Goal: Task Accomplishment & Management: Manage account settings

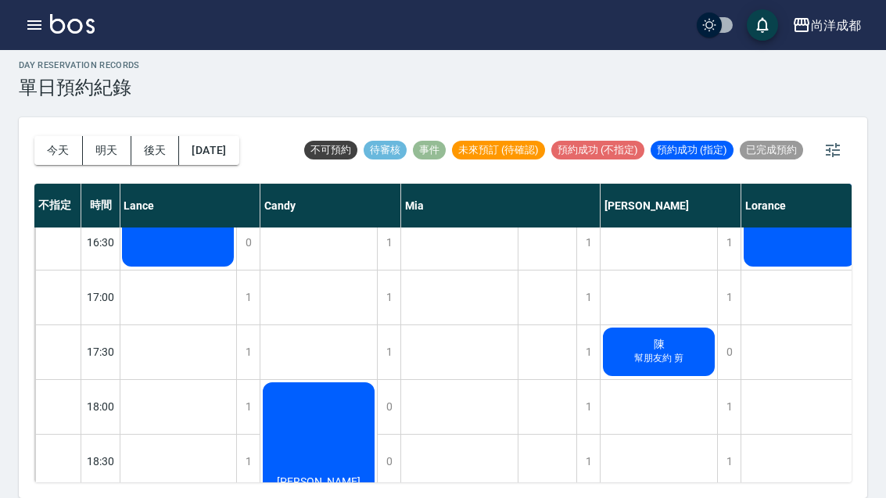
scroll to position [725, 1]
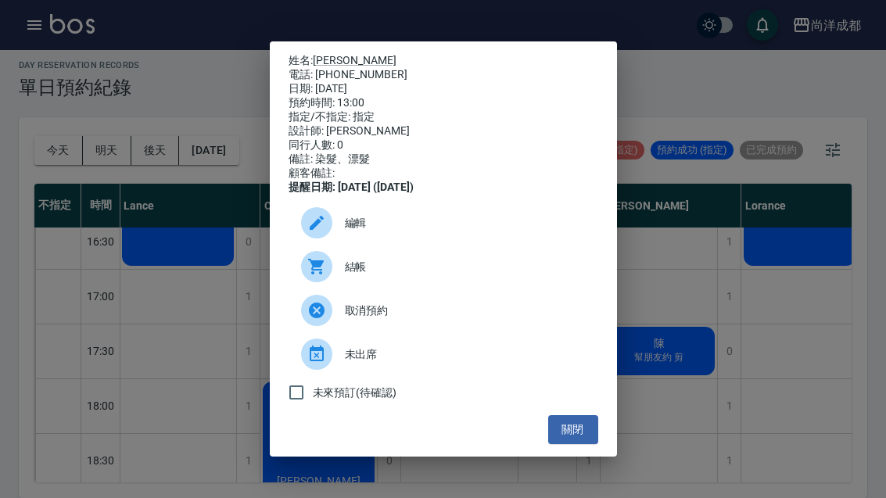
click at [676, 401] on div "姓名: [PERSON_NAME] 電話: [PHONE_NUMBER] 日期: [DATE] 預約時間: 13:00 指定/不指定: 指定 設計師: [PE…" at bounding box center [443, 249] width 886 height 498
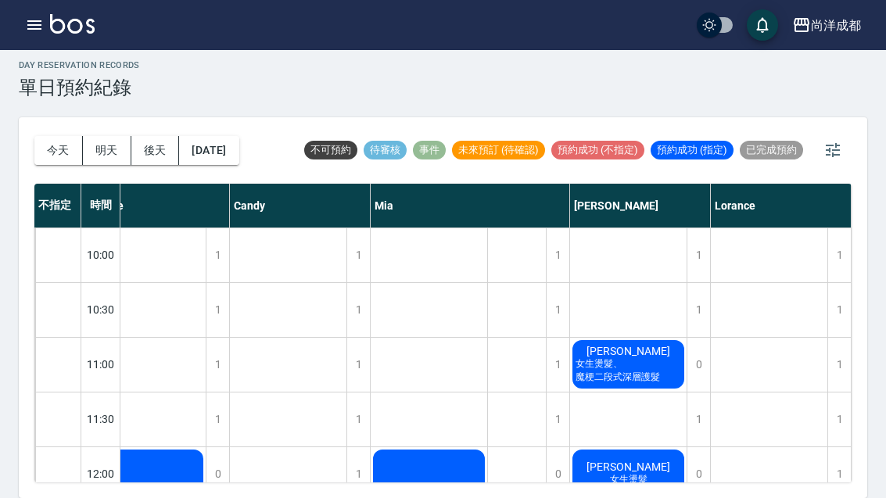
scroll to position [0, 31]
click at [162, 487] on span "[PERSON_NAME]" at bounding box center [148, 494] width 28 height 14
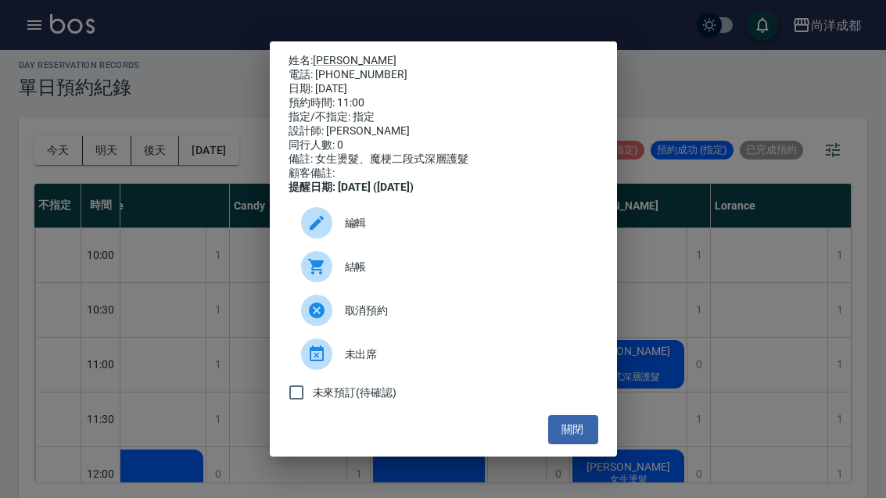
click at [331, 54] on link "[PERSON_NAME]" at bounding box center [355, 60] width 84 height 13
click at [754, 294] on div "姓名: 張景棻 電話: 0906800803 日期: 2025/08/22 預約時間: 11:00 指定/不指定: 指定 設計師: Benny 同行人數: 0…" at bounding box center [443, 249] width 886 height 498
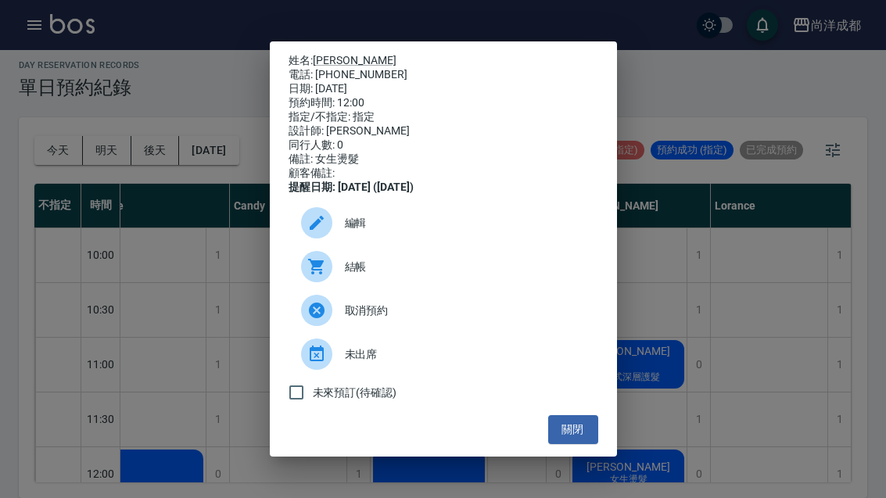
click at [322, 54] on link "史庭瑋" at bounding box center [355, 60] width 84 height 13
click at [739, 261] on div "姓名: 史庭瑋 電話: 0933051311 日期: 2025/08/22 預約時間: 12:00 指定/不指定: 指定 設計師: Benny 同行人數: 0…" at bounding box center [443, 249] width 886 height 498
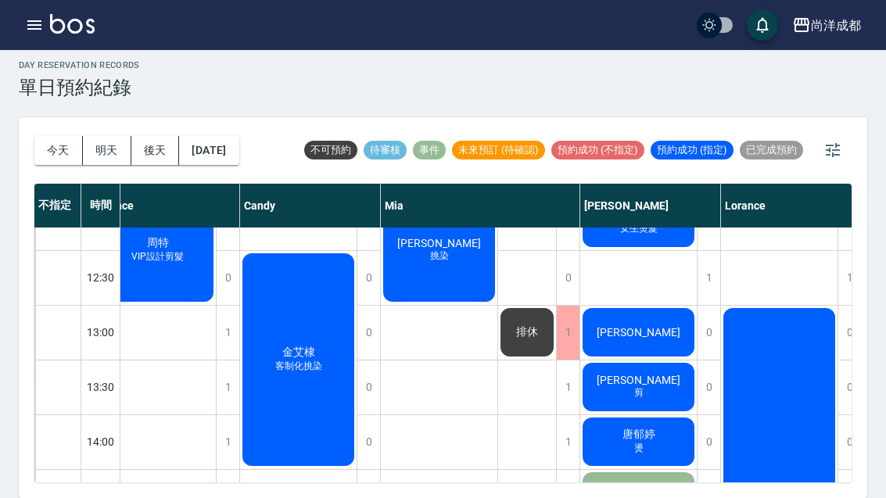
scroll to position [261, 23]
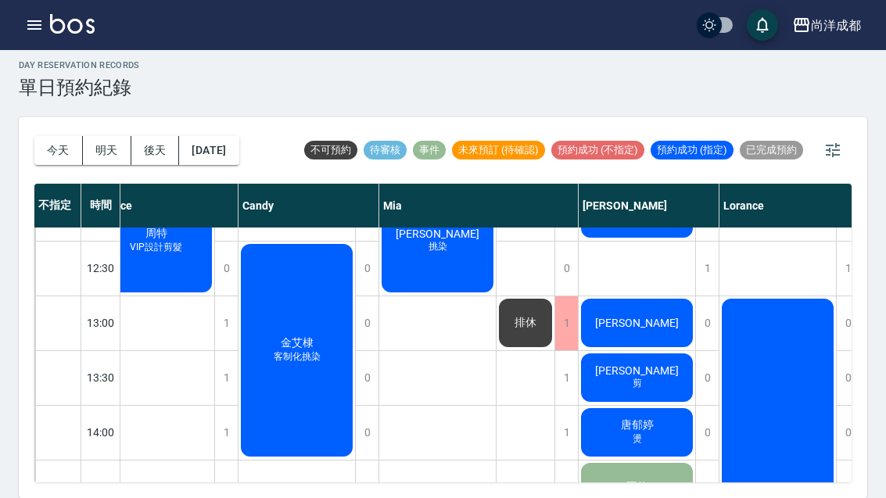
click at [171, 241] on span "唐郁婷" at bounding box center [156, 234] width 28 height 14
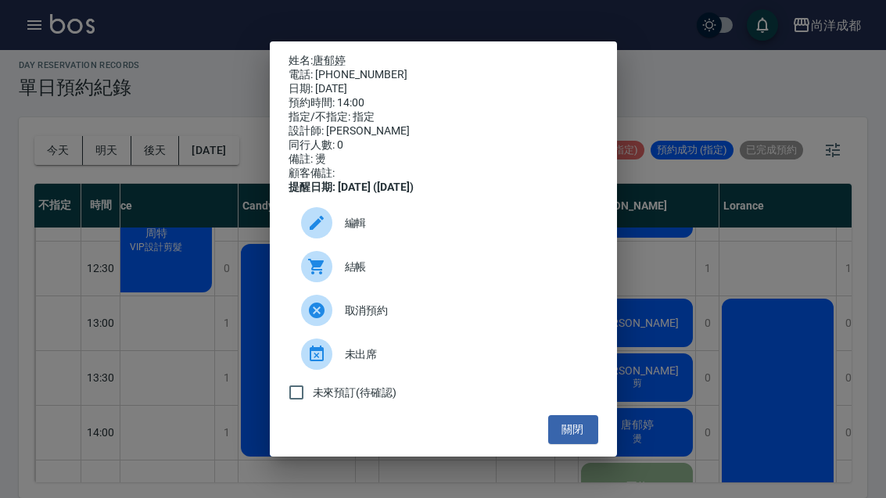
click at [332, 54] on link "唐郁婷" at bounding box center [329, 60] width 33 height 13
click at [581, 444] on button "關閉" at bounding box center [573, 429] width 50 height 29
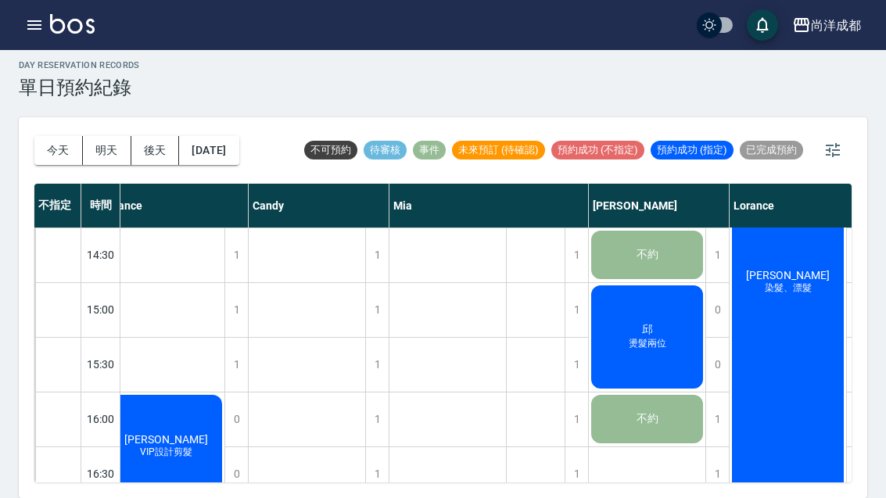
scroll to position [492, 13]
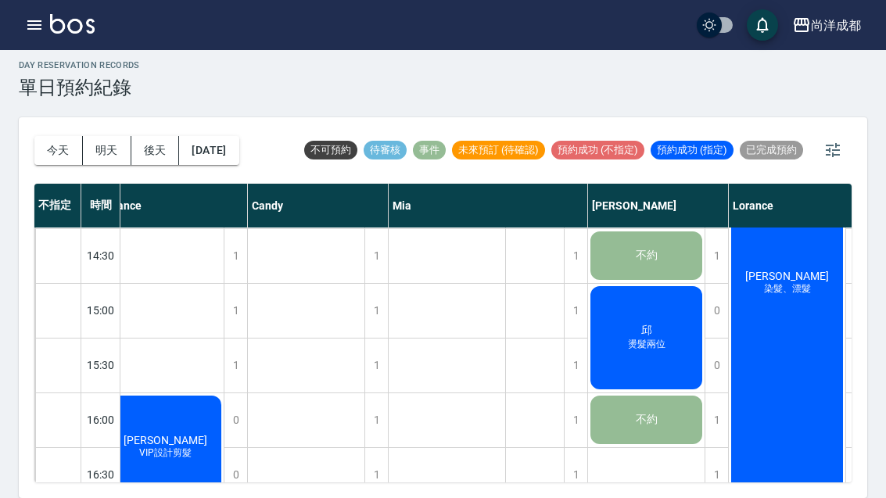
click at [224, 63] on div "邱 燙髮兩位" at bounding box center [165, 9] width 117 height 108
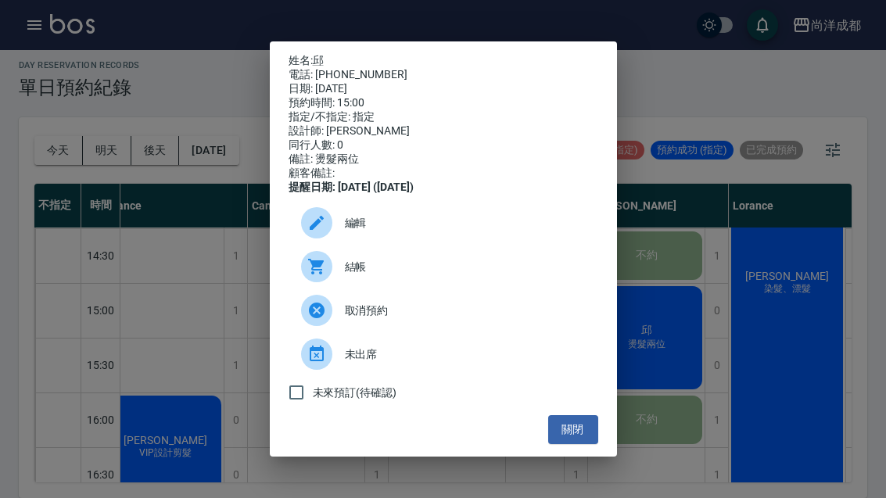
click at [573, 444] on button "關閉" at bounding box center [573, 429] width 50 height 29
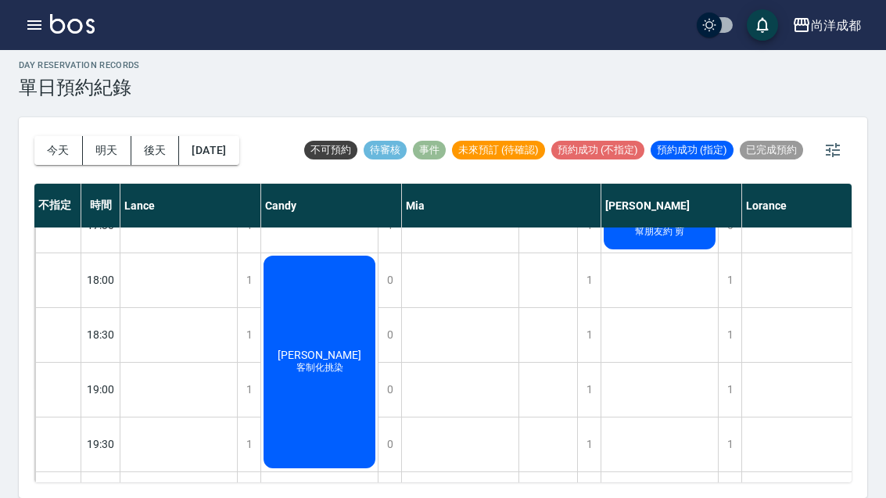
scroll to position [850, 0]
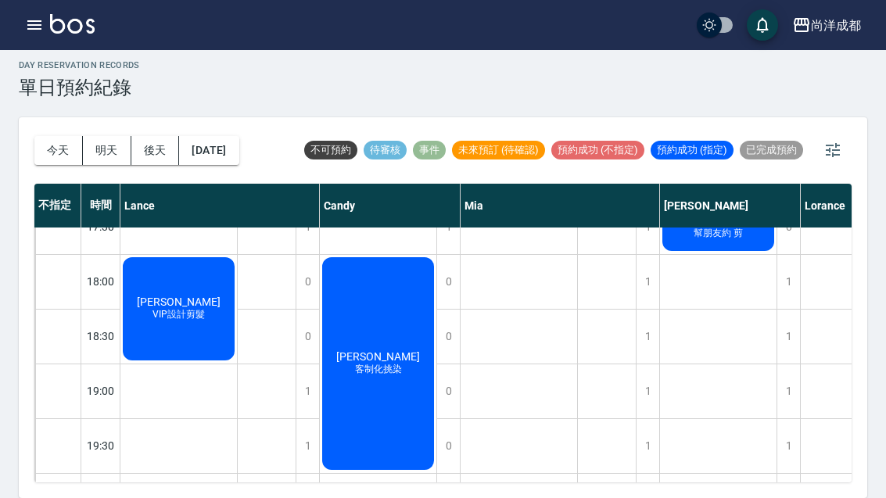
click at [219, 136] on button "2025/08/22" at bounding box center [208, 150] width 59 height 29
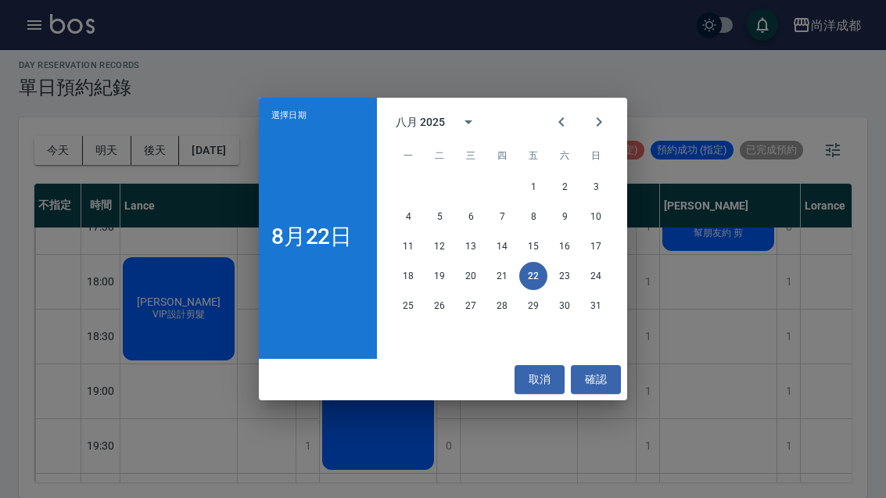
click at [606, 280] on button "24" at bounding box center [596, 276] width 28 height 28
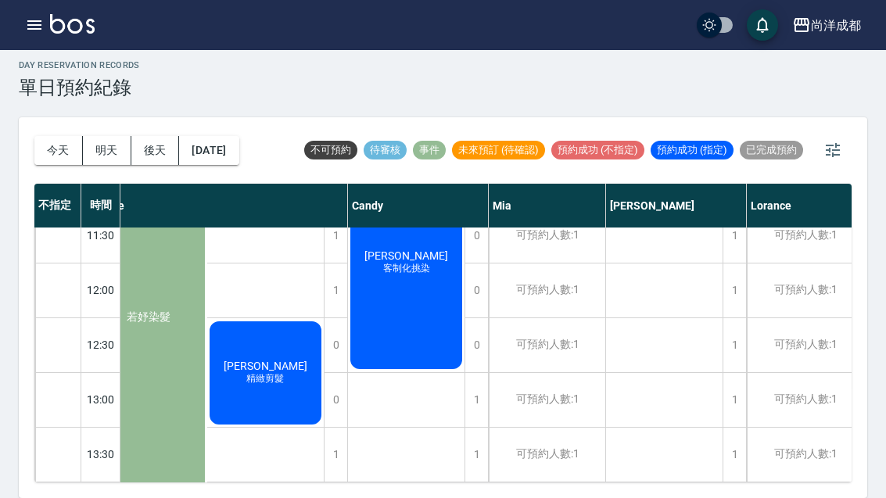
scroll to position [182, 31]
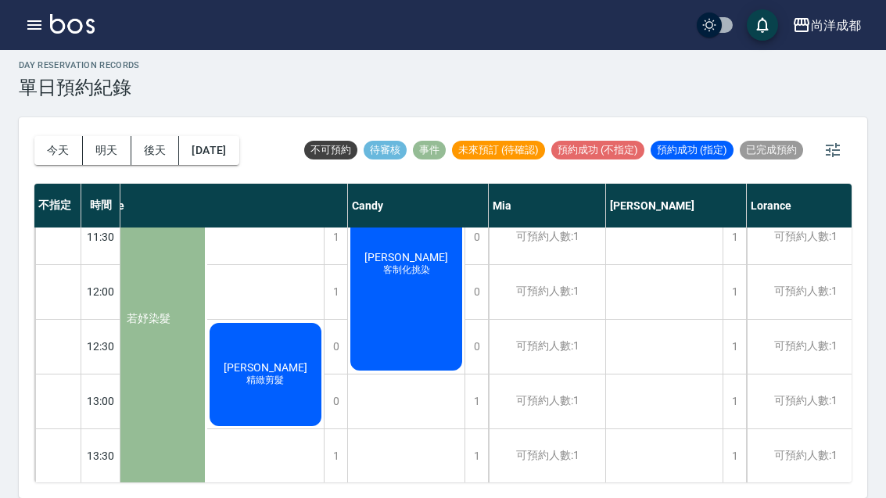
click at [227, 136] on button "2025/08/24" at bounding box center [208, 150] width 59 height 29
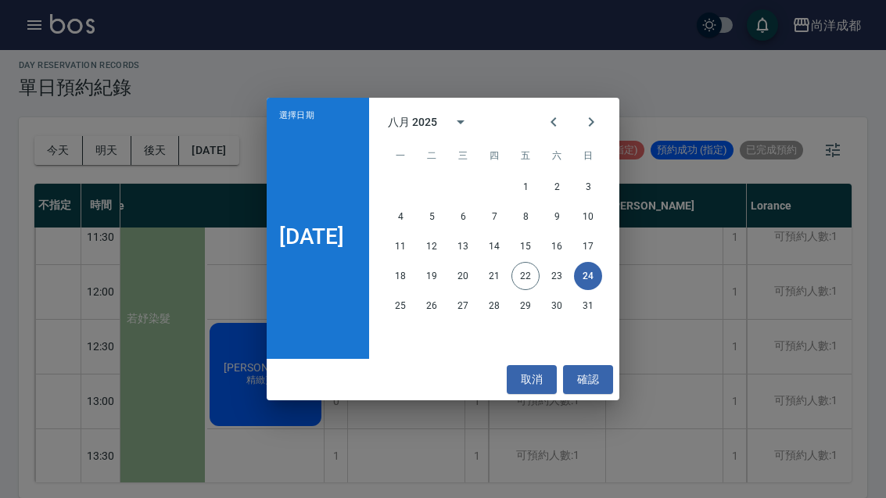
click at [405, 316] on button "25" at bounding box center [401, 306] width 28 height 28
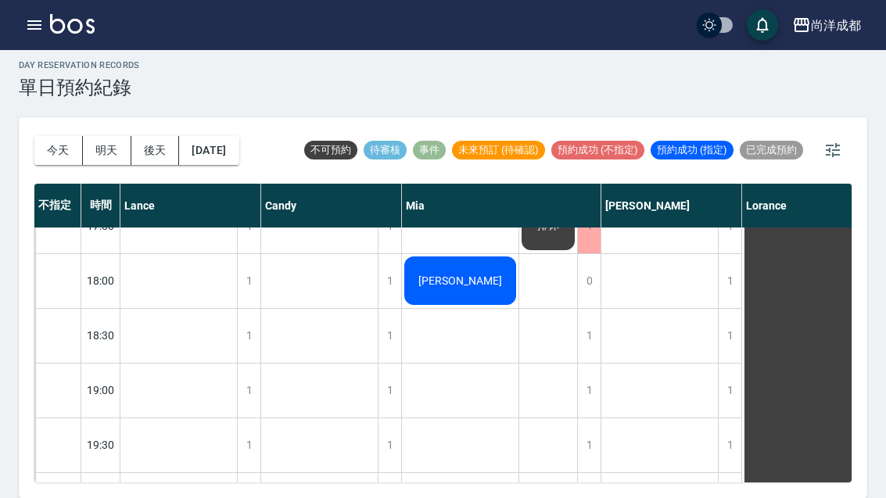
scroll to position [850, 0]
click at [31, 117] on div "今天 明天 後天 2025/08/25 不可預約 待審核 事件 未來預訂 (待確認) 預約成功 (不指定) 預約成功 (指定) 已完成預約 不指定 時間 La…" at bounding box center [443, 307] width 849 height 381
click at [42, 136] on button "今天" at bounding box center [58, 150] width 49 height 29
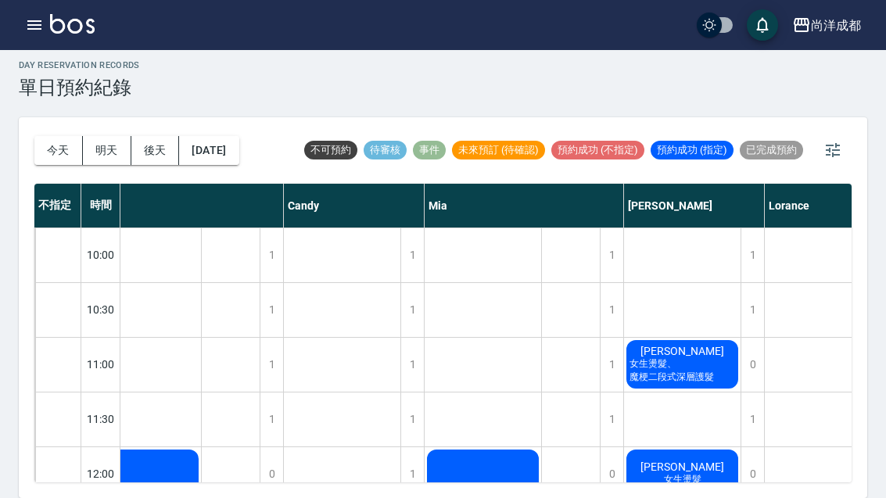
scroll to position [0, 38]
click at [696, 358] on span "女生燙髮、魔梗二段式深層護髮" at bounding box center [681, 371] width 112 height 27
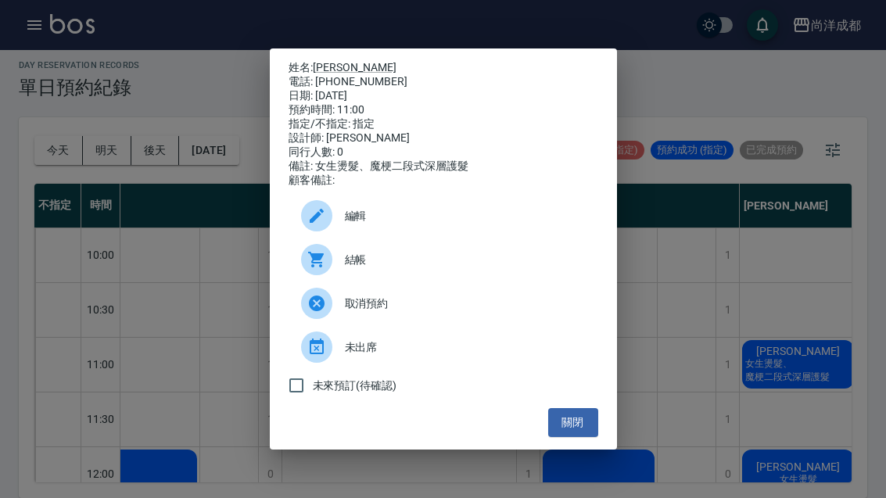
click at [571, 437] on button "關閉" at bounding box center [573, 422] width 50 height 29
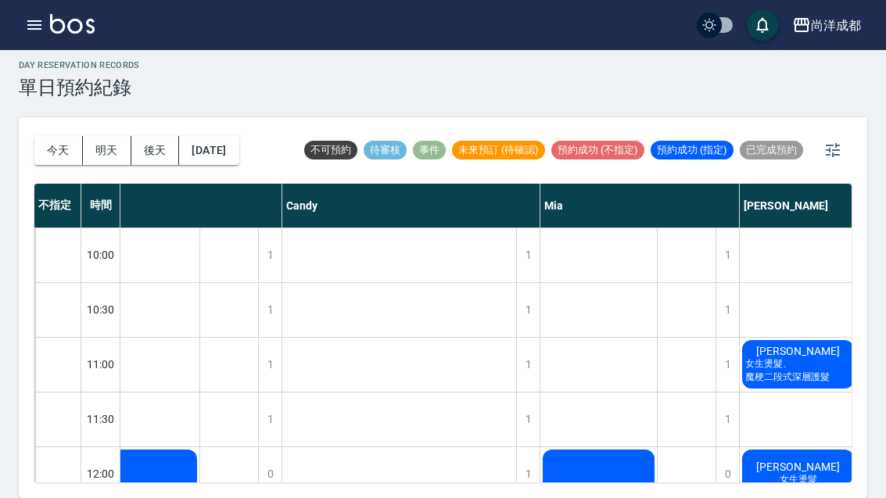
click at [38, 136] on button "今天" at bounding box center [58, 150] width 49 height 29
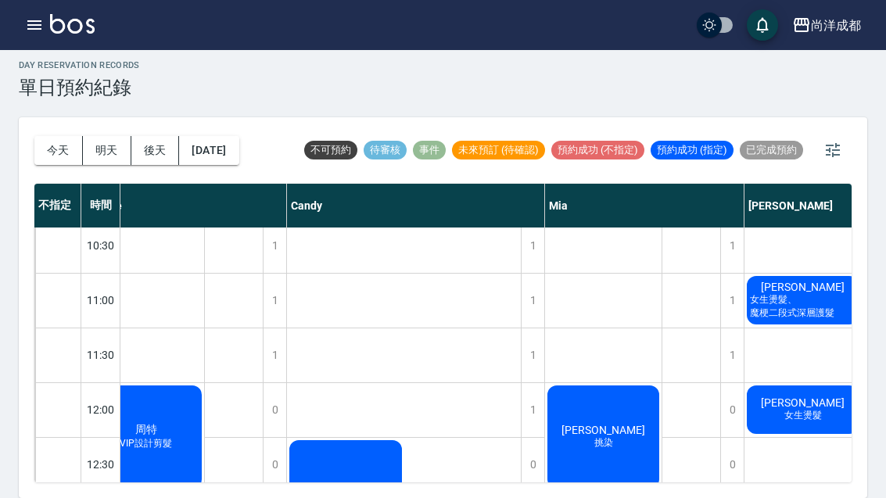
scroll to position [70, 33]
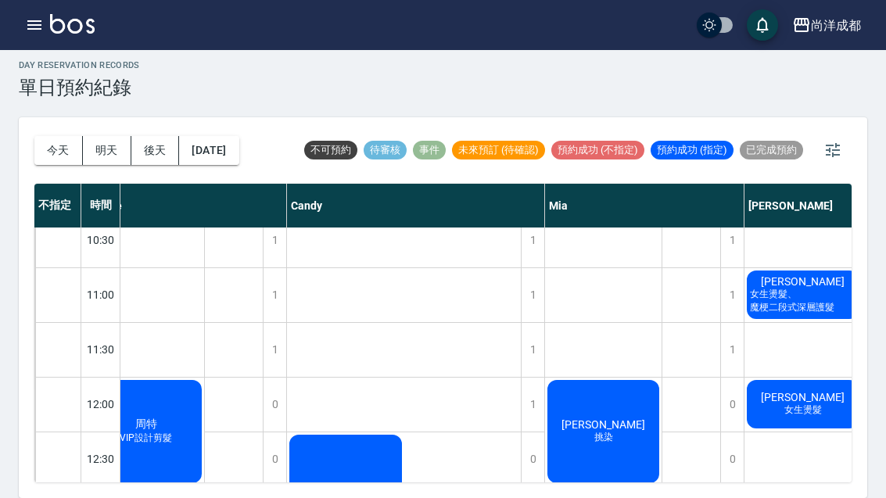
click at [160, 418] on span "[PERSON_NAME]" at bounding box center [146, 425] width 28 height 14
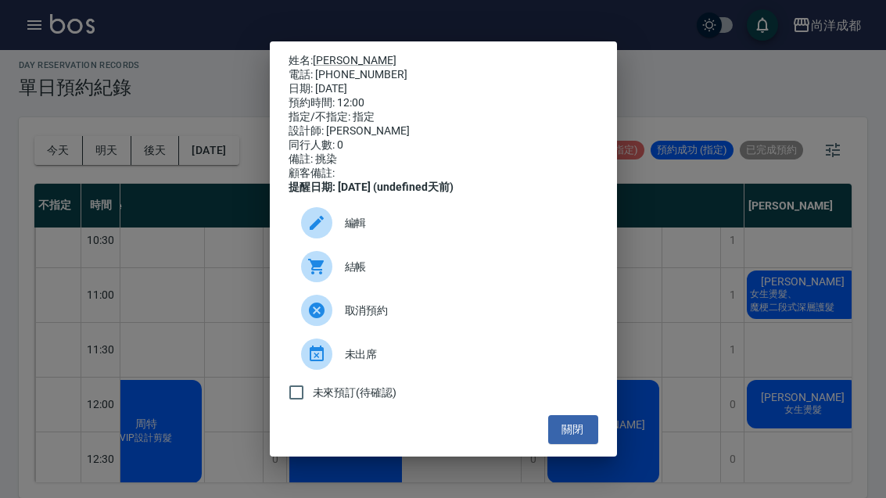
click at [163, 252] on div "姓名: 黃瑜萍 電話: 0981533842 日期: 2025/08/22 預約時間: 12:00 指定/不指定: 指定 設計師: Mia 同行人數: 0 備…" at bounding box center [443, 249] width 886 height 498
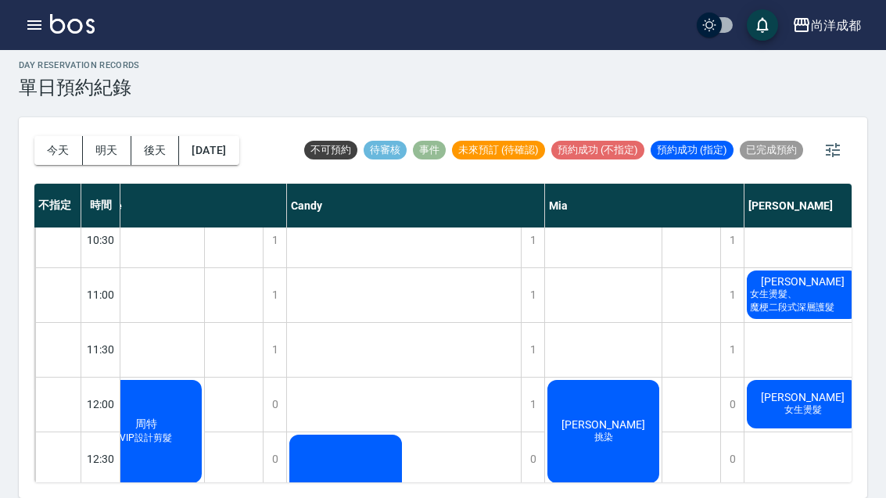
click at [59, 136] on button "今天" at bounding box center [58, 150] width 49 height 29
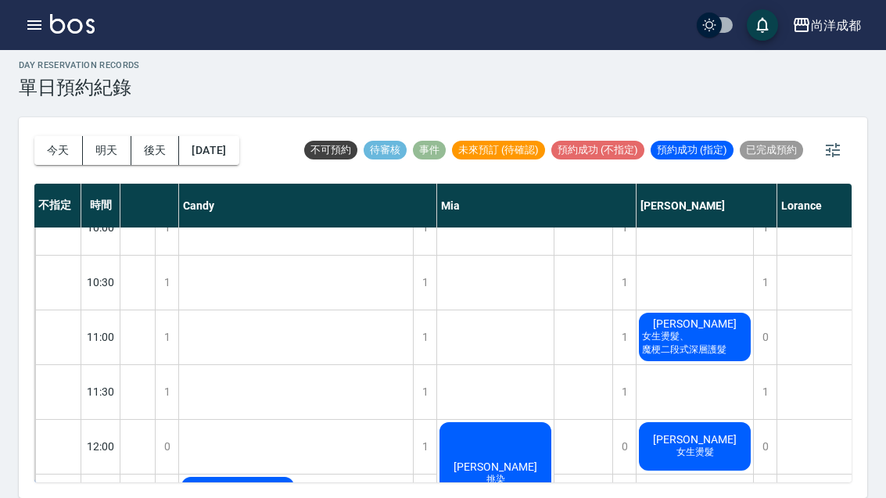
scroll to position [29, 139]
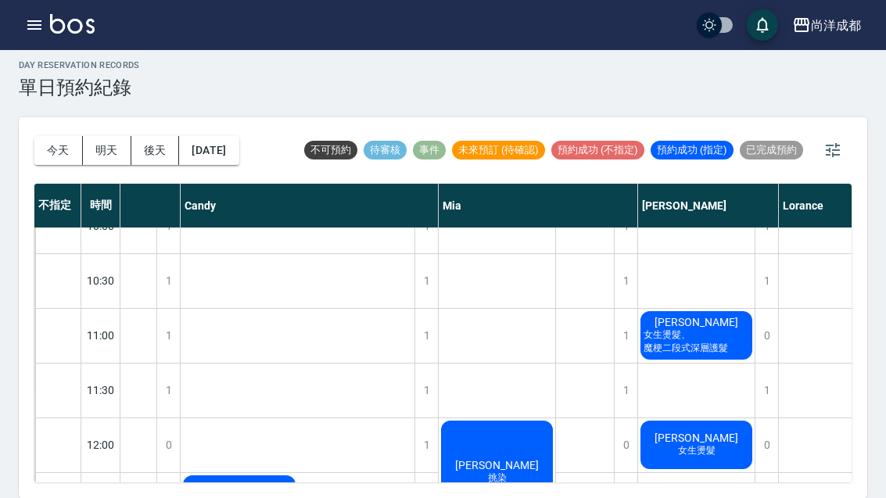
click at [98, 419] on div "史庭瑋 女生燙髮" at bounding box center [39, 473] width 117 height 108
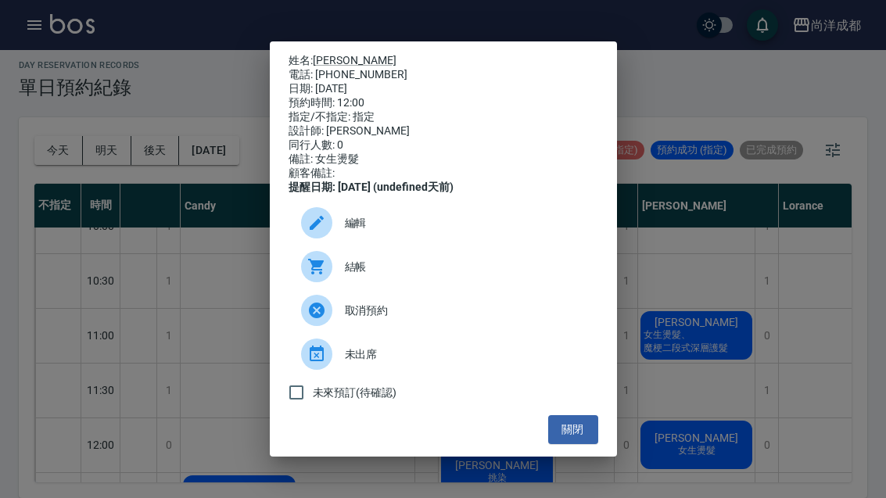
click at [567, 443] on button "關閉" at bounding box center [573, 429] width 50 height 29
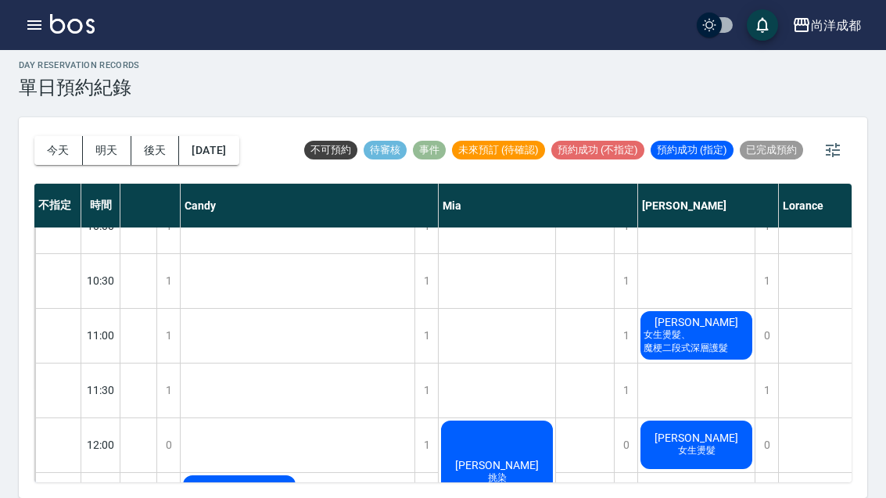
click at [45, 136] on button "今天" at bounding box center [58, 150] width 49 height 29
click at [223, 136] on button "2025/08/22" at bounding box center [208, 150] width 59 height 29
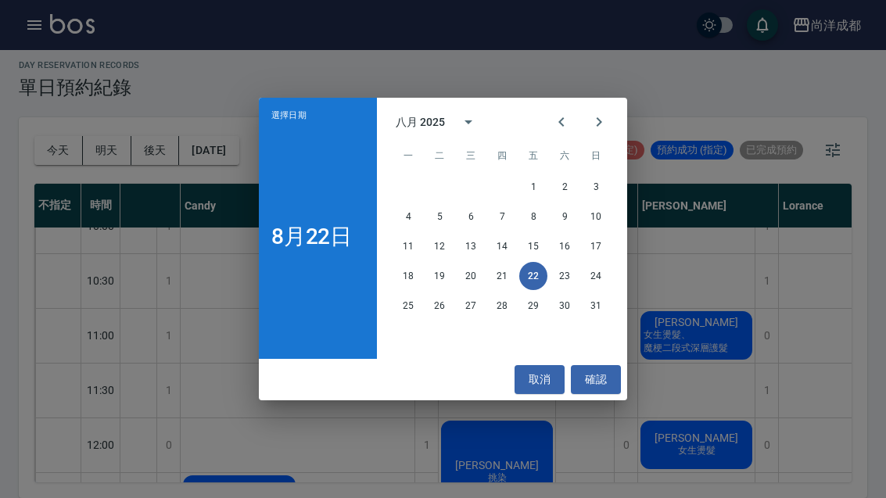
click at [583, 116] on button "Next month" at bounding box center [600, 122] width 38 height 38
click at [490, 276] on button "25" at bounding box center [502, 276] width 28 height 28
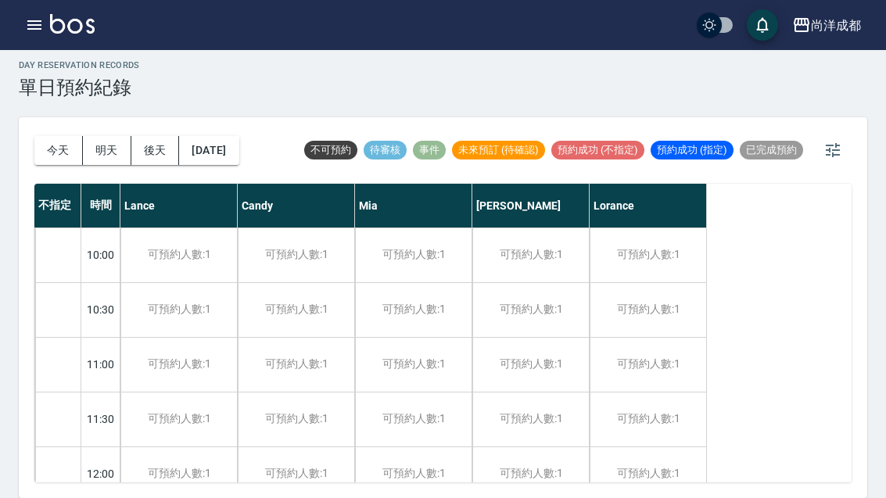
click at [232, 136] on button "2025/09/25" at bounding box center [208, 150] width 59 height 29
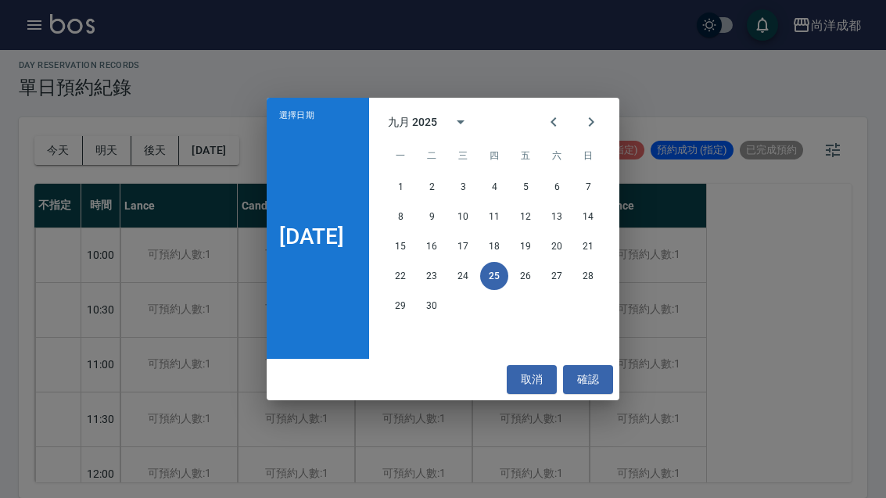
click at [471, 268] on button "24" at bounding box center [463, 276] width 28 height 28
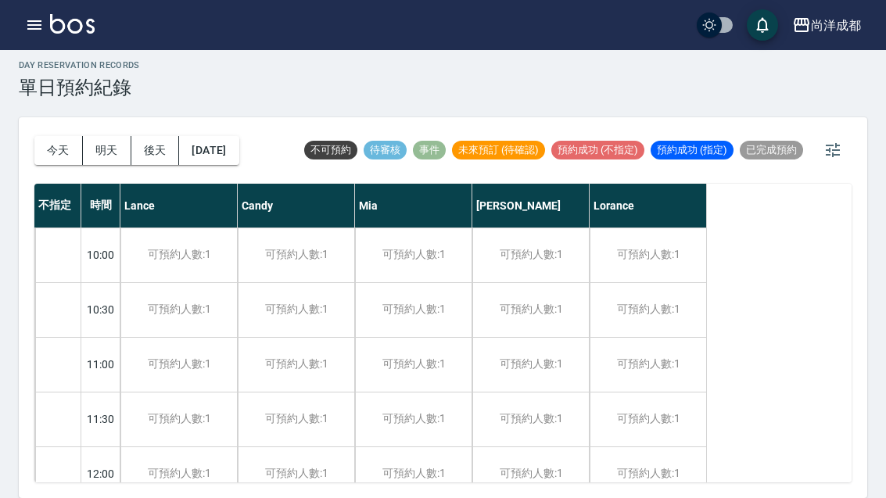
click at [237, 117] on div "今天 明天 後天 2025/09/24" at bounding box center [136, 150] width 205 height 67
click at [232, 136] on button "2025/09/24" at bounding box center [208, 150] width 59 height 29
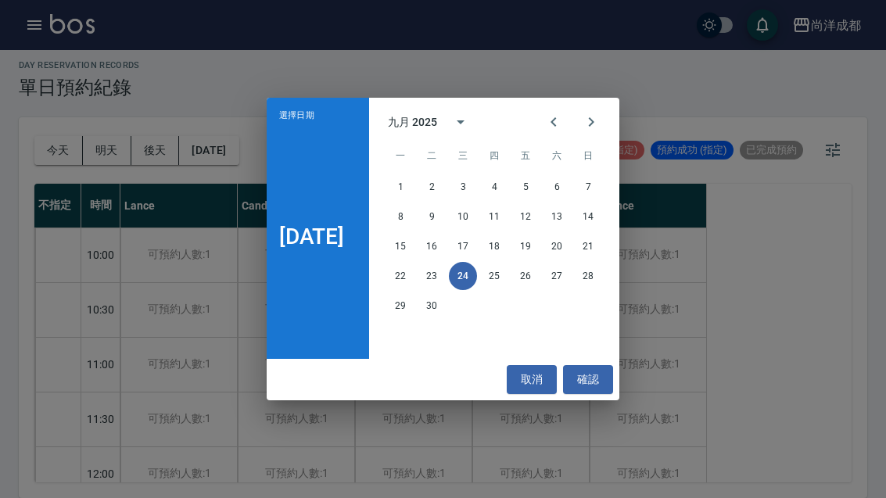
click at [599, 383] on button "確認" at bounding box center [588, 379] width 50 height 29
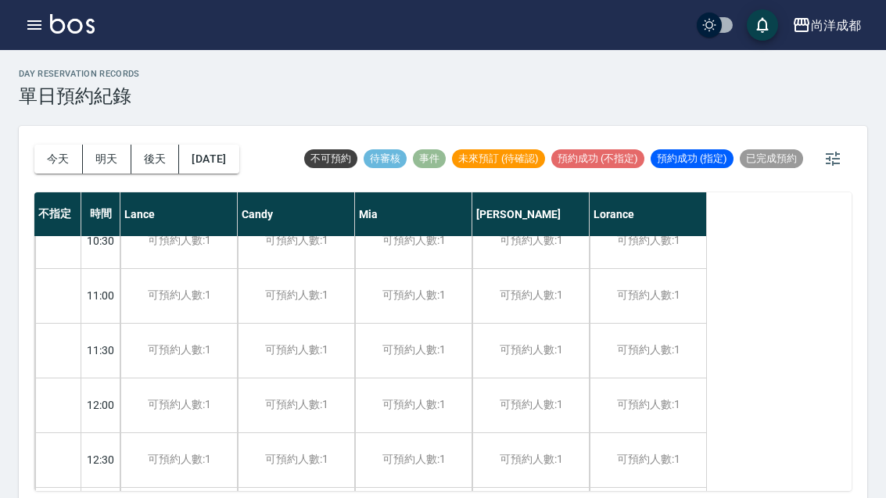
scroll to position [78, 0]
click at [527, 291] on div "可預約人數:1" at bounding box center [531, 295] width 117 height 54
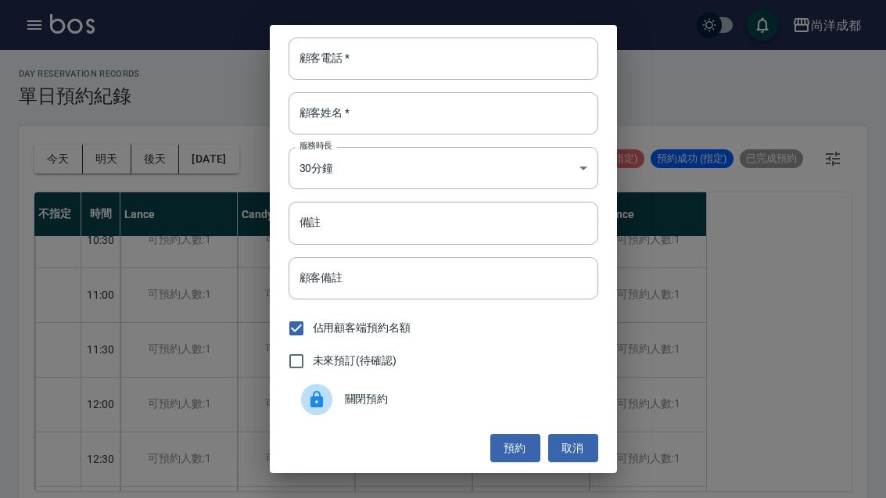
click at [494, 56] on input "顧客電話   *" at bounding box center [444, 59] width 310 height 42
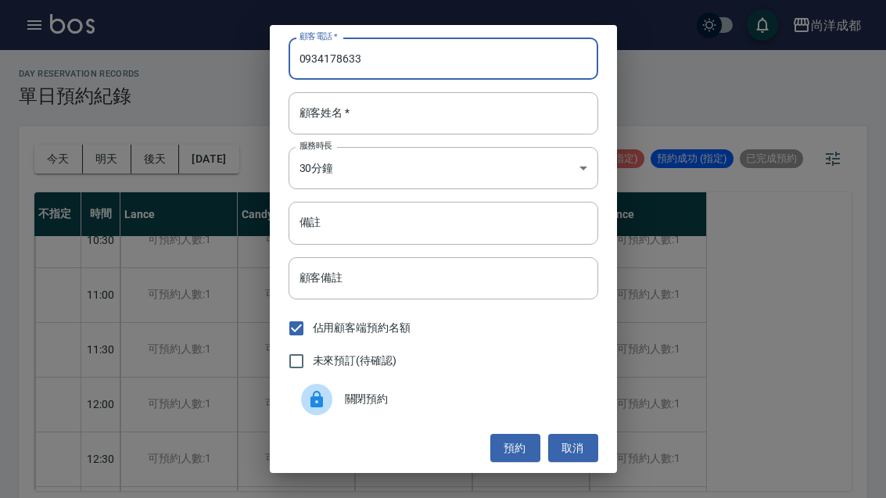
type input "0934178633"
click at [410, 111] on input "顧客姓名   *" at bounding box center [444, 113] width 310 height 42
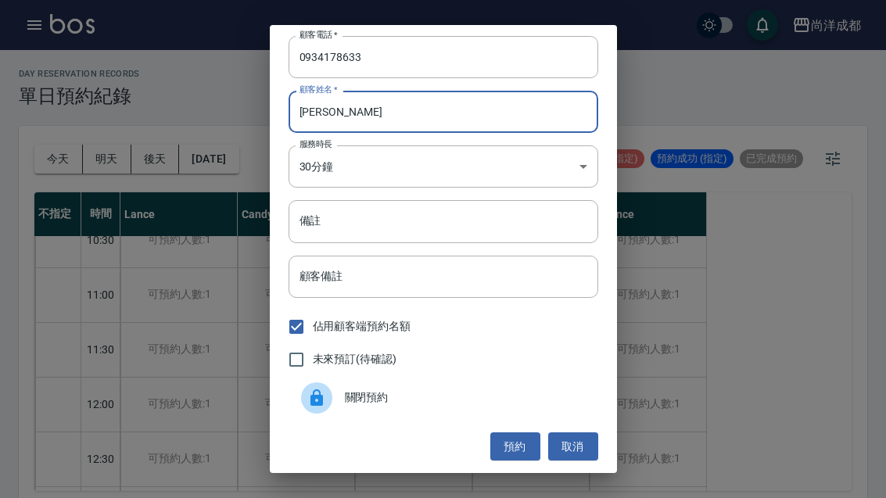
scroll to position [2, 0]
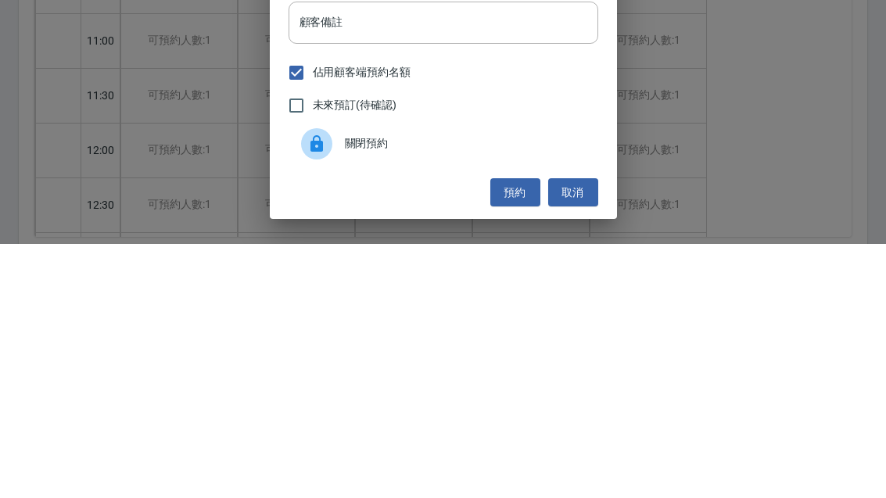
type input "尤"
click at [521, 433] on button "預約" at bounding box center [516, 447] width 50 height 29
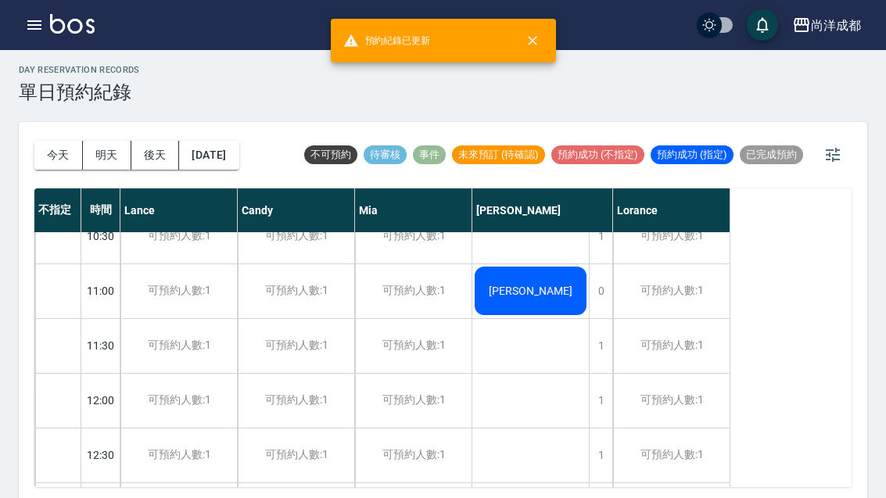
click at [564, 293] on div "尤佑文" at bounding box center [531, 290] width 117 height 53
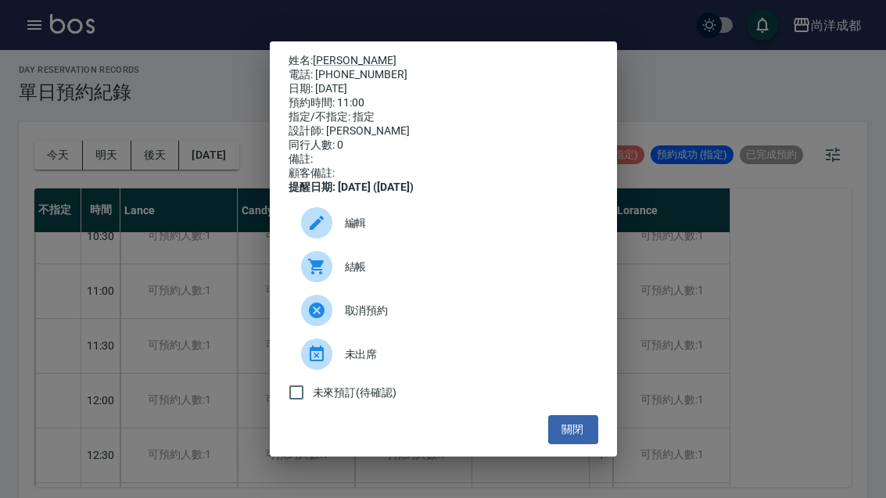
click at [357, 232] on span "編輯" at bounding box center [465, 223] width 241 height 16
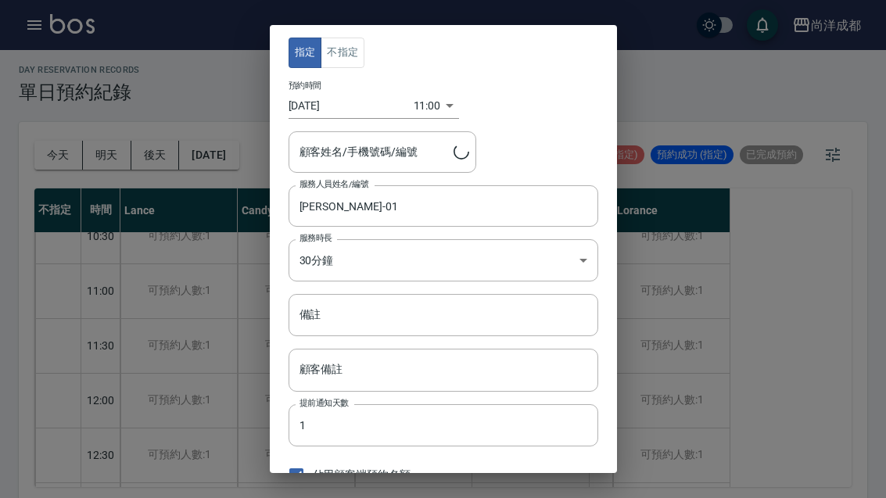
type input "尤佑文/0934178633/"
click at [452, 366] on input "顧客備註" at bounding box center [444, 370] width 310 height 42
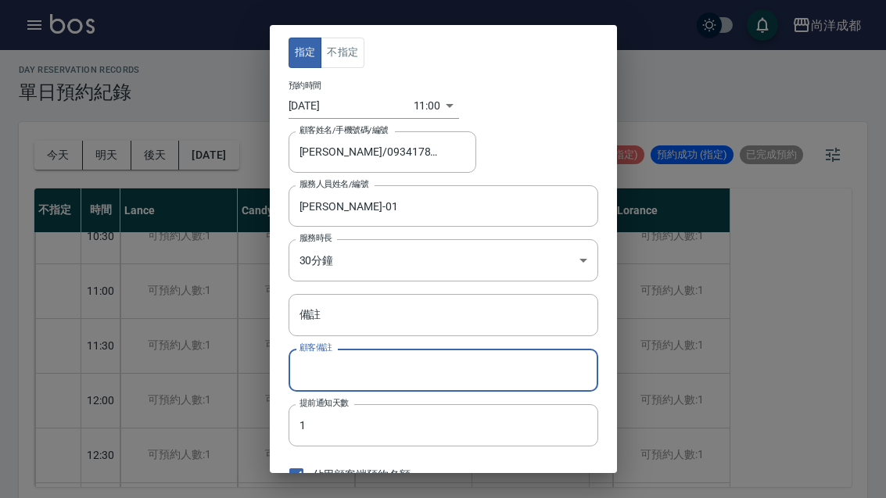
click at [461, 318] on input "備註" at bounding box center [444, 315] width 310 height 42
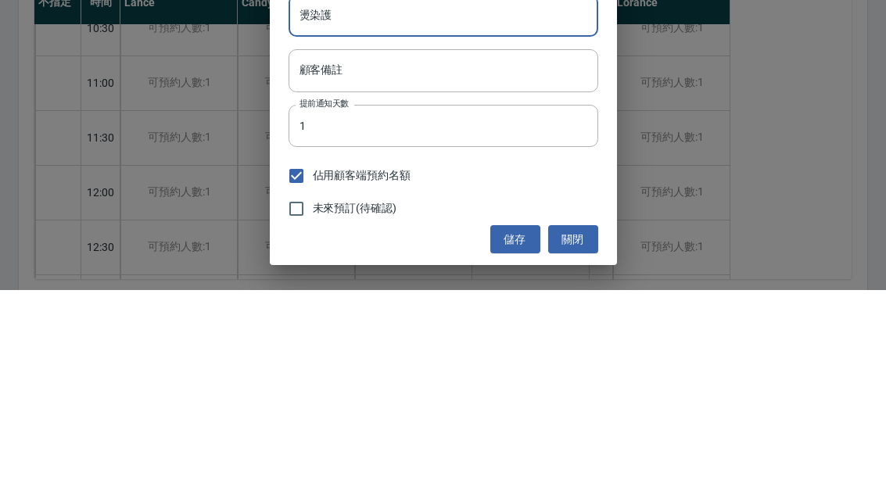
scroll to position [92, 0]
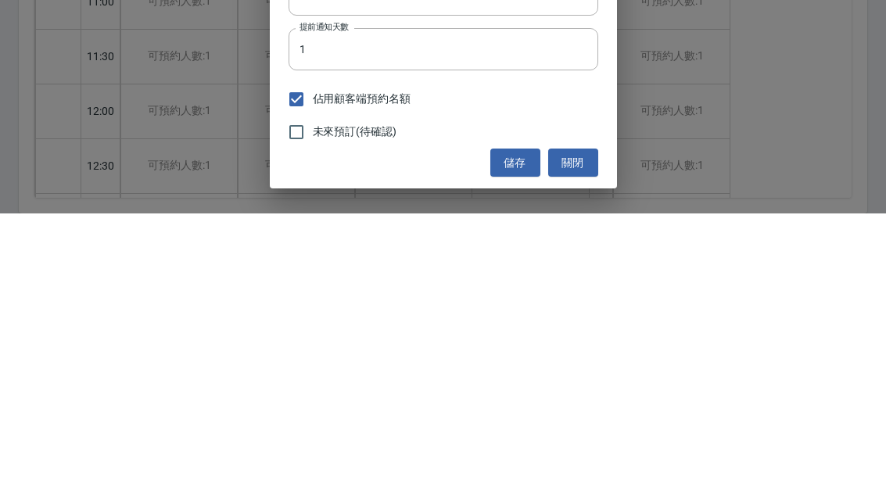
type input "燙染護"
click at [526, 433] on button "儲存" at bounding box center [516, 447] width 50 height 29
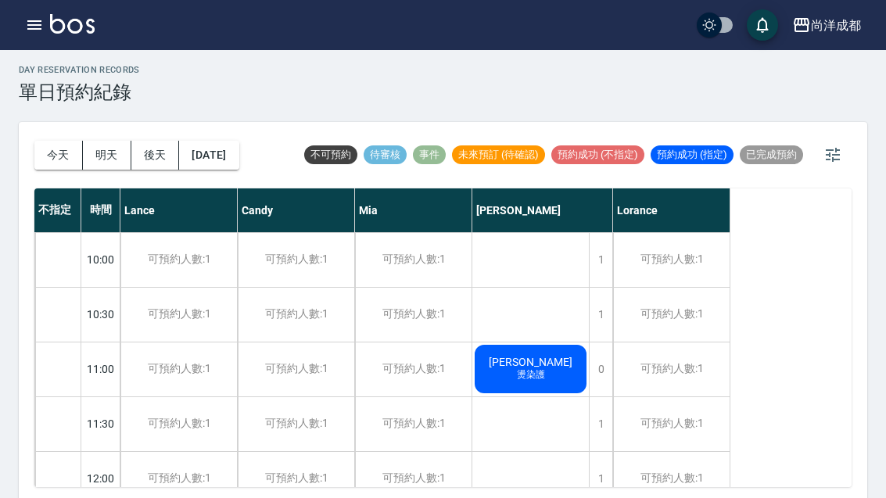
scroll to position [0, 0]
click at [48, 153] on button "今天" at bounding box center [58, 155] width 49 height 29
click at [48, 152] on div at bounding box center [443, 249] width 886 height 498
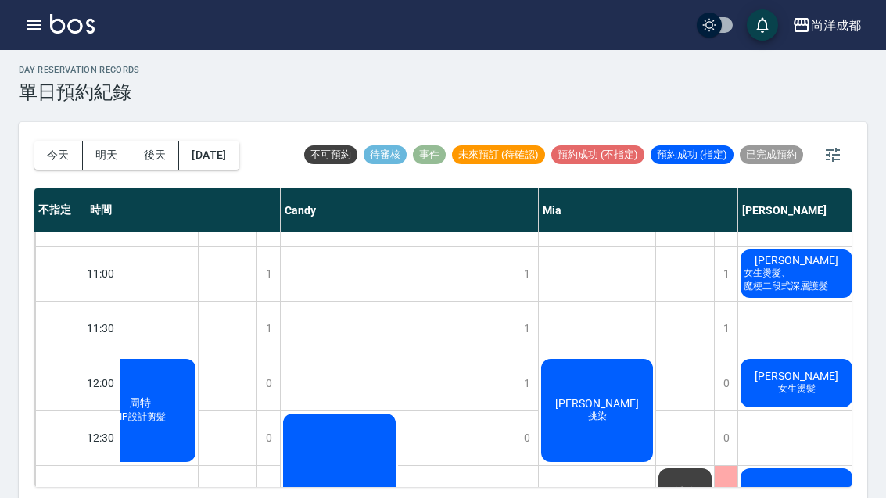
scroll to position [95, 39]
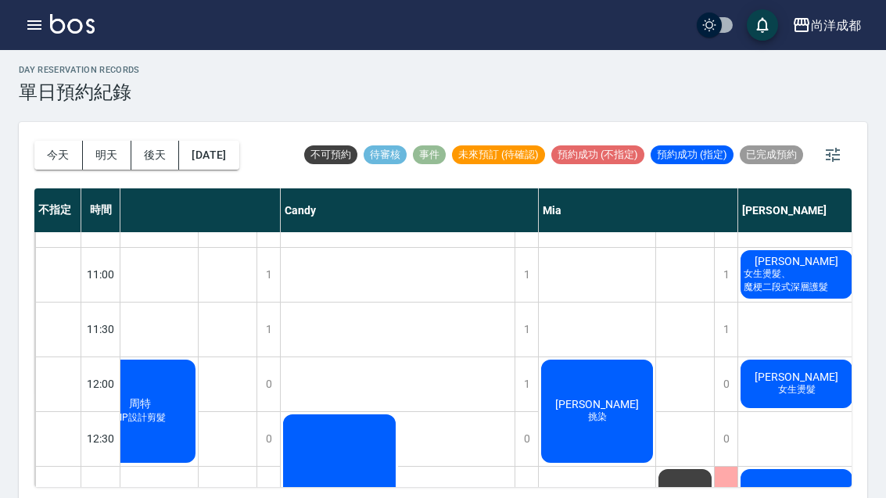
click at [48, 165] on button "今天" at bounding box center [58, 155] width 49 height 29
click at [43, 166] on button "今天" at bounding box center [58, 155] width 49 height 29
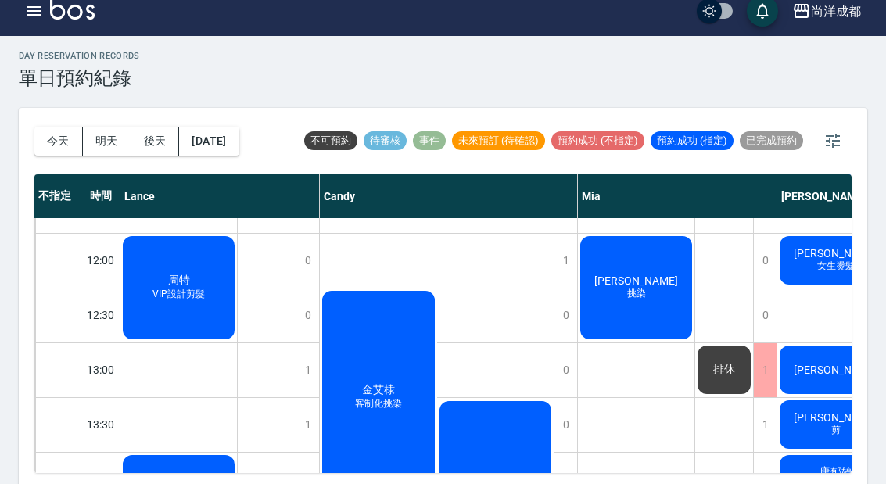
scroll to position [0, 0]
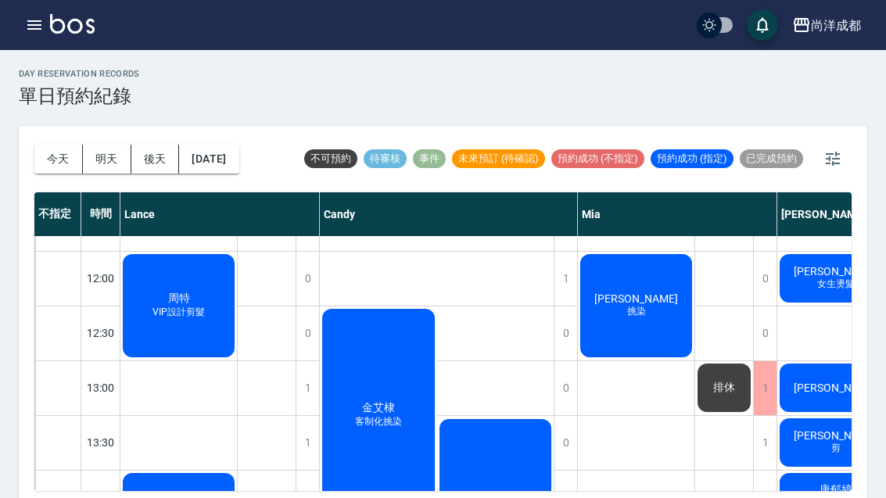
click at [96, 160] on button "明天" at bounding box center [107, 159] width 49 height 29
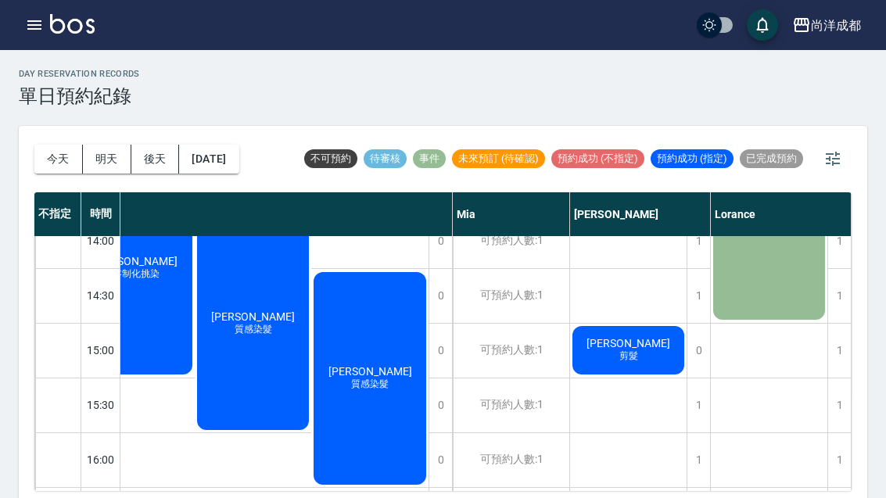
scroll to position [462, 243]
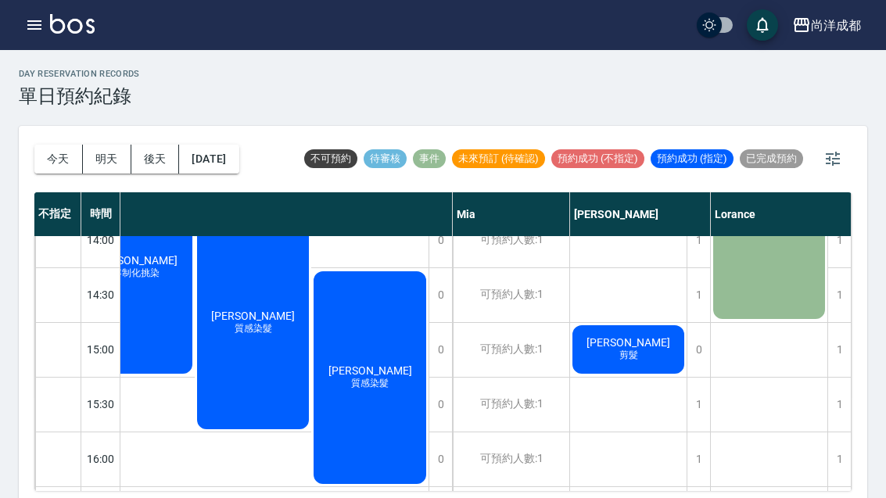
click at [59, 159] on button "今天" at bounding box center [58, 159] width 49 height 29
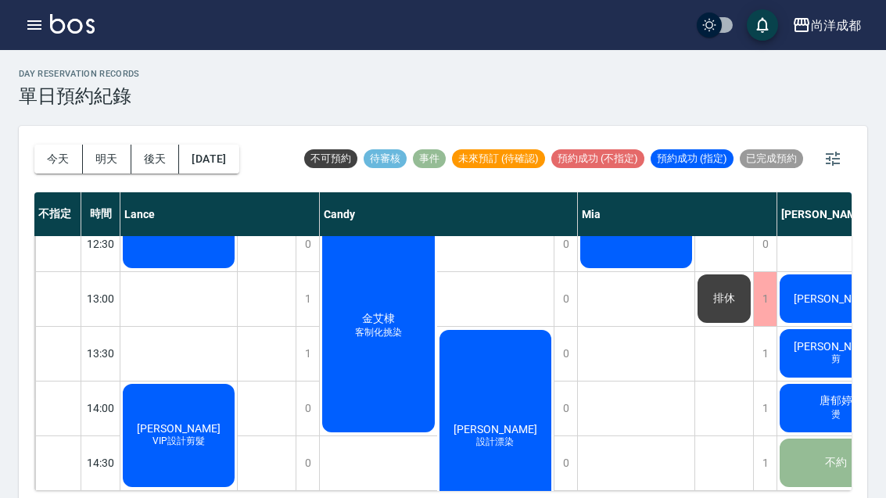
scroll to position [295, 0]
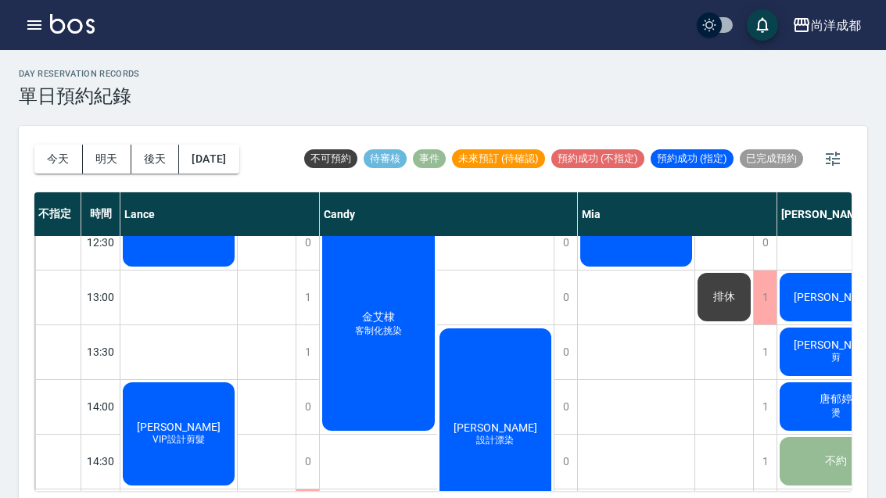
click at [210, 150] on button "2025/08/22" at bounding box center [208, 159] width 59 height 29
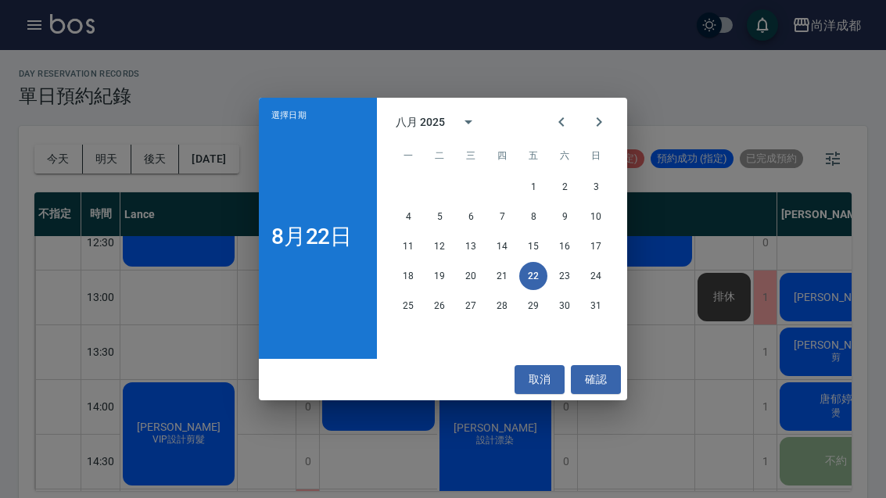
click at [559, 278] on button "23" at bounding box center [565, 276] width 28 height 28
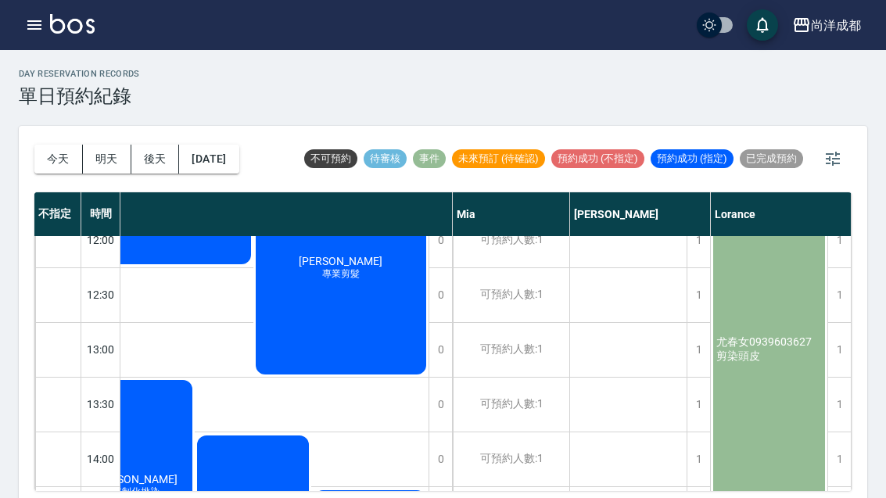
scroll to position [246, 243]
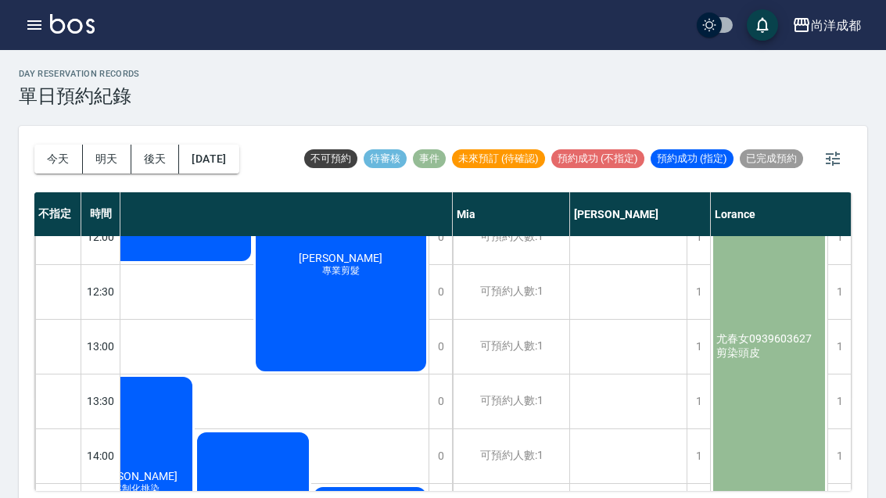
click at [696, 359] on div "1" at bounding box center [698, 347] width 23 height 54
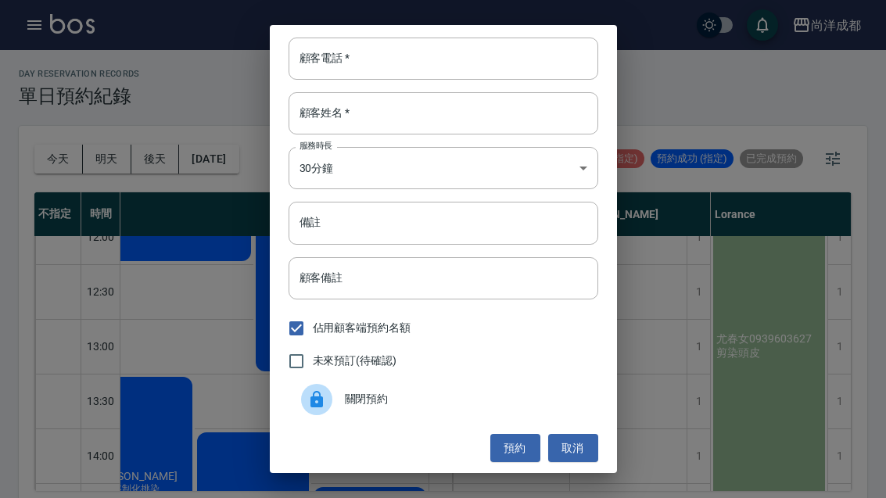
click at [391, 68] on input "顧客電話   *" at bounding box center [444, 59] width 310 height 42
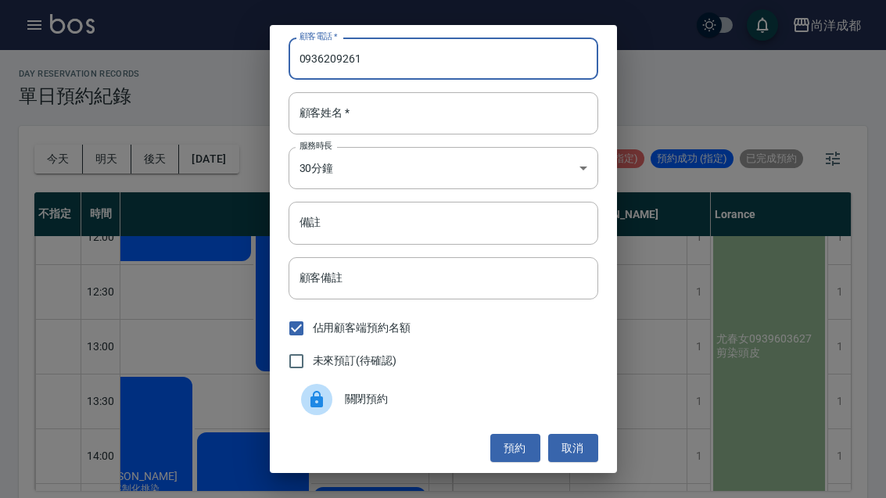
type input "0936209261"
click at [327, 117] on div "顧客姓名   * 顧客姓名   *" at bounding box center [444, 113] width 310 height 42
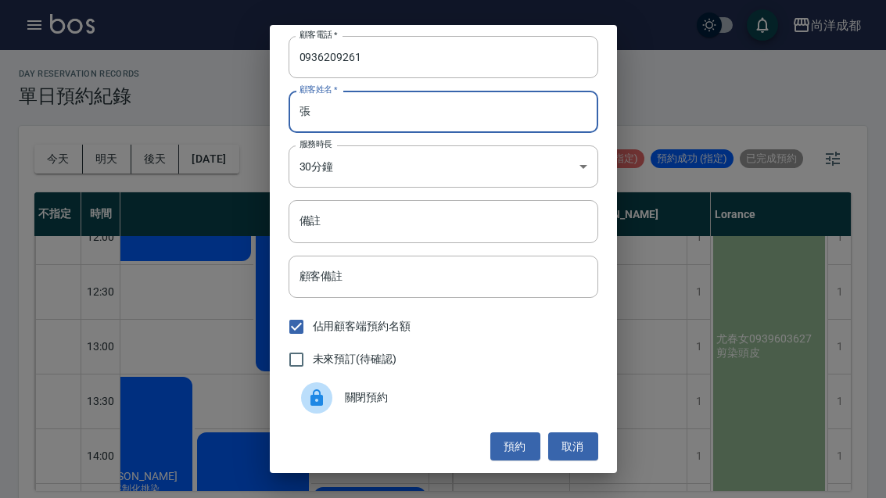
scroll to position [2, 0]
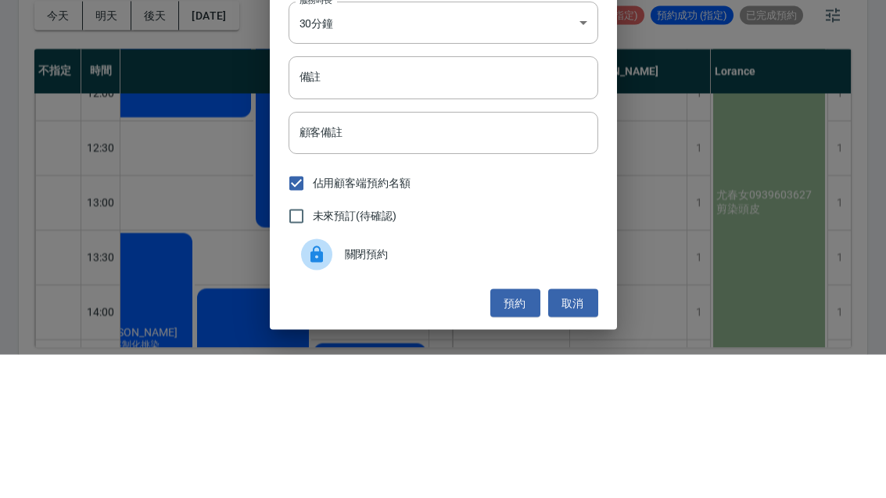
type input "張"
click at [387, 200] on input "備註" at bounding box center [444, 221] width 310 height 42
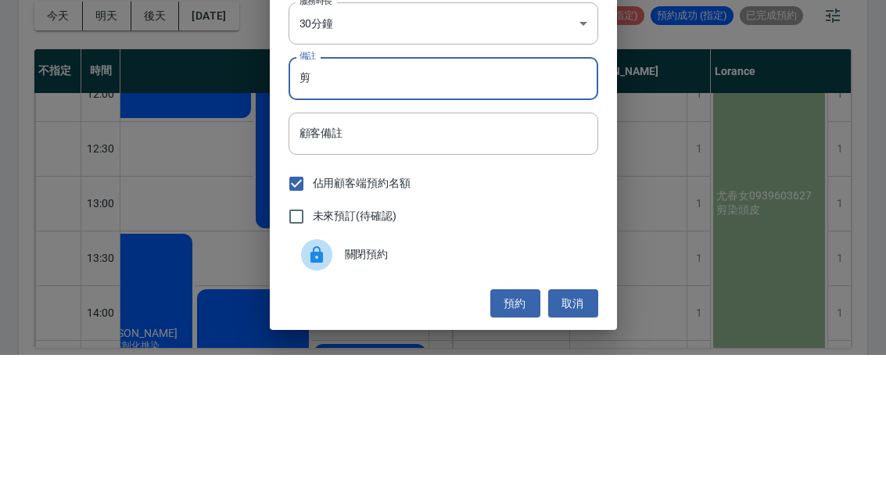
type input "剪"
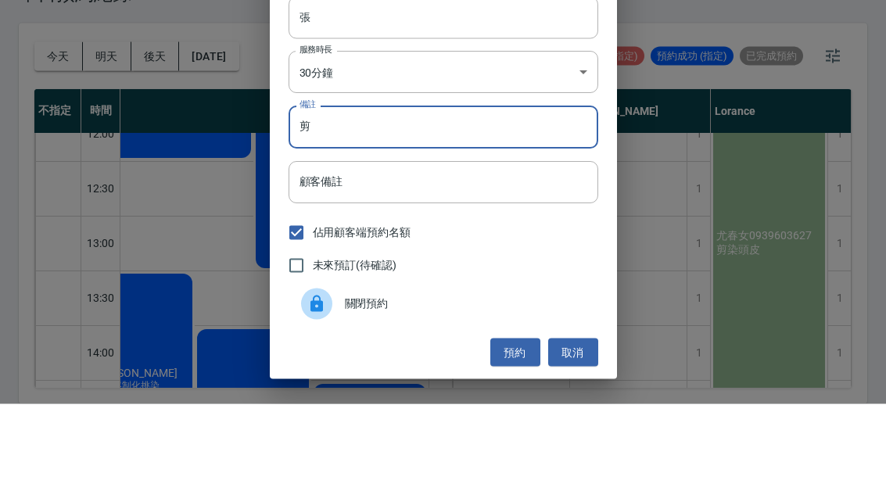
scroll to position [54, 0]
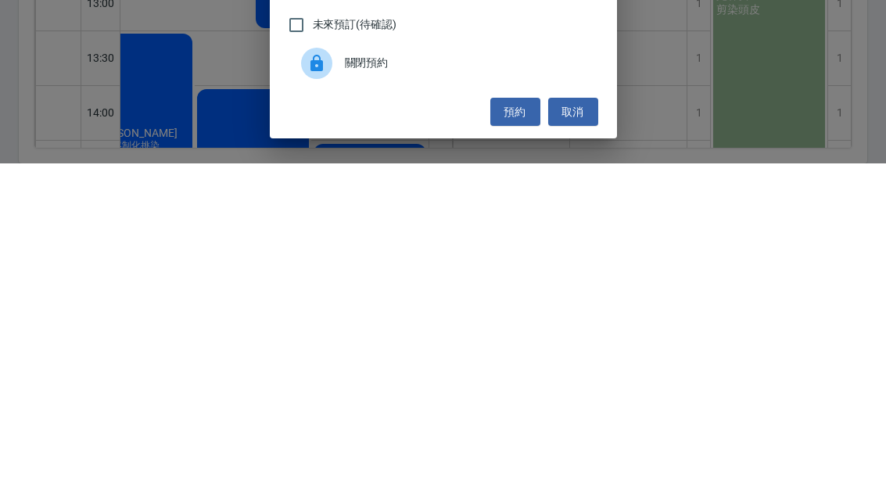
click at [514, 433] on button "預約" at bounding box center [516, 447] width 50 height 29
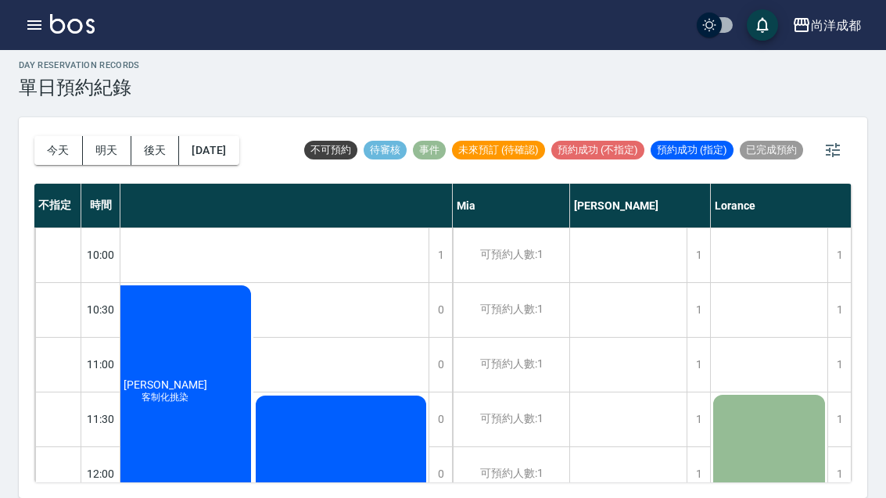
scroll to position [0, 243]
click at [38, 136] on button "今天" at bounding box center [58, 150] width 49 height 29
click at [38, 111] on div at bounding box center [443, 249] width 886 height 498
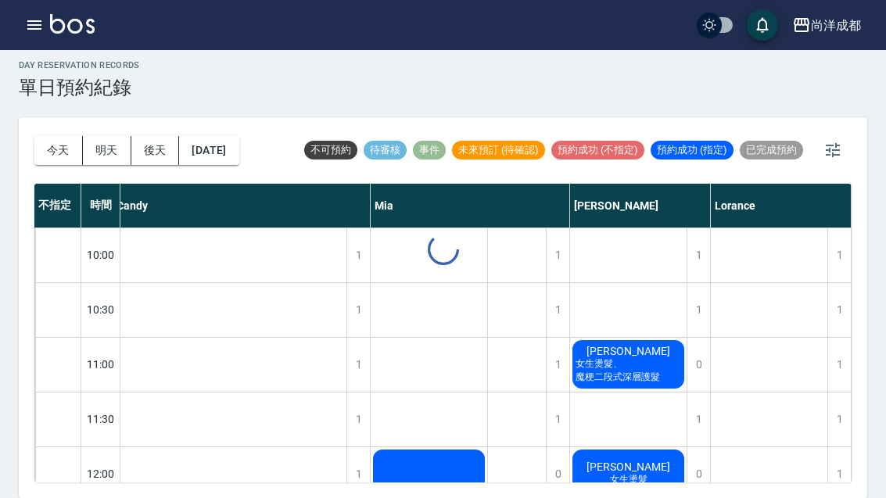
scroll to position [0, 207]
click at [42, 110] on div at bounding box center [443, 249] width 886 height 498
click at [45, 136] on button "今天" at bounding box center [58, 150] width 49 height 29
click at [44, 136] on button "今天" at bounding box center [58, 150] width 49 height 29
click at [59, 136] on button "今天" at bounding box center [58, 150] width 49 height 29
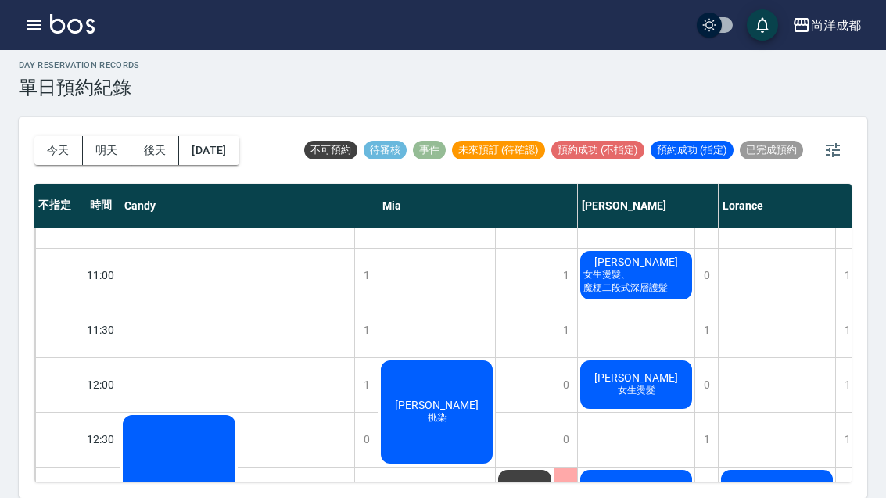
scroll to position [94, 196]
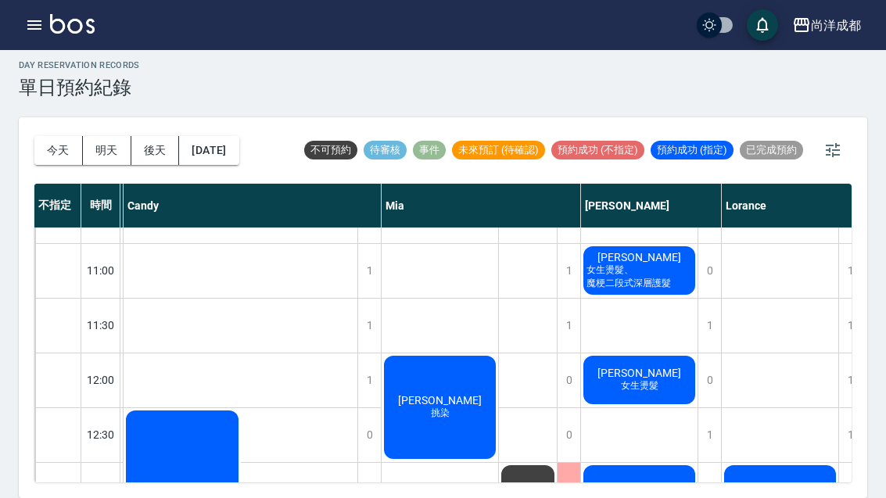
click at [51, 136] on button "今天" at bounding box center [58, 150] width 49 height 29
click at [53, 120] on div "今天 明天 後天 2025/08/22" at bounding box center [136, 150] width 205 height 67
click at [43, 136] on button "今天" at bounding box center [58, 150] width 49 height 29
click at [49, 121] on div "今天 明天 後天 2025/08/22" at bounding box center [136, 150] width 205 height 67
click at [50, 136] on button "今天" at bounding box center [58, 150] width 49 height 29
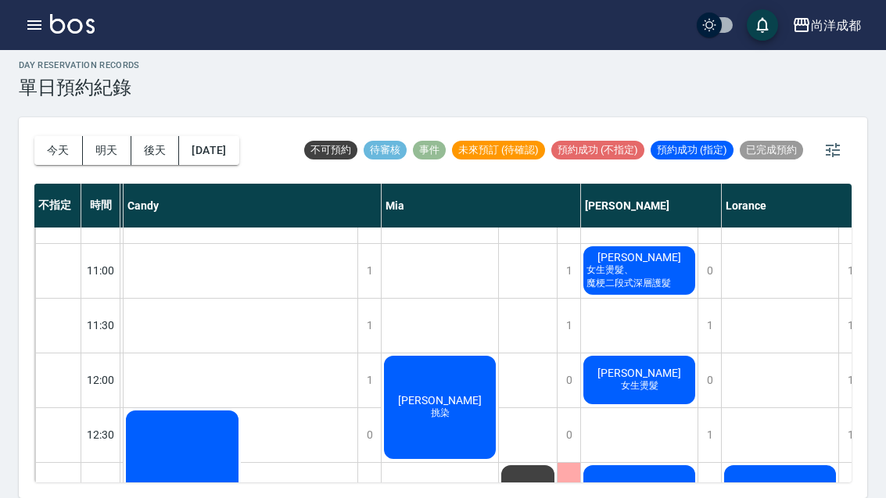
click at [50, 136] on button "今天" at bounding box center [58, 150] width 49 height 29
click at [45, 136] on button "今天" at bounding box center [58, 150] width 49 height 29
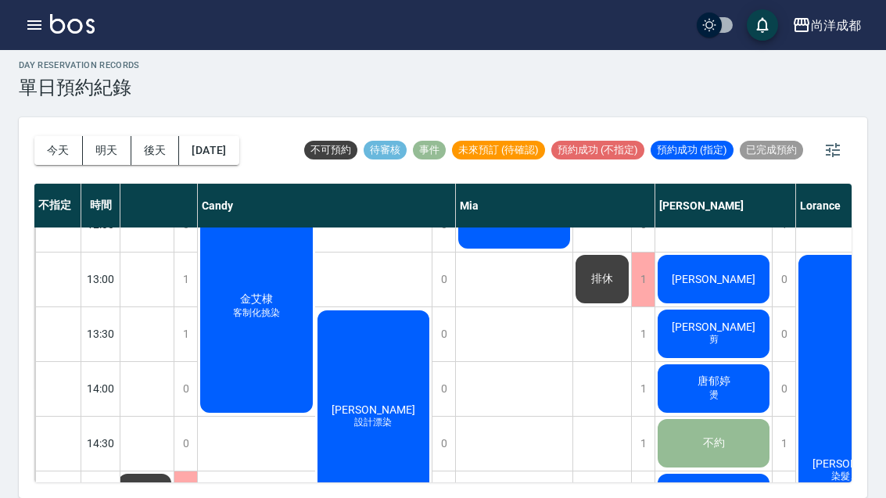
scroll to position [325, 122]
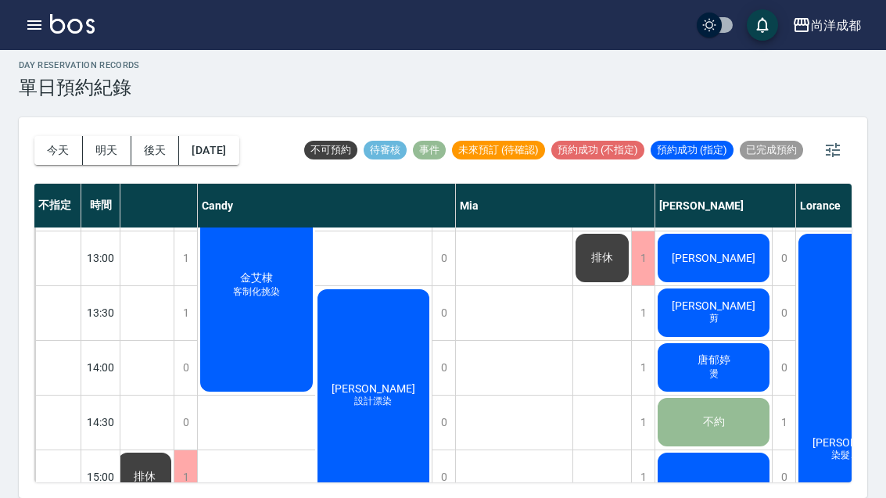
click at [71, 176] on span "王思翰" at bounding box center [57, 169] width 28 height 14
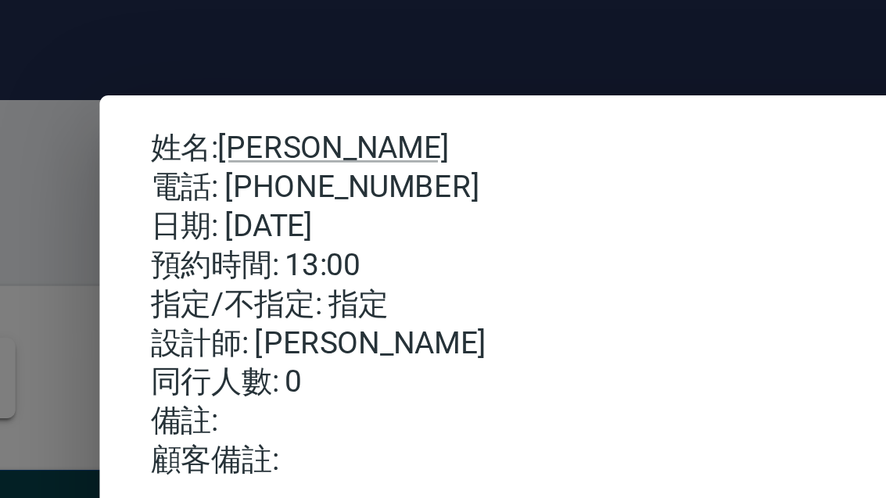
scroll to position [0, 0]
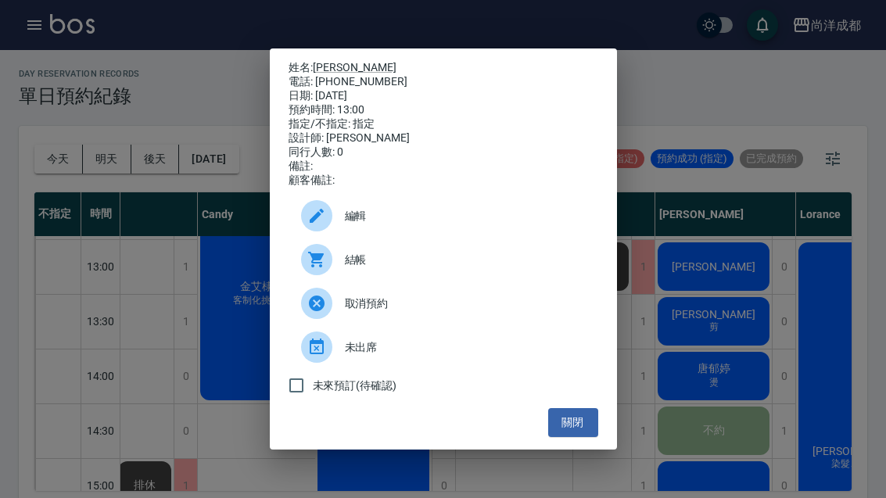
click at [575, 433] on button "關閉" at bounding box center [573, 422] width 50 height 29
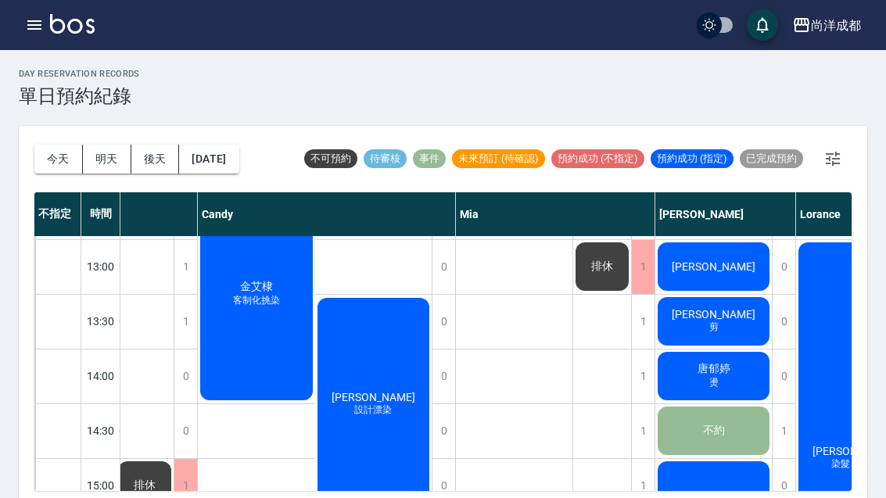
click at [234, 168] on button "2025/08/22" at bounding box center [208, 159] width 59 height 29
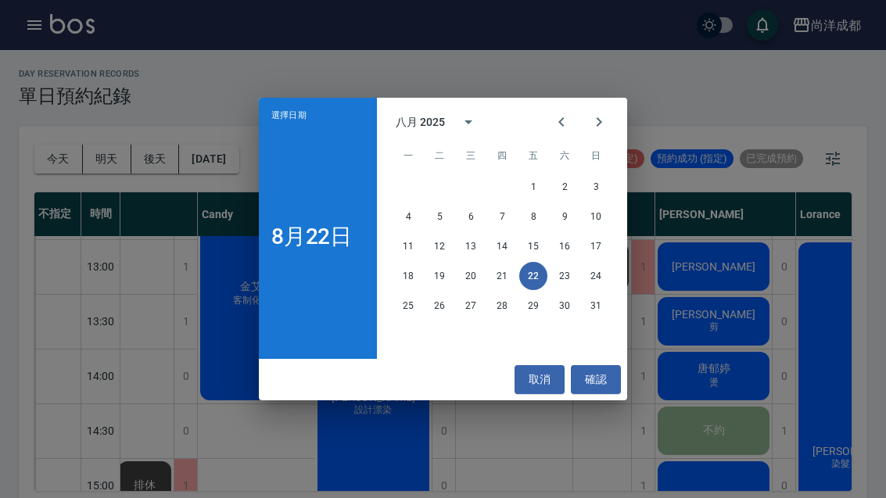
click at [609, 130] on icon "Next month" at bounding box center [599, 122] width 19 height 19
click at [532, 285] on button "26" at bounding box center [534, 276] width 28 height 28
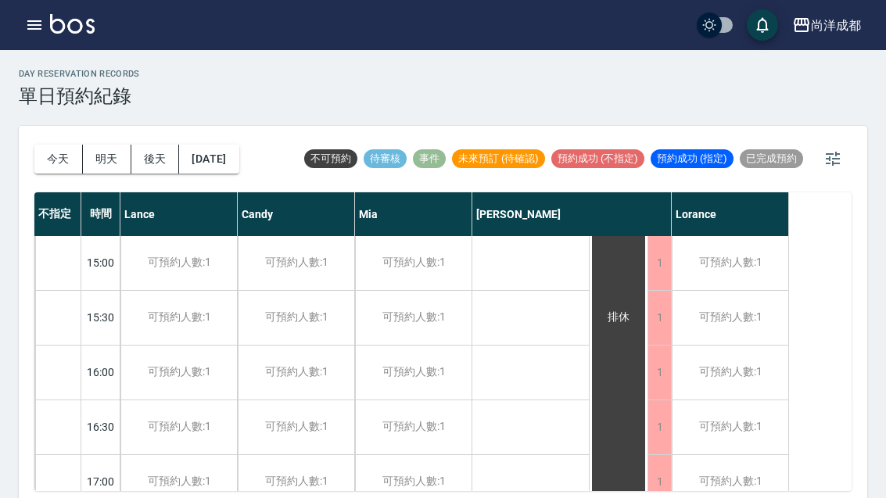
scroll to position [546, 0]
click at [60, 158] on button "今天" at bounding box center [58, 159] width 49 height 29
click at [59, 157] on div at bounding box center [443, 249] width 886 height 498
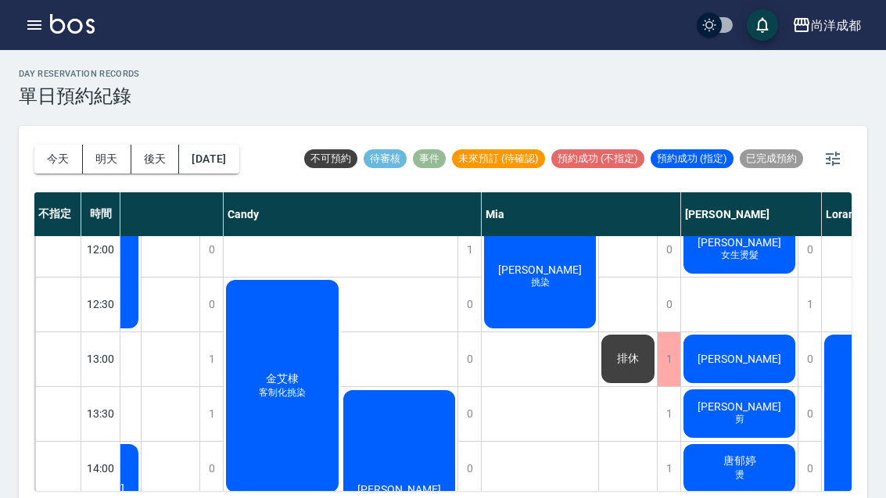
scroll to position [240, 110]
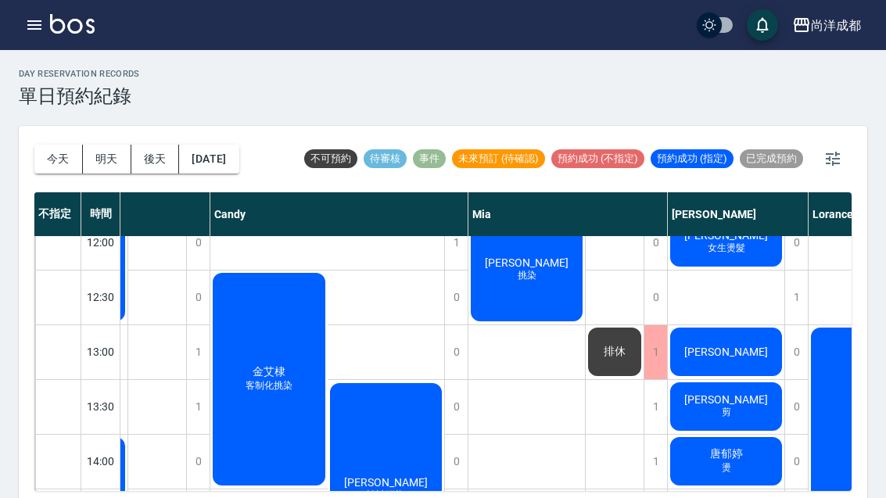
click at [84, 270] on span "王思翰" at bounding box center [70, 263] width 28 height 14
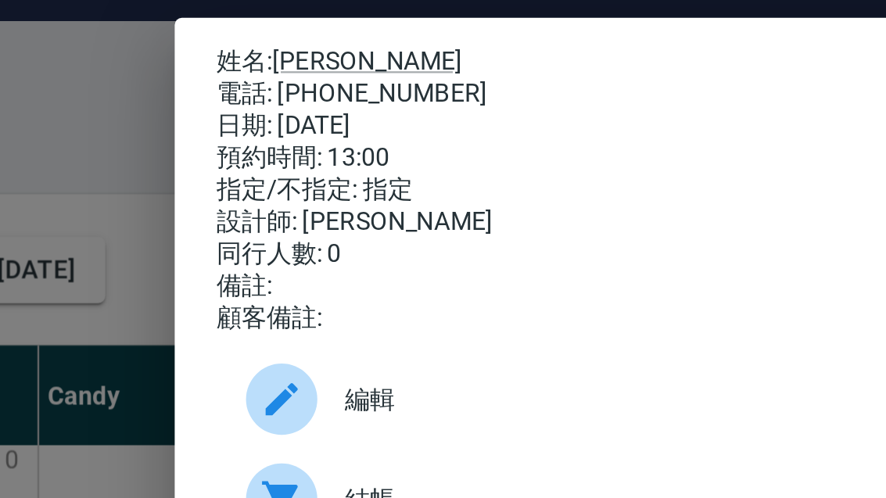
click at [20, 96] on div "姓名: 王思翰 電話: 0911505250 日期: 2025/08/22 預約時間: 13:00 指定/不指定: 指定 設計師: Benny 同行人數: 0…" at bounding box center [443, 249] width 886 height 498
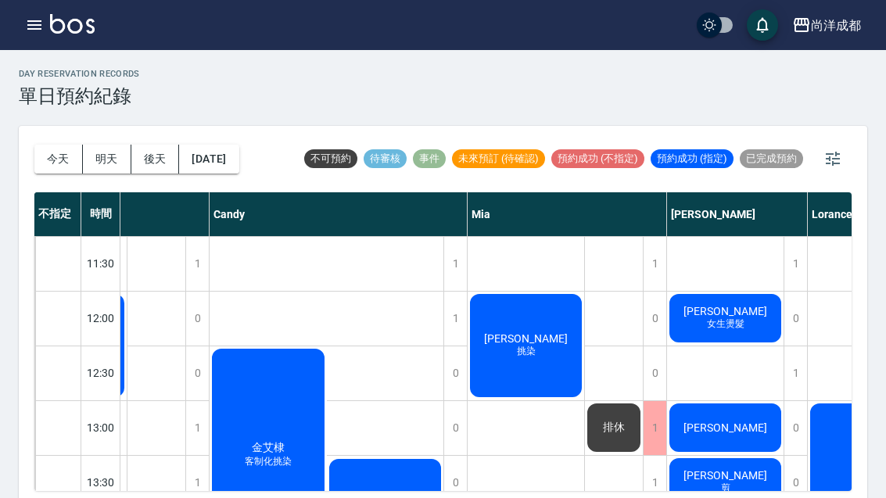
scroll to position [165, 110]
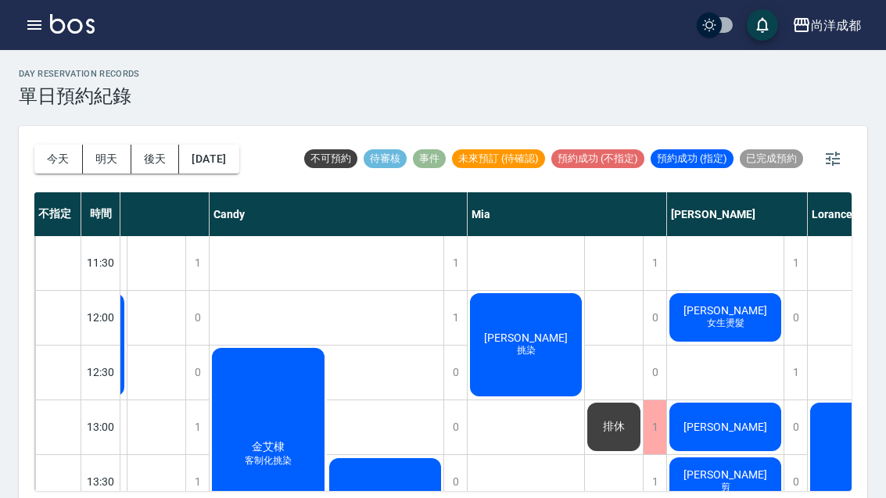
click at [83, 331] on span "史庭瑋" at bounding box center [69, 338] width 28 height 14
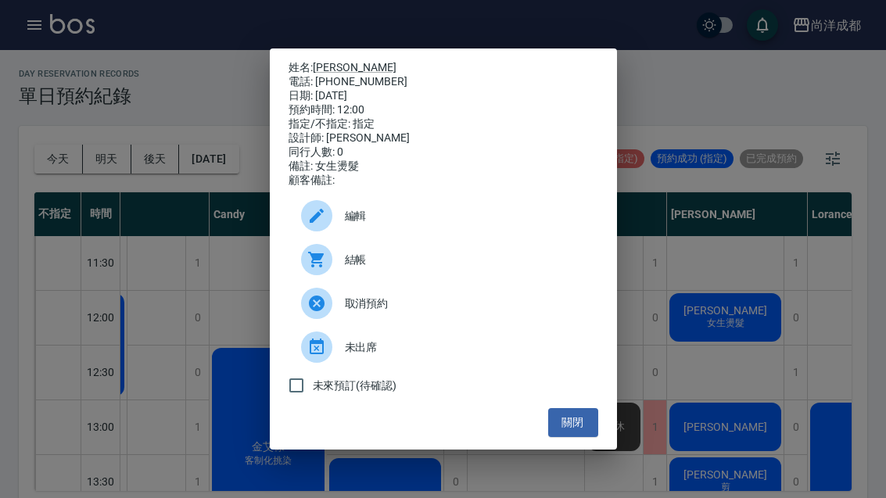
click at [580, 437] on button "關閉" at bounding box center [573, 422] width 50 height 29
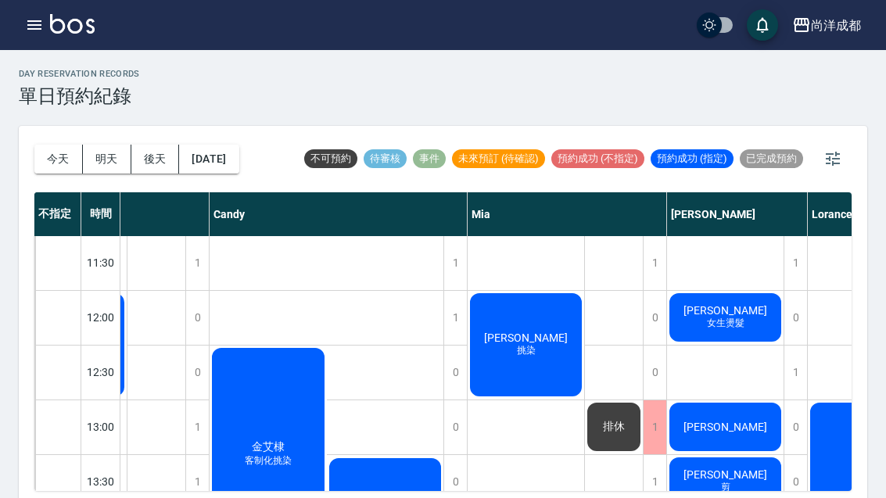
click at [232, 166] on button "2025/08/22" at bounding box center [208, 159] width 59 height 29
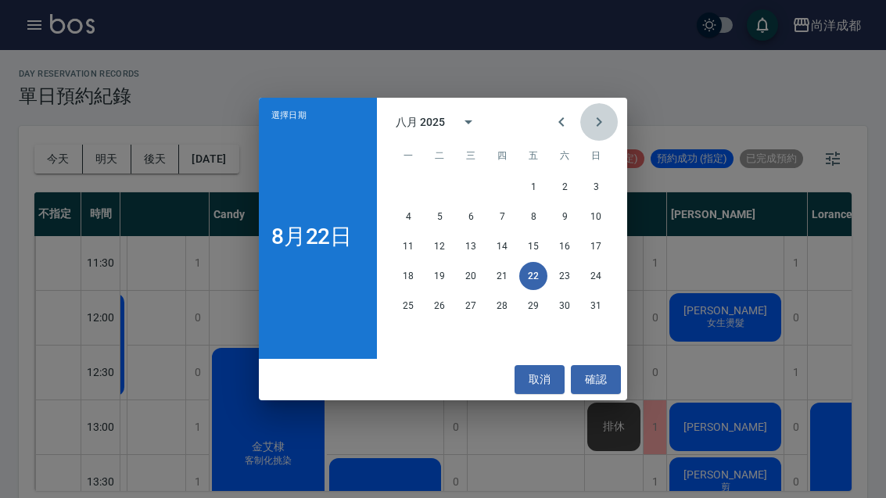
click at [614, 120] on button "Next month" at bounding box center [600, 122] width 38 height 38
click at [565, 247] on button "20" at bounding box center [565, 246] width 28 height 28
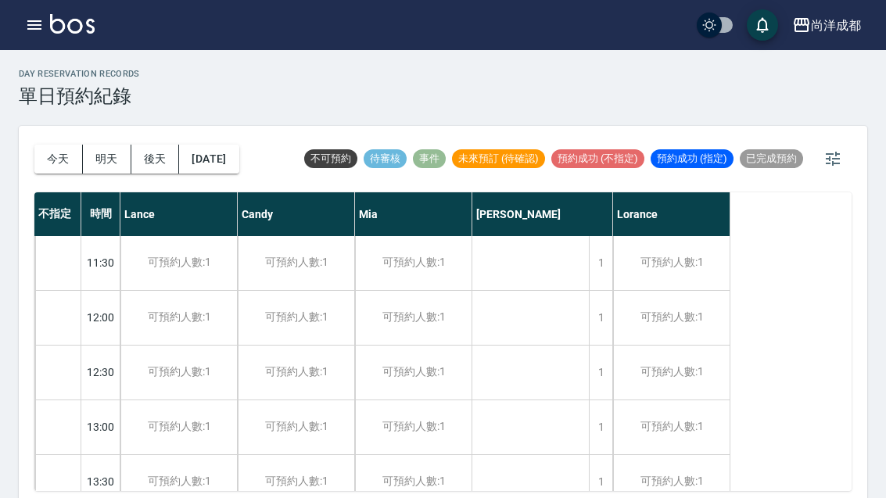
scroll to position [165, 0]
click at [607, 428] on div "1" at bounding box center [600, 428] width 23 height 54
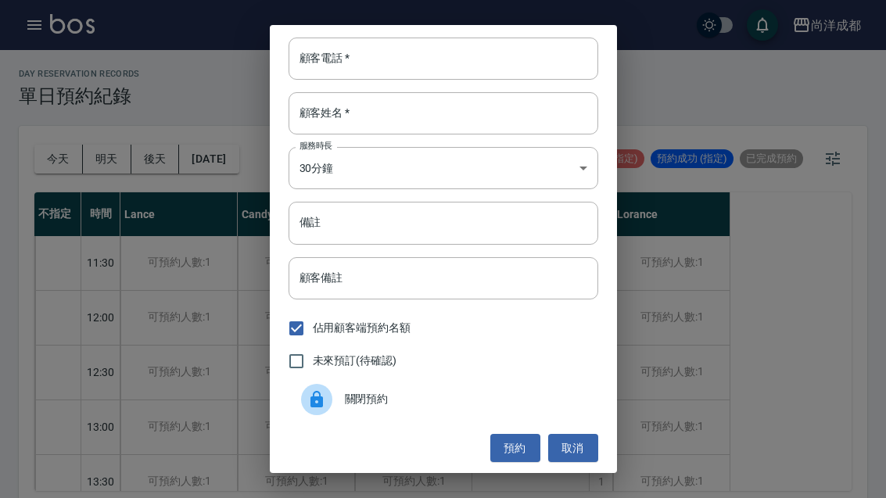
click at [418, 63] on input "顧客電話   *" at bounding box center [444, 59] width 310 height 42
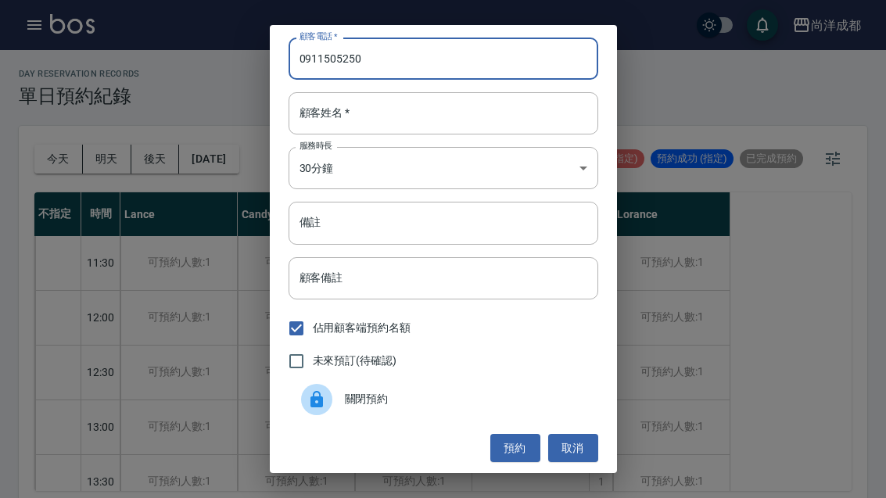
type input "0911505250"
click at [435, 95] on input "顧客姓名   *" at bounding box center [444, 113] width 310 height 42
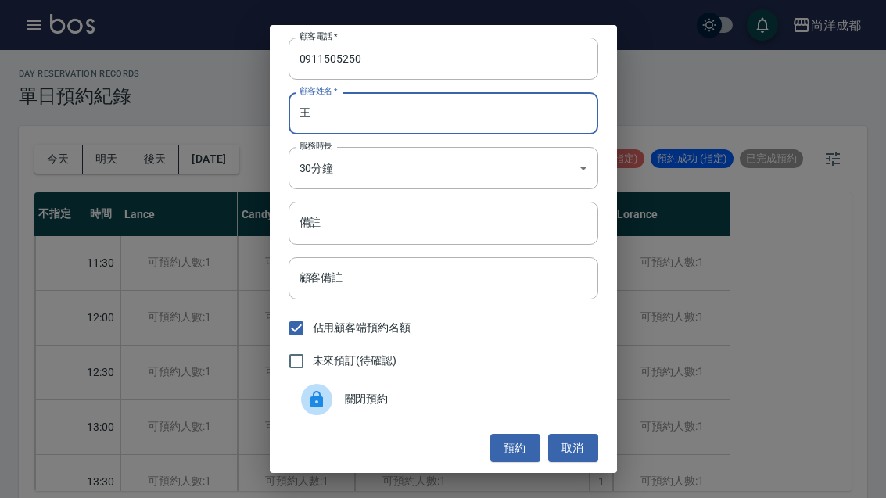
type input "王"
click at [463, 218] on input "備註" at bounding box center [444, 223] width 310 height 42
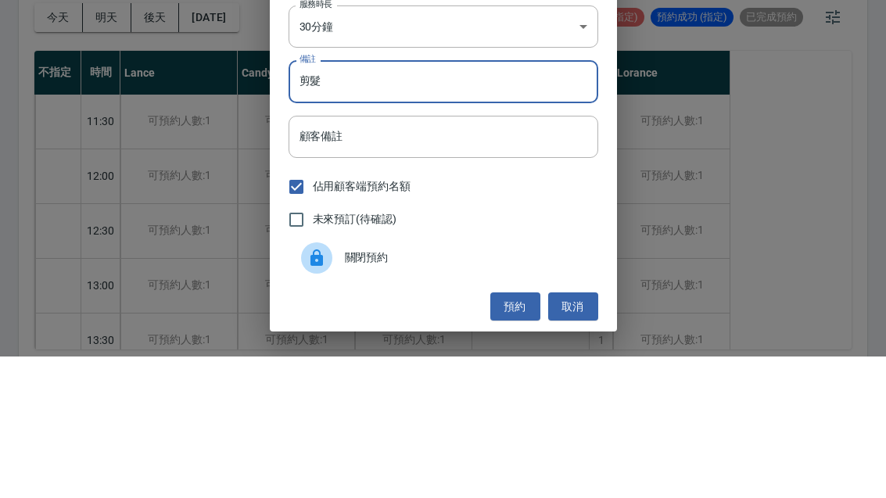
scroll to position [54, 0]
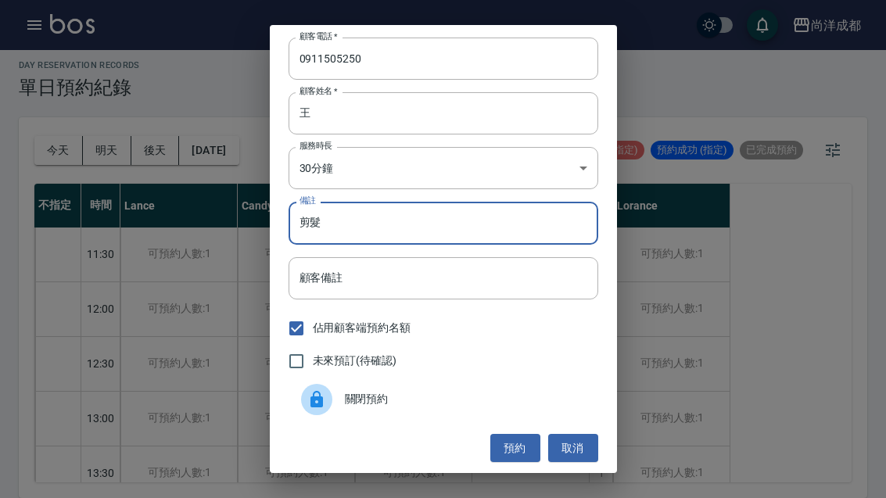
type input "剪髮"
click at [517, 445] on button "預約" at bounding box center [516, 448] width 50 height 29
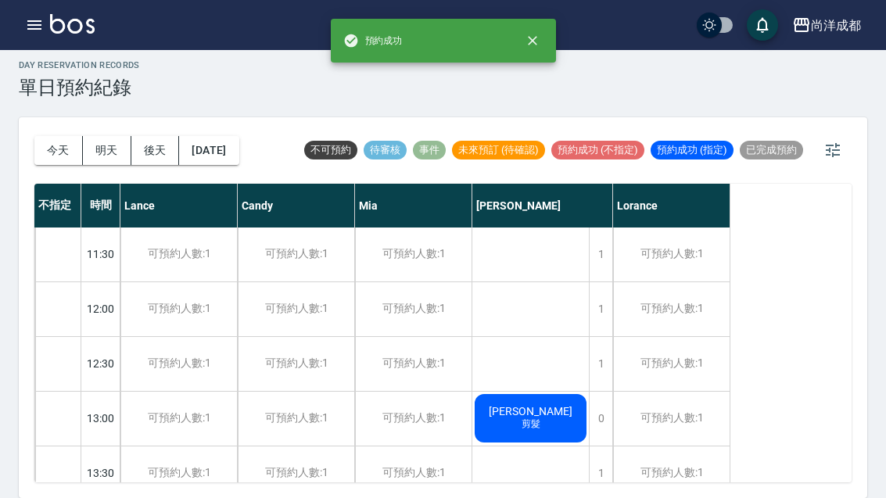
click at [55, 136] on button "今天" at bounding box center [58, 150] width 49 height 29
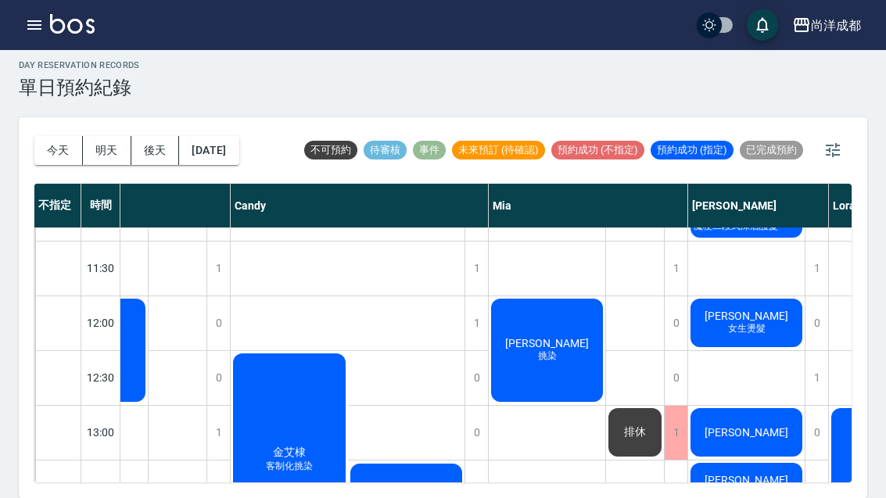
scroll to position [151, 90]
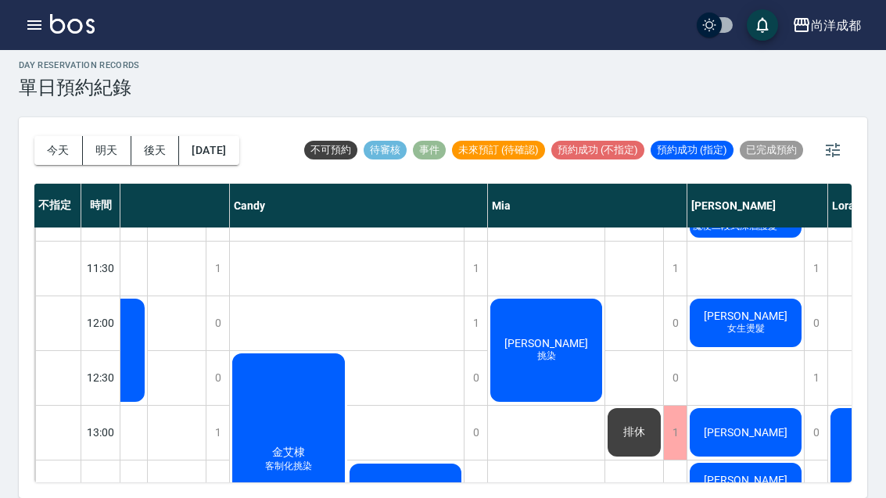
click at [103, 336] on span "史庭瑋" at bounding box center [89, 343] width 28 height 14
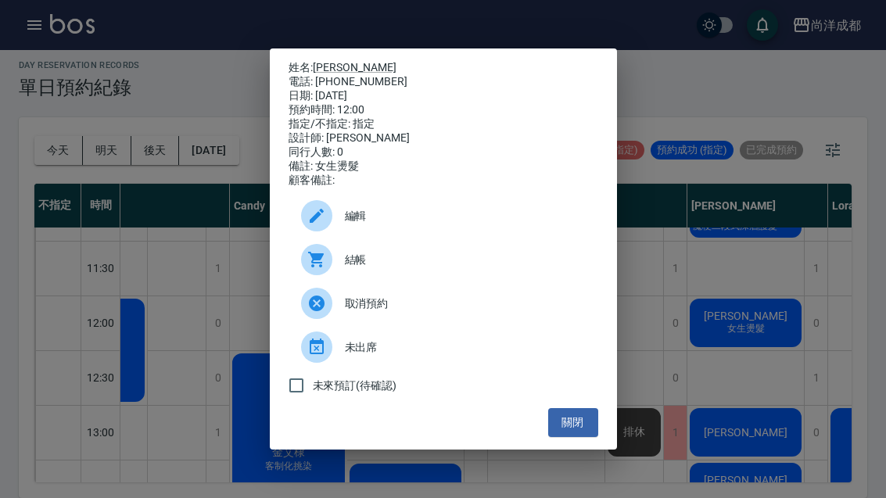
click at [588, 435] on button "關閉" at bounding box center [573, 422] width 50 height 29
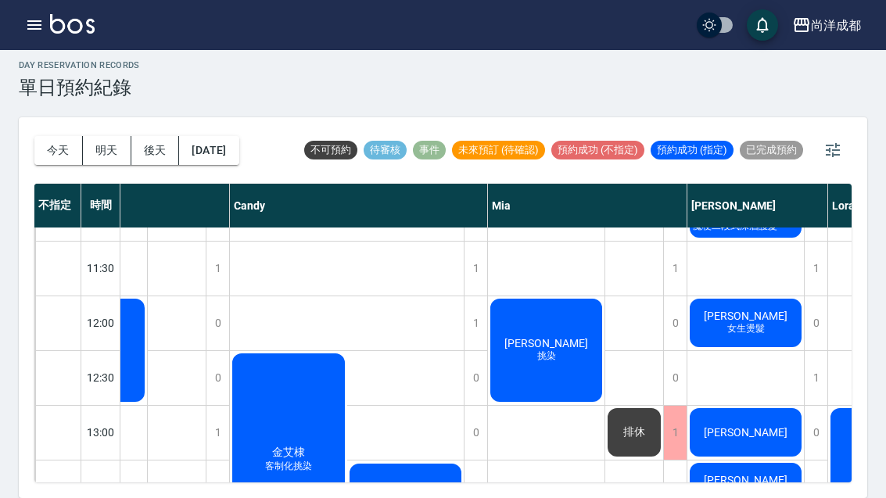
click at [230, 136] on button "2025/08/22" at bounding box center [208, 150] width 59 height 29
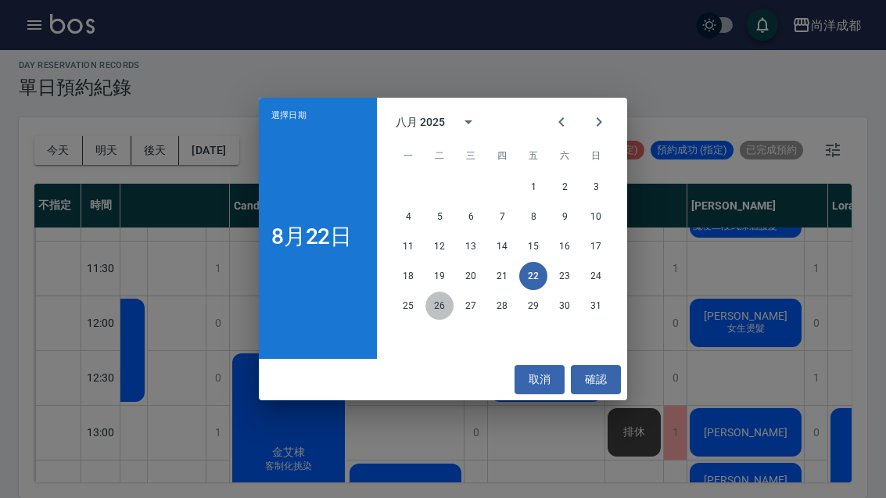
click at [449, 311] on button "26" at bounding box center [440, 306] width 28 height 28
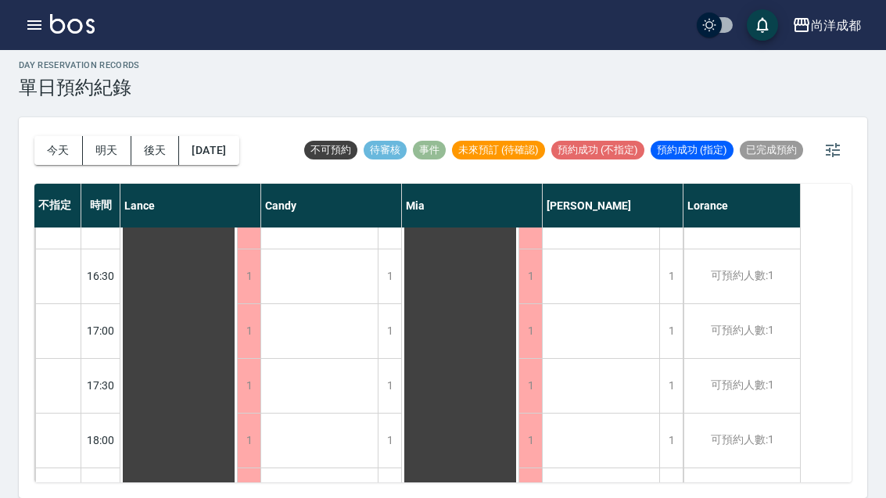
scroll to position [730, 0]
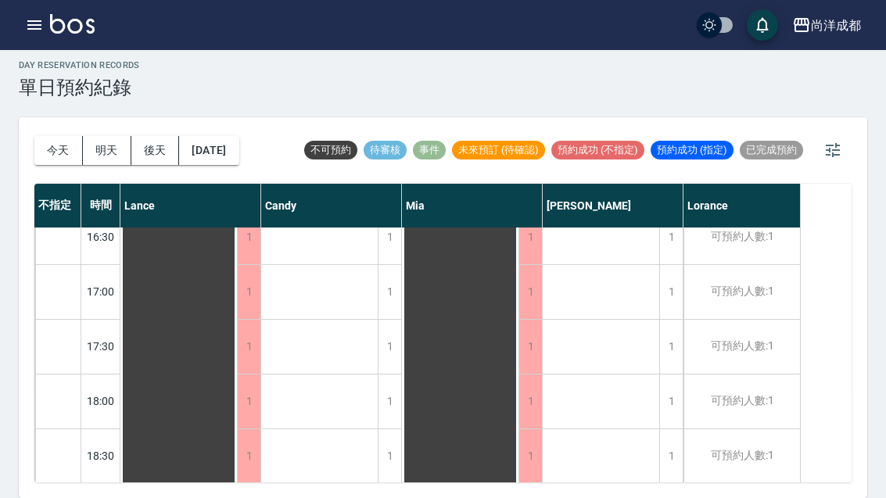
click at [675, 430] on div "1" at bounding box center [671, 457] width 23 height 54
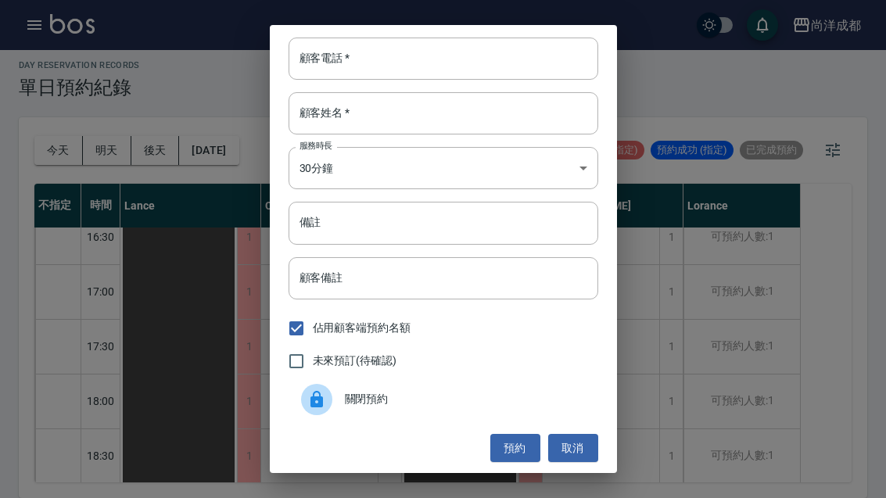
click at [414, 58] on input "顧客電話   *" at bounding box center [444, 59] width 310 height 42
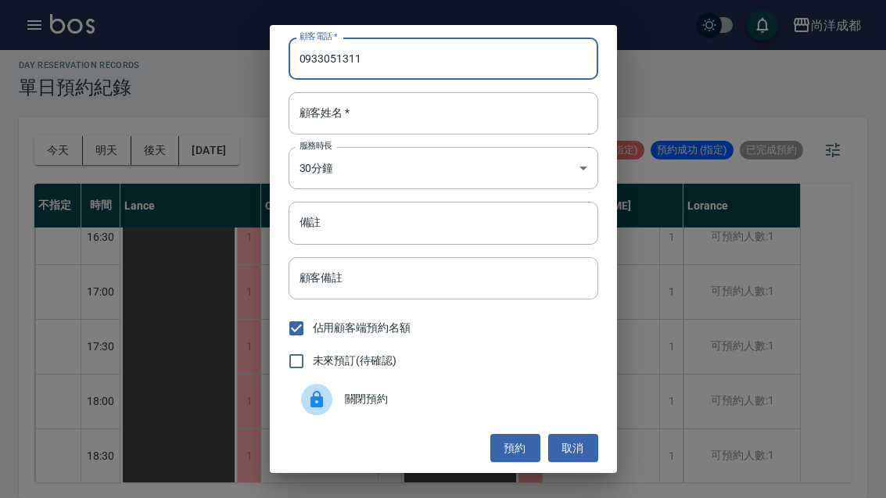
type input "0933051311"
click at [379, 109] on input "顧客姓名   *" at bounding box center [444, 113] width 310 height 42
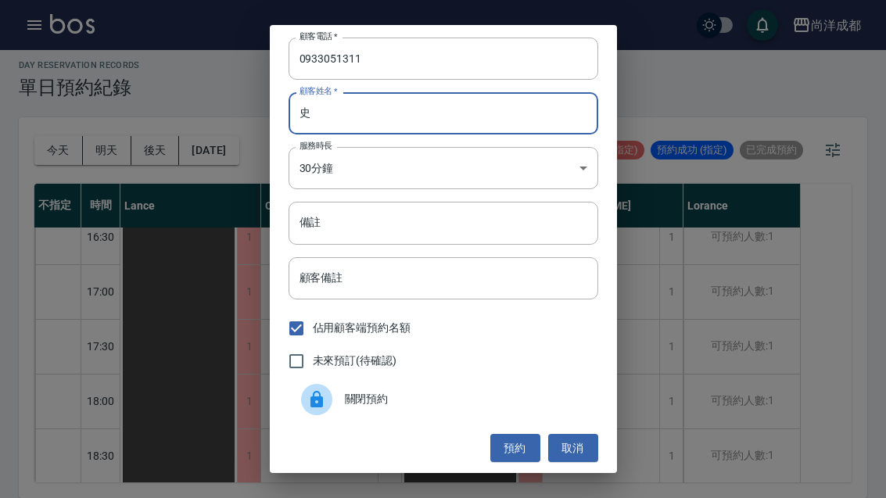
type input "史"
click at [455, 173] on body "尚洋成都 登出 櫃檯作業 打帳單 帳單列表 營業儀表板 高階收支登錄 材料自購登錄 每日結帳 排班表 預約管理 預約管理 單日預約紀錄 單週預約紀錄 報表及分…" at bounding box center [443, 244] width 886 height 507
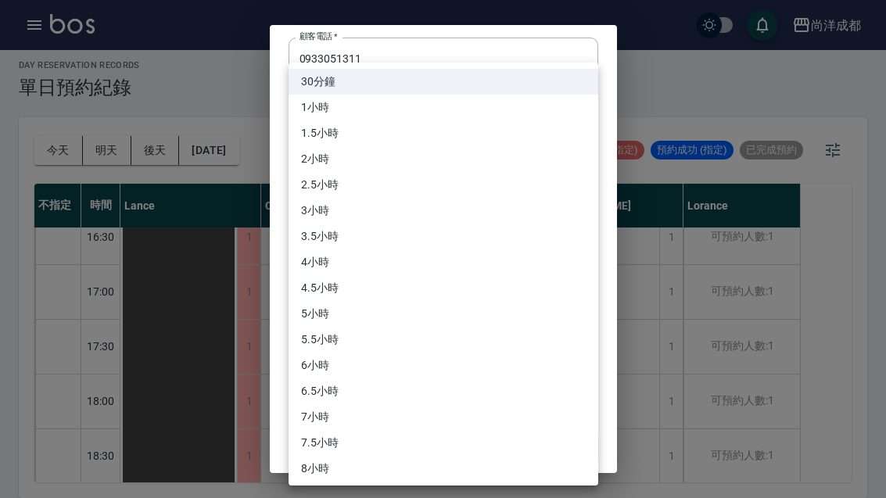
click at [662, 221] on div at bounding box center [443, 249] width 886 height 498
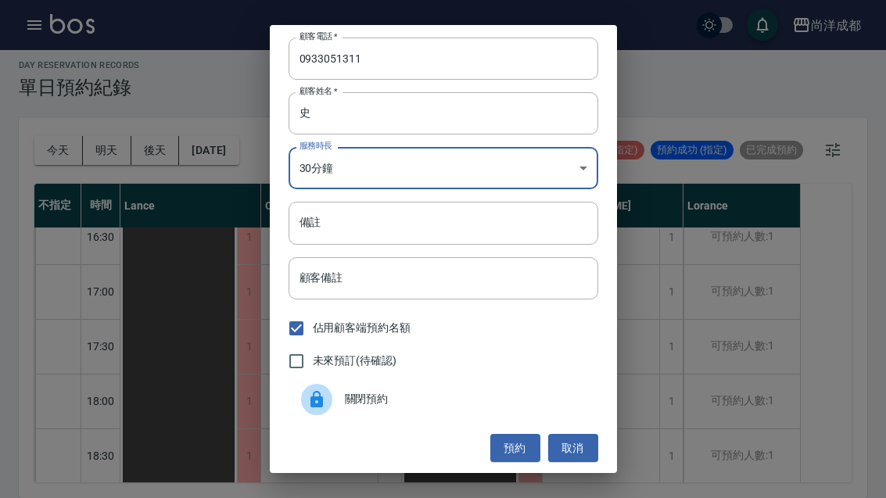
click at [393, 233] on input "備註" at bounding box center [444, 223] width 310 height 42
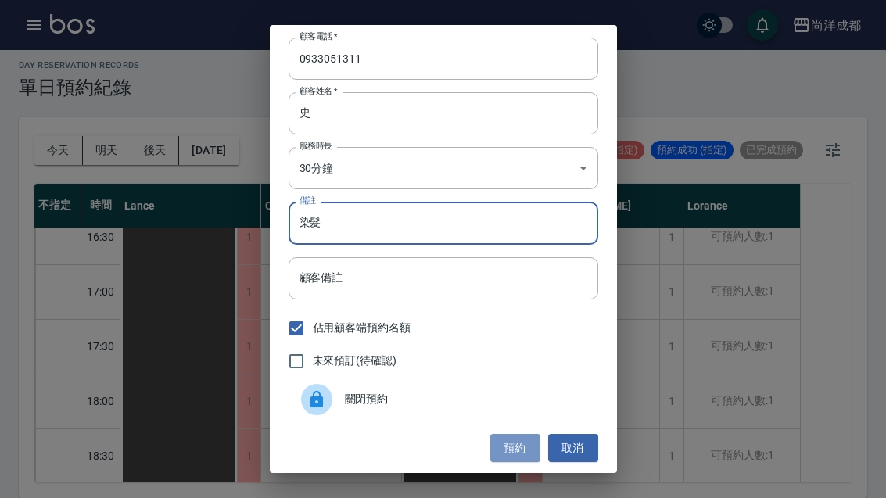
type input "染髮"
click at [520, 444] on button "預約" at bounding box center [516, 448] width 50 height 29
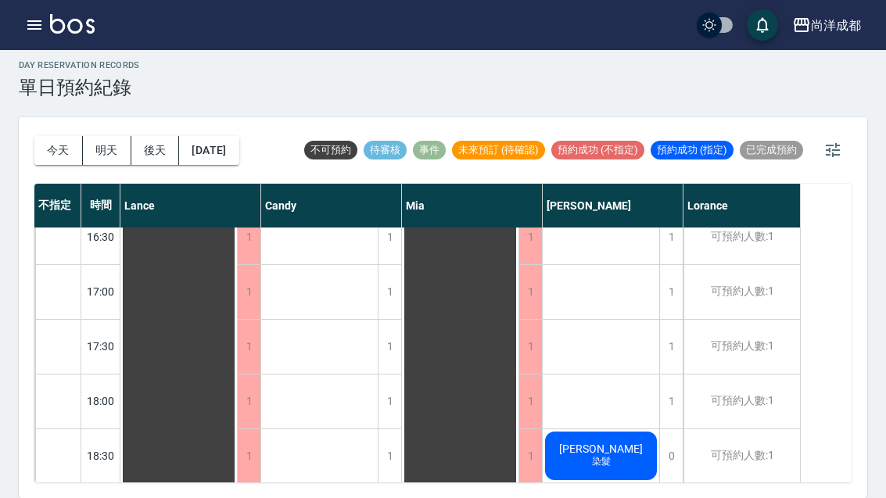
click at [61, 136] on button "今天" at bounding box center [58, 150] width 49 height 29
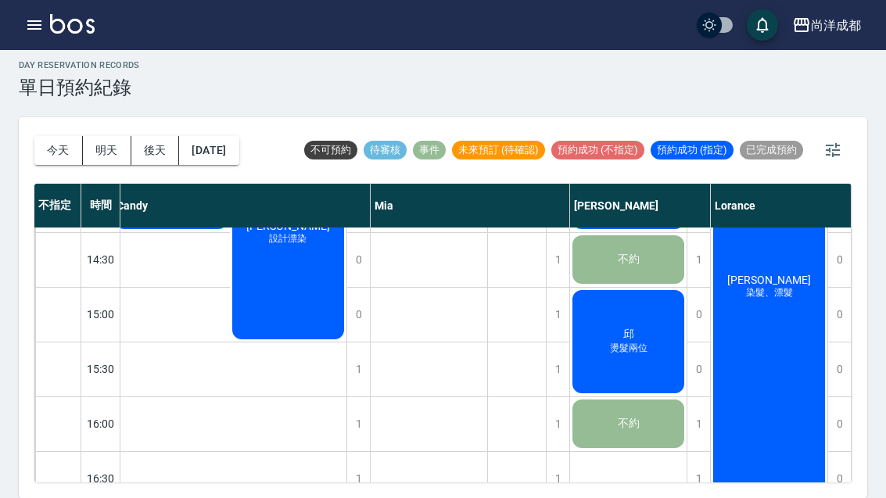
scroll to position [487, 207]
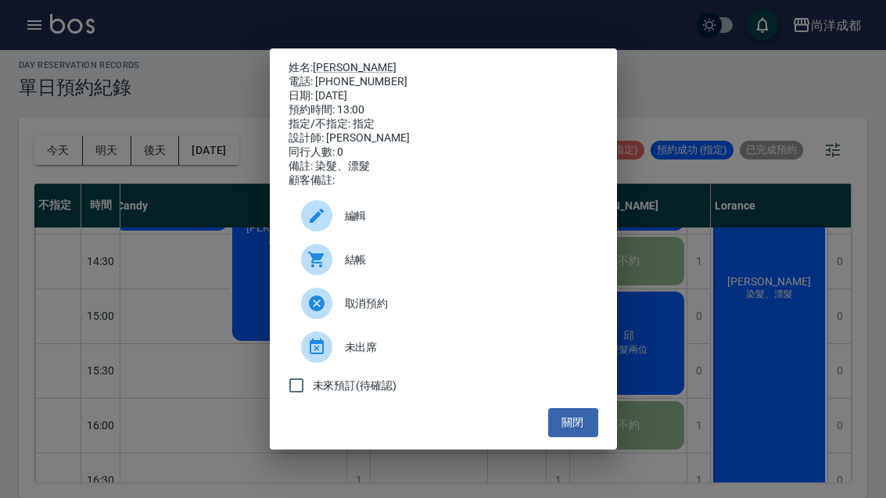
click at [565, 432] on button "關閉" at bounding box center [573, 422] width 50 height 29
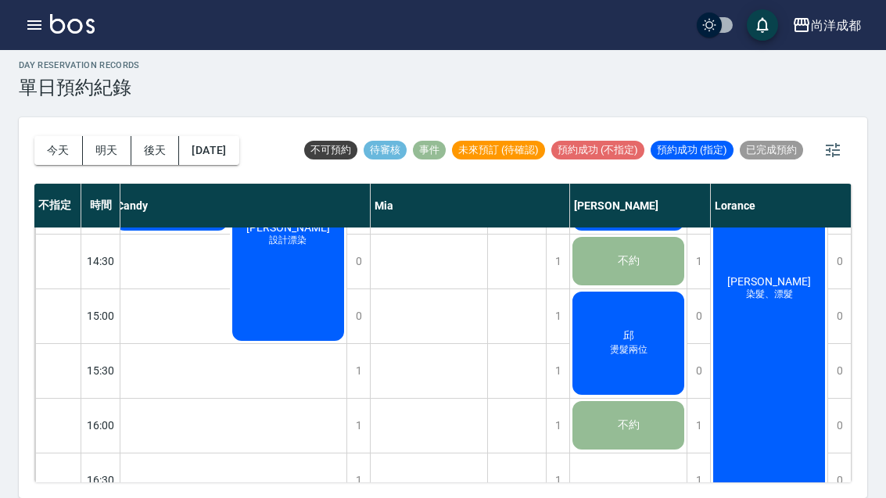
click at [63, 136] on button "今天" at bounding box center [58, 150] width 49 height 29
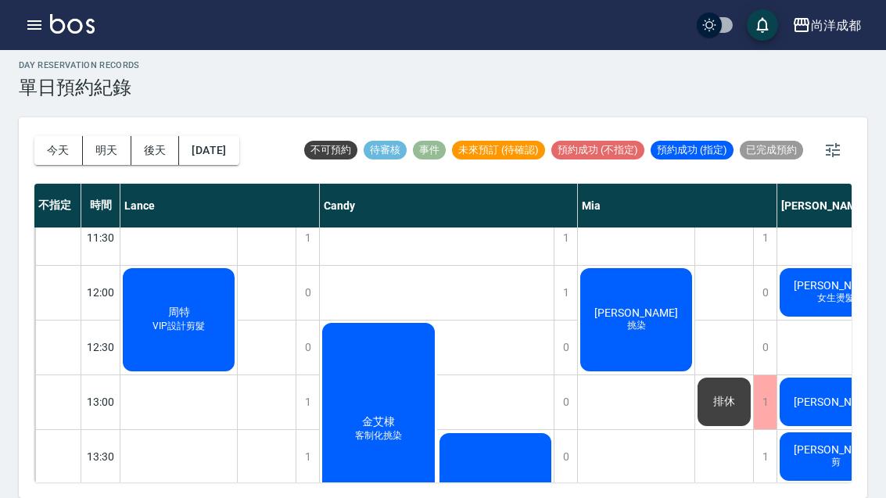
scroll to position [183, 0]
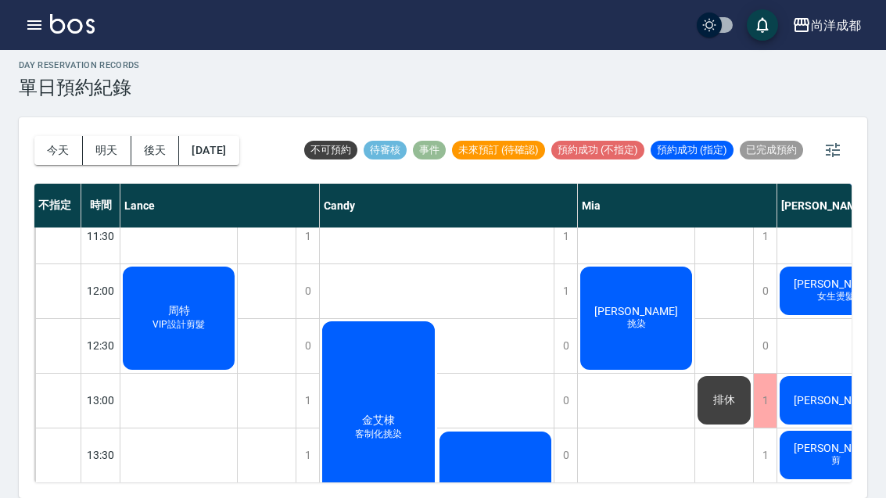
click at [195, 318] on span "VIP設計剪髮" at bounding box center [178, 324] width 59 height 13
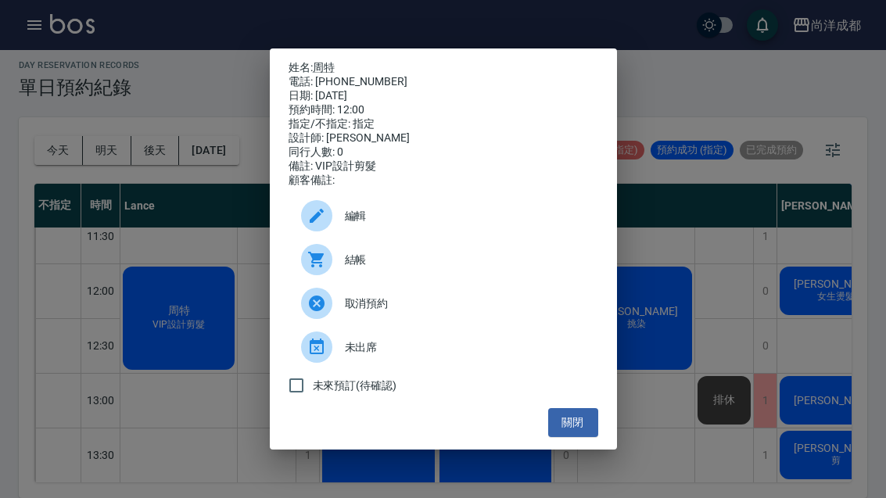
click at [573, 432] on button "關閉" at bounding box center [573, 422] width 50 height 29
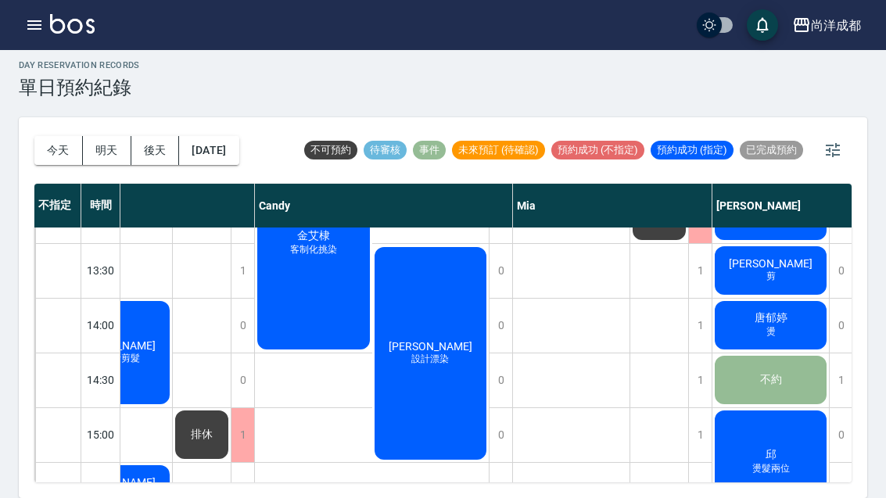
scroll to position [371, 74]
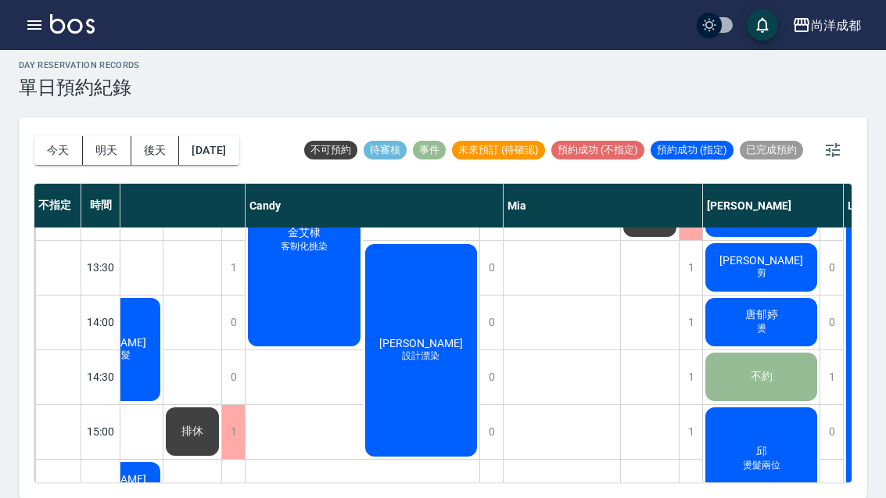
click at [163, 185] on div "蘇漢強 剪" at bounding box center [104, 131] width 117 height 108
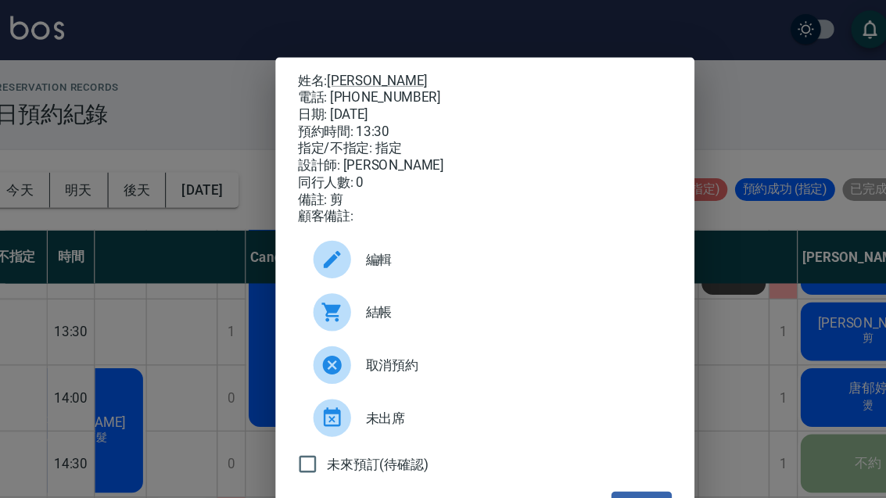
scroll to position [0, 0]
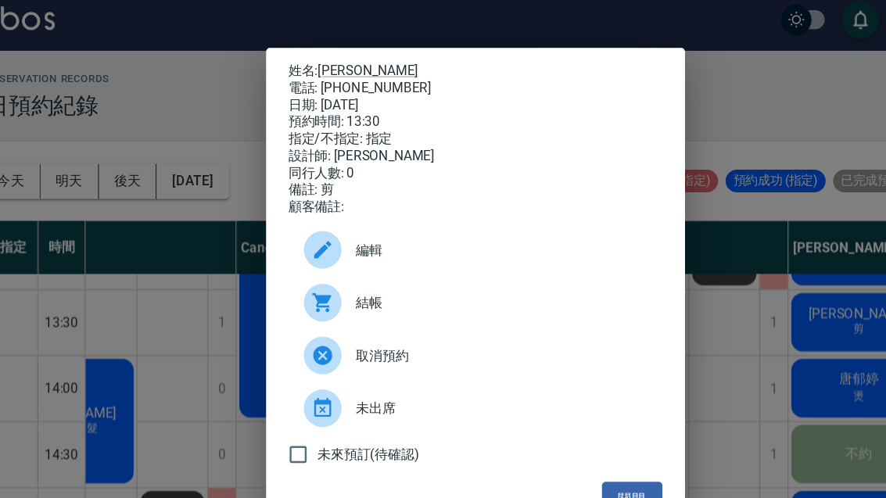
click at [548, 416] on button "關閉" at bounding box center [573, 422] width 50 height 29
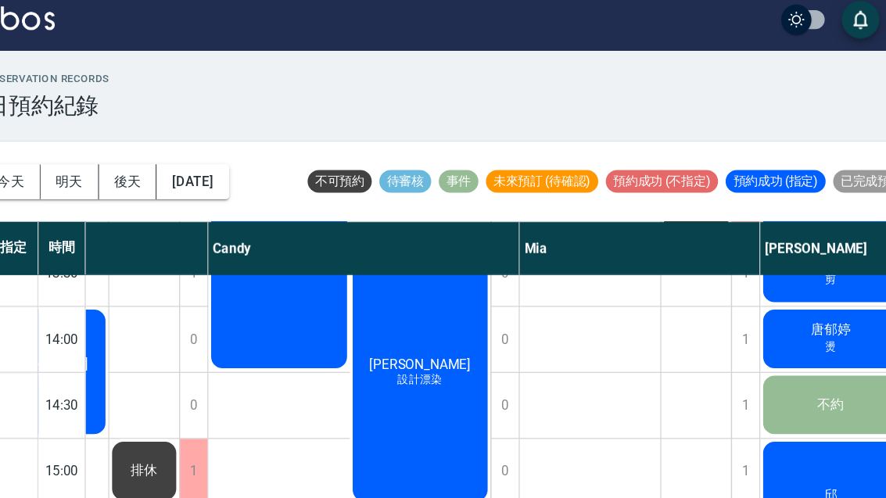
scroll to position [412, 99]
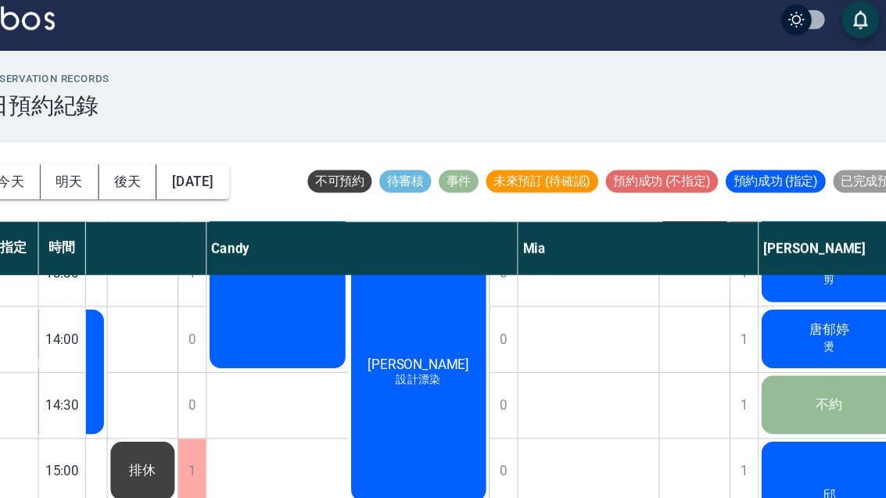
click at [94, 98] on span "唐郁婷" at bounding box center [80, 91] width 28 height 14
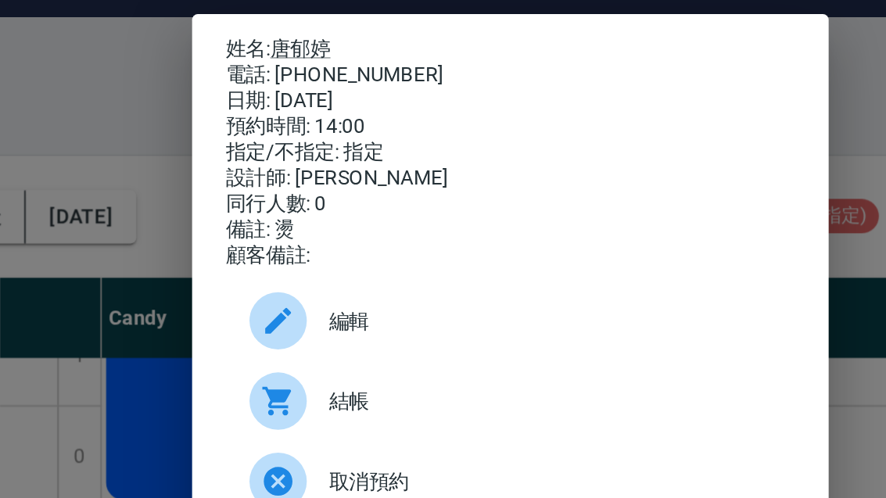
scroll to position [0, 0]
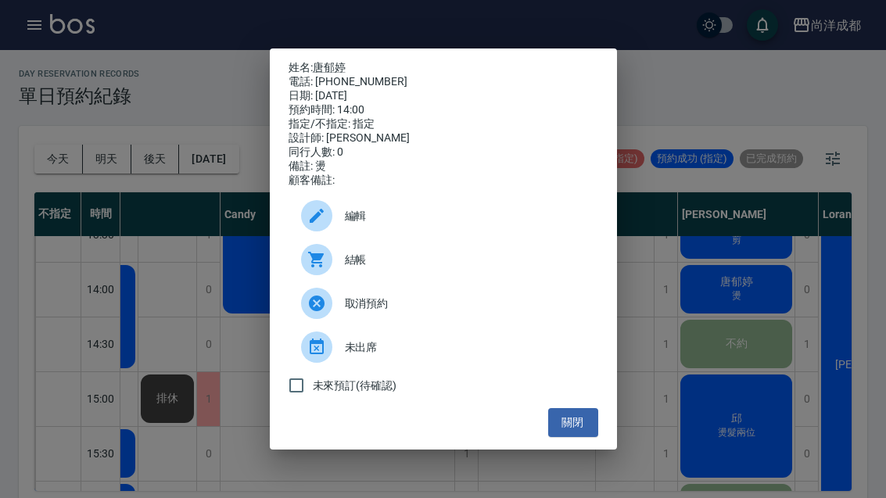
click at [598, 437] on button "關閉" at bounding box center [573, 422] width 50 height 29
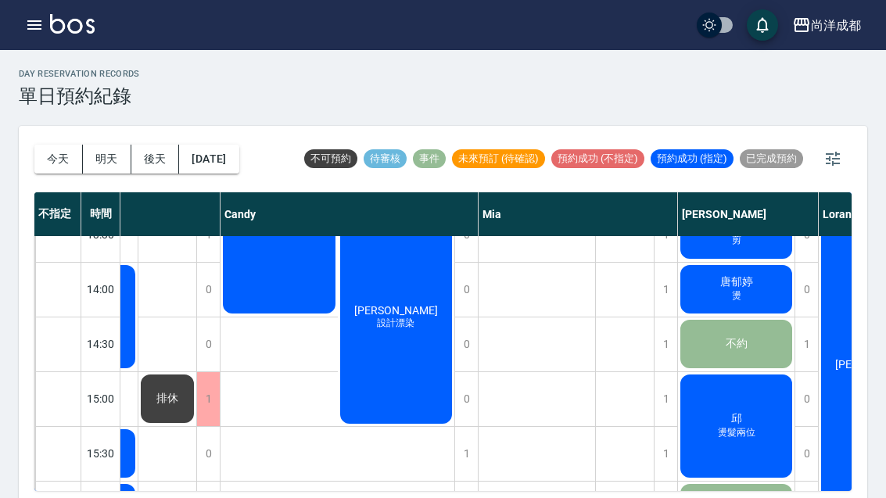
click at [226, 162] on button "2025/08/22" at bounding box center [208, 159] width 59 height 29
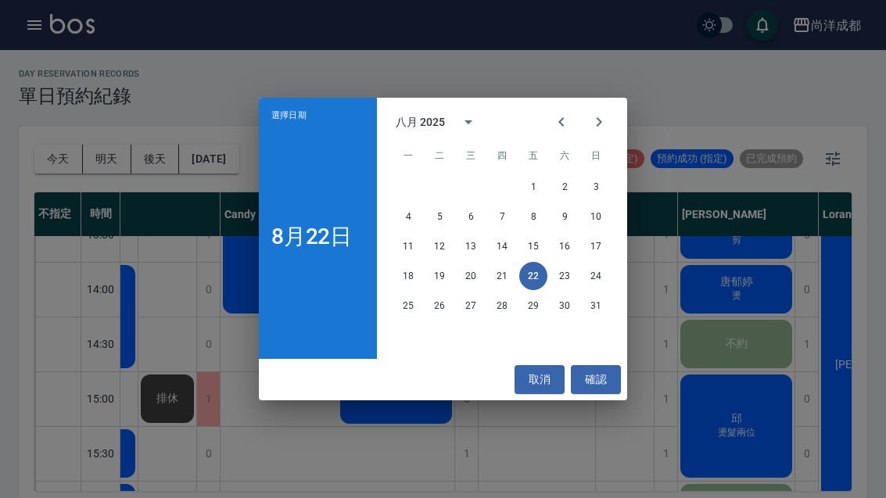
click at [601, 278] on button "24" at bounding box center [596, 276] width 28 height 28
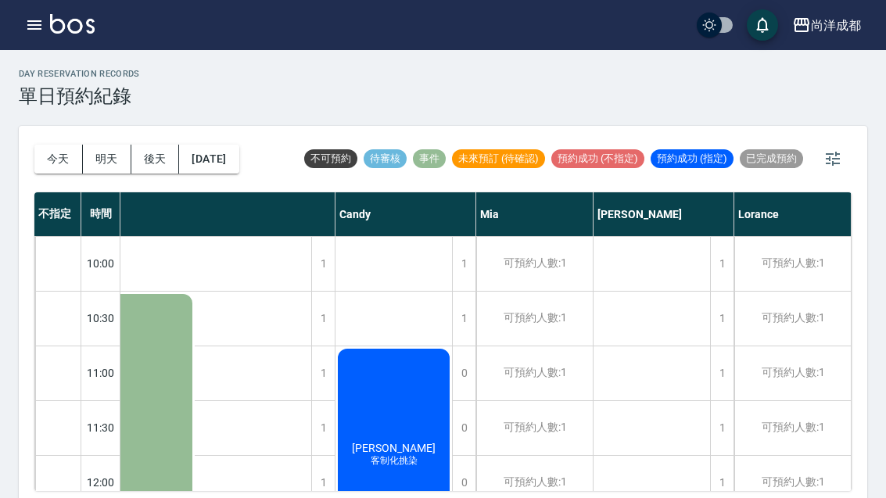
scroll to position [0, 43]
click at [717, 431] on div "1" at bounding box center [721, 428] width 23 height 54
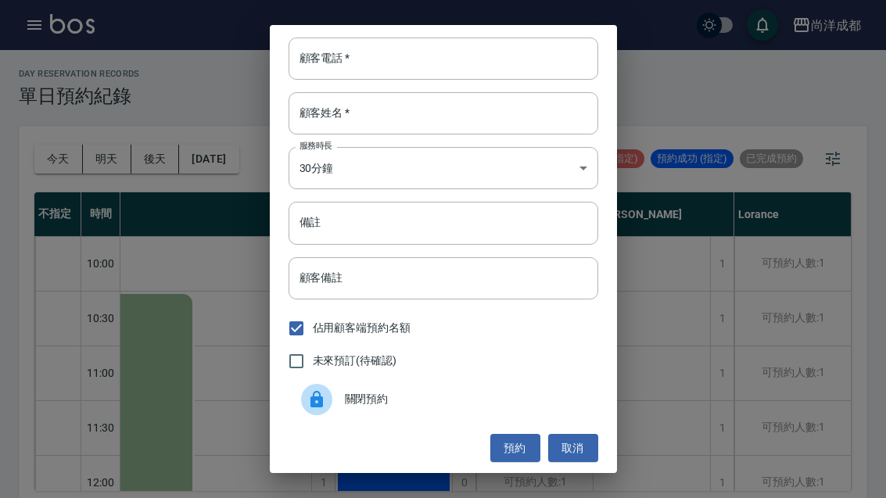
click at [394, 64] on input "顧客電話   *" at bounding box center [444, 59] width 310 height 42
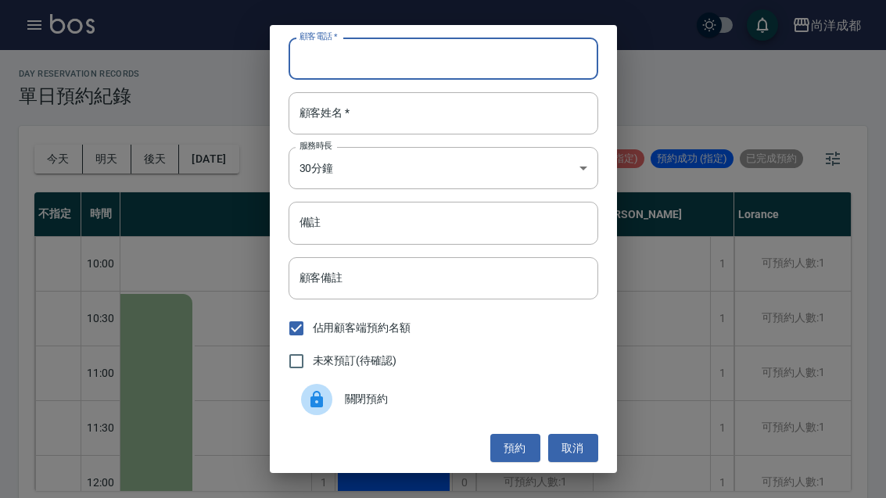
click at [737, 81] on div "顧客電話   * 顧客電話   * 顧客姓名   * 顧客姓名   * 服務時長 30分鐘 1 服務時長 備註 備註 顧客備註 顧客備註 佔用顧客端預約名額 …" at bounding box center [443, 249] width 886 height 498
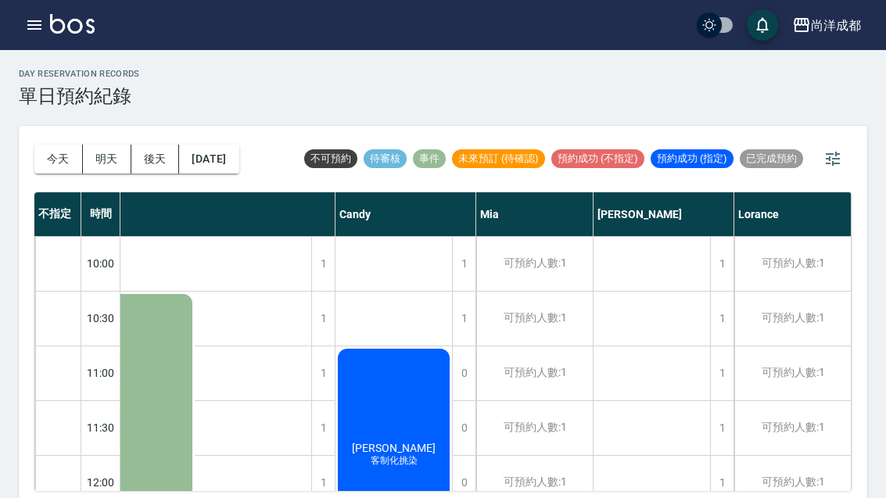
click at [228, 160] on button "2025/08/24" at bounding box center [208, 159] width 59 height 29
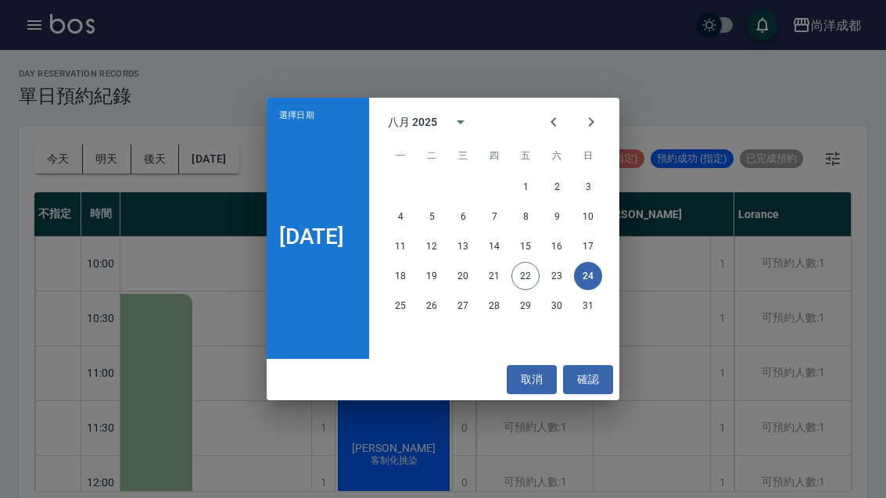
click at [610, 130] on button "Next month" at bounding box center [592, 122] width 38 height 38
click at [443, 189] on button "2" at bounding box center [432, 187] width 28 height 28
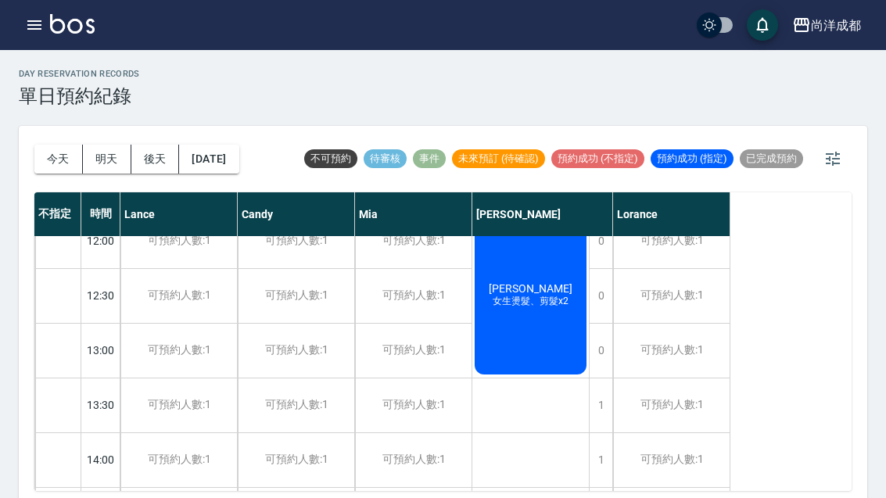
scroll to position [241, 0]
click at [226, 157] on button "2025/09/02" at bounding box center [208, 159] width 59 height 29
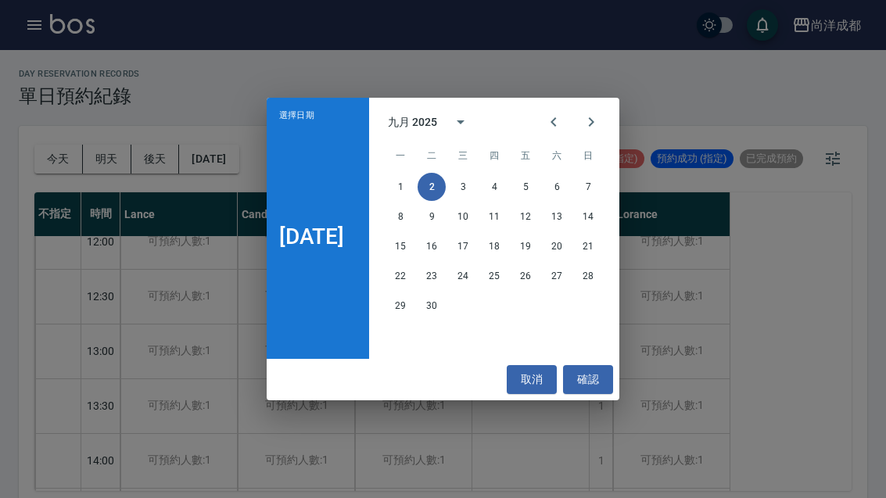
click at [555, 255] on button "20" at bounding box center [557, 246] width 28 height 28
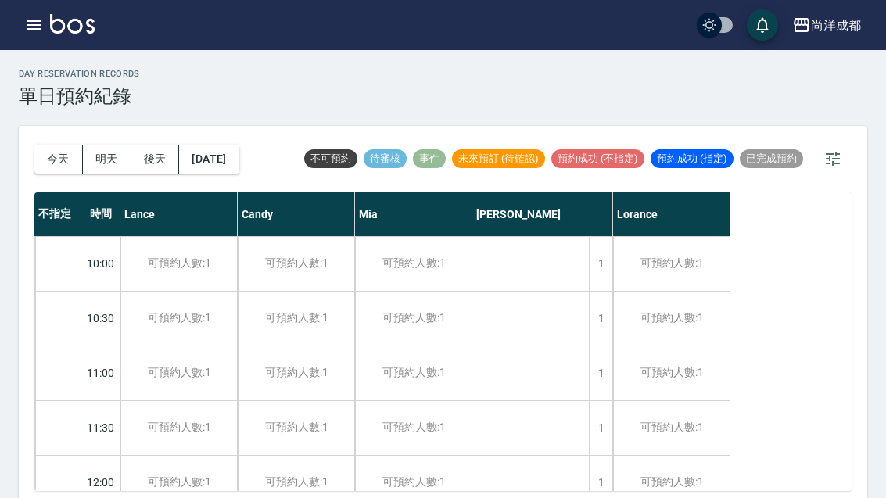
click at [602, 318] on div "1" at bounding box center [600, 319] width 23 height 54
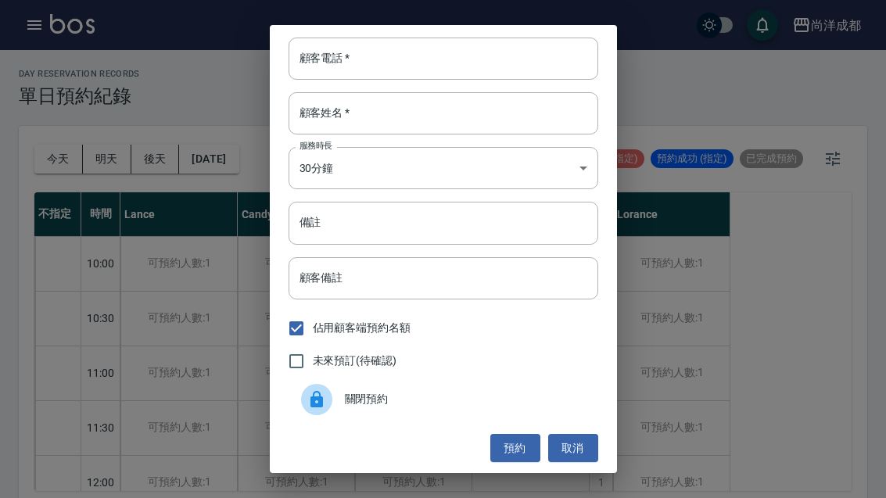
click at [809, 333] on div "顧客電話   * 顧客電話   * 顧客姓名   * 顧客姓名   * 服務時長 30分鐘 1 服務時長 備註 備註 顧客備註 顧客備註 佔用顧客端預約名額 …" at bounding box center [443, 249] width 886 height 498
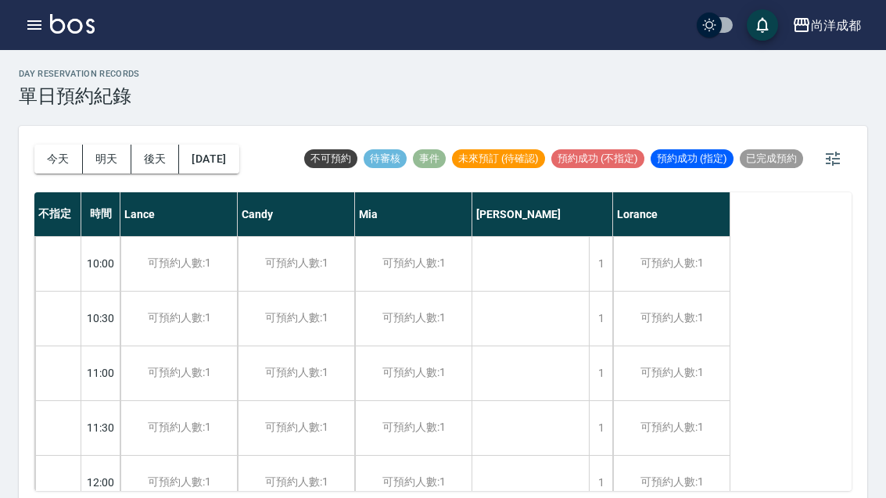
click at [597, 373] on div "1" at bounding box center [600, 374] width 23 height 54
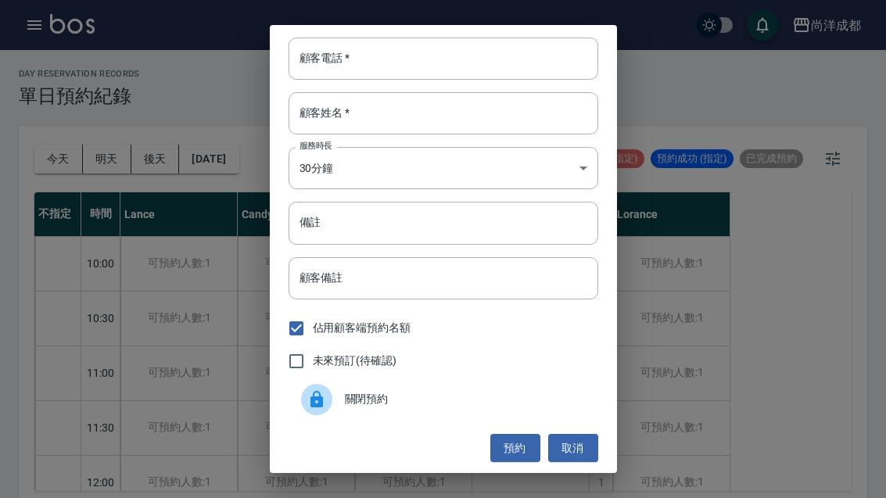
click at [398, 68] on input "顧客電話   *" at bounding box center [444, 59] width 310 height 42
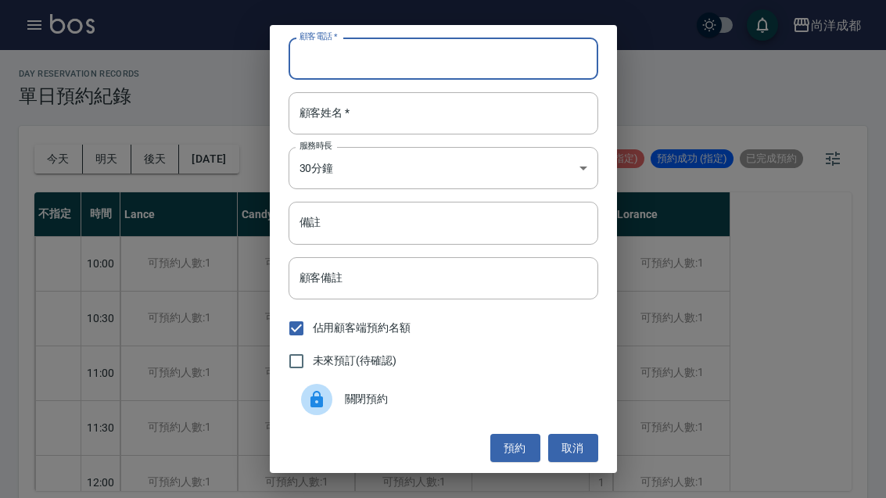
click at [365, 66] on input "顧客電話   *" at bounding box center [444, 59] width 310 height 42
click at [372, 63] on input "顧客電話   *" at bounding box center [444, 59] width 310 height 42
type input "0910383740"
click at [413, 110] on input "顧客姓名   *" at bounding box center [444, 113] width 310 height 42
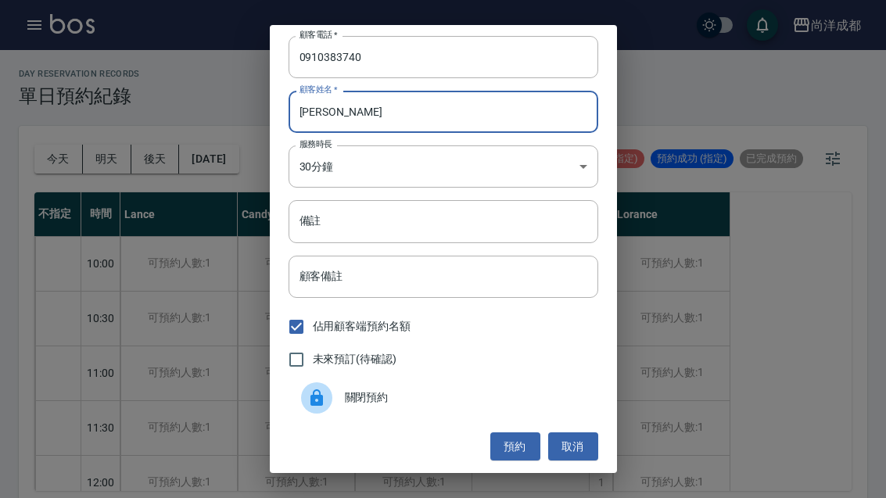
scroll to position [2, 0]
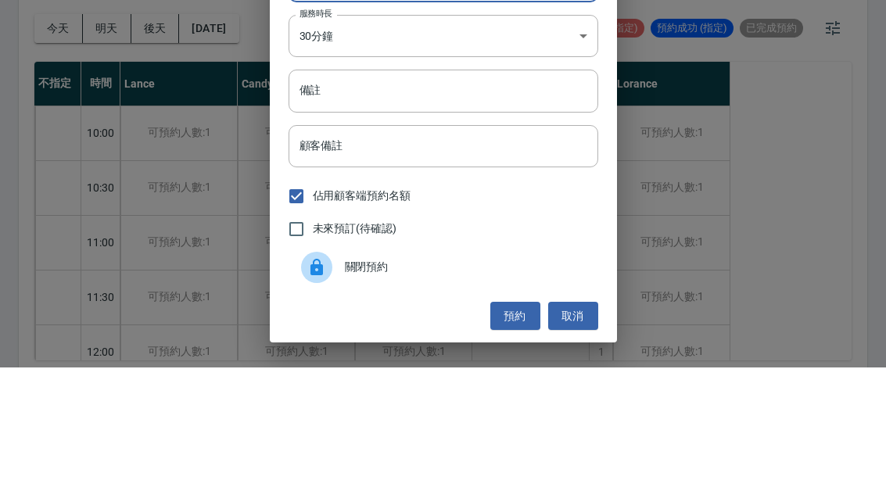
type input "[PERSON_NAME]"
click at [347, 200] on input "備註" at bounding box center [444, 221] width 310 height 42
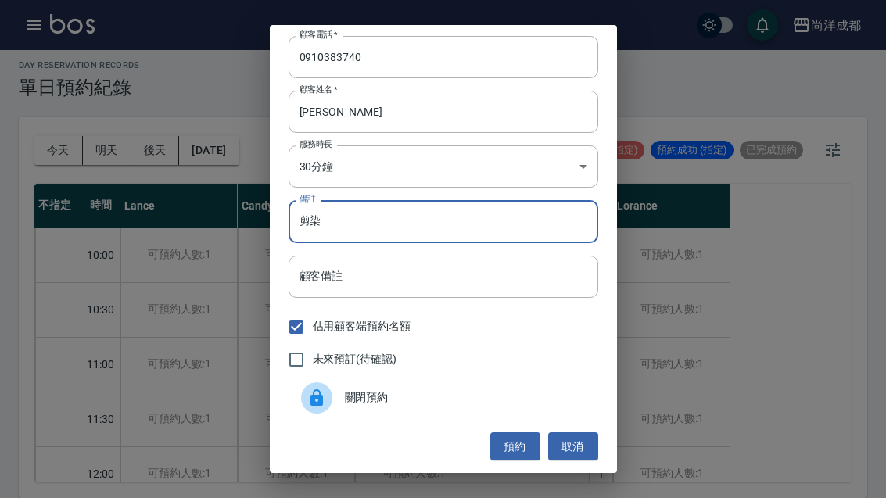
scroll to position [54, 0]
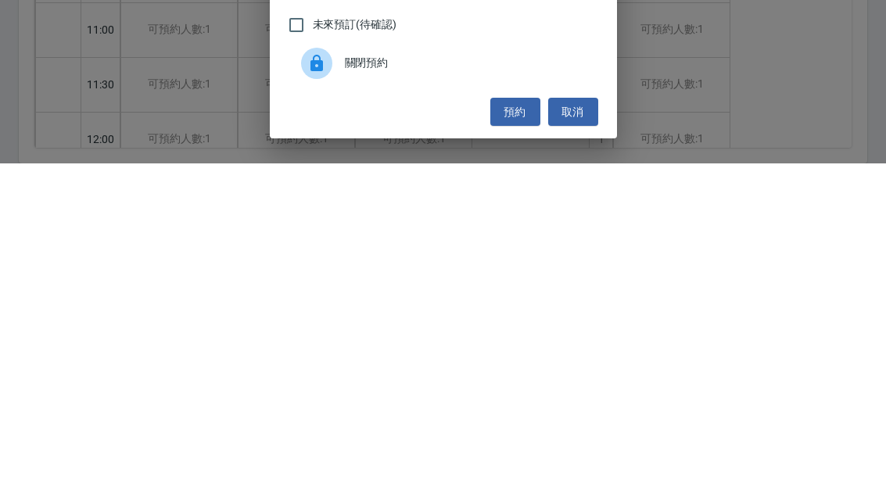
type input "剪染"
click at [516, 433] on button "預約" at bounding box center [516, 447] width 50 height 29
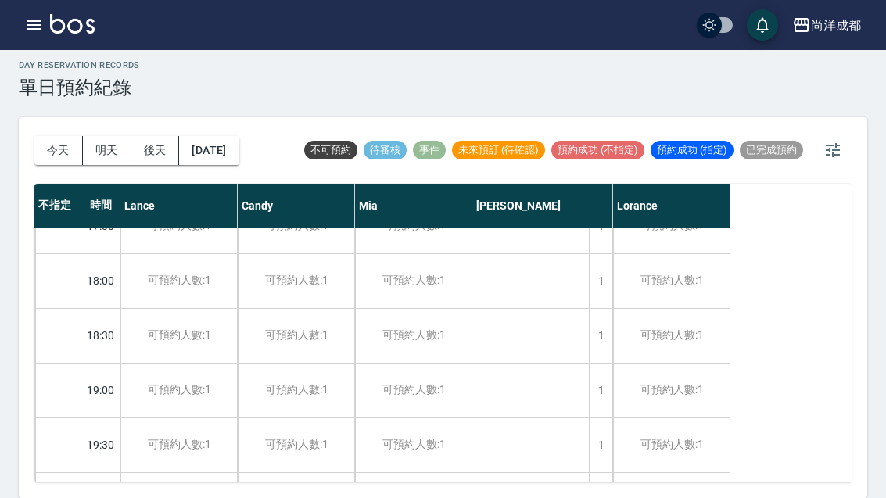
scroll to position [850, 0]
click at [38, 136] on button "今天" at bounding box center [58, 150] width 49 height 29
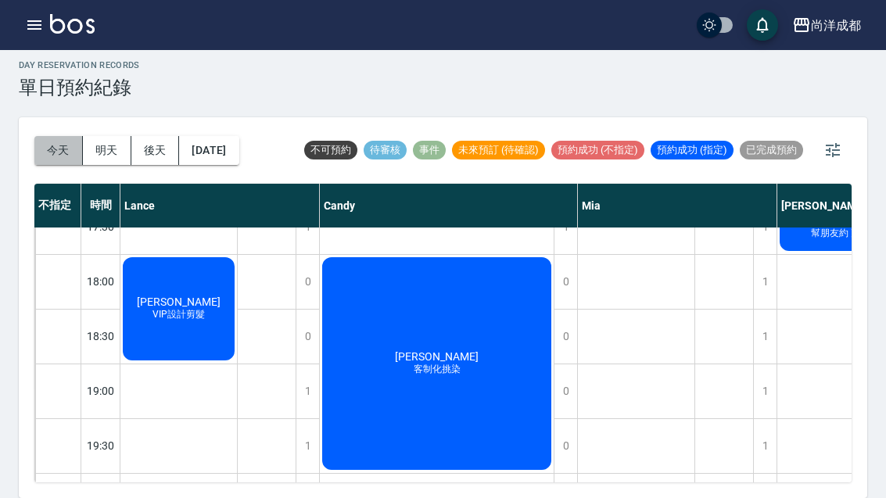
click at [45, 136] on button "今天" at bounding box center [58, 150] width 49 height 29
click at [99, 136] on button "明天" at bounding box center [107, 150] width 49 height 29
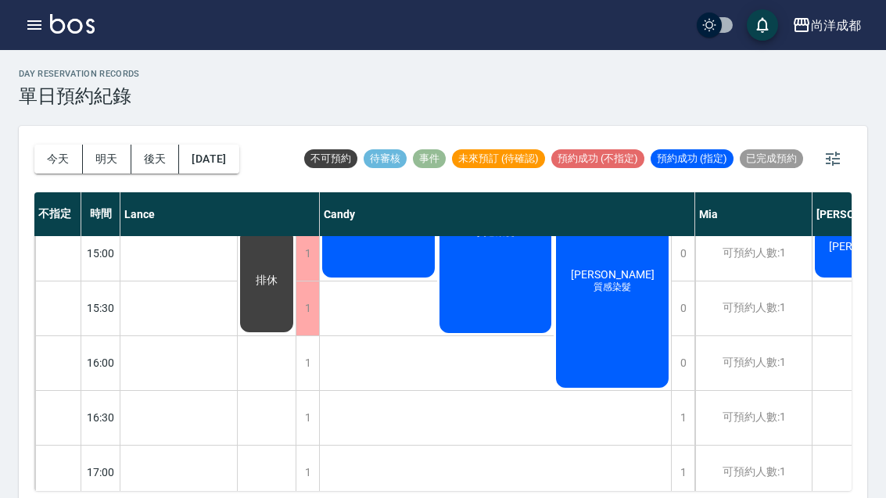
scroll to position [559, 0]
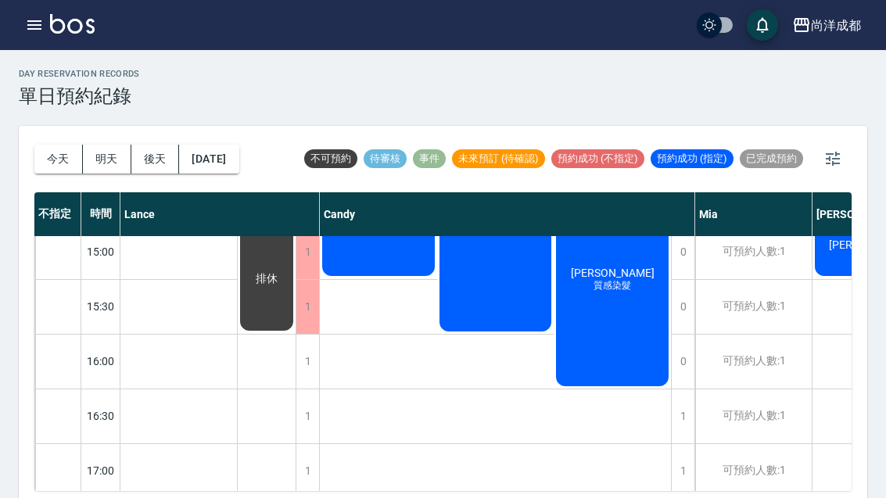
click at [34, 161] on button "今天" at bounding box center [58, 159] width 49 height 29
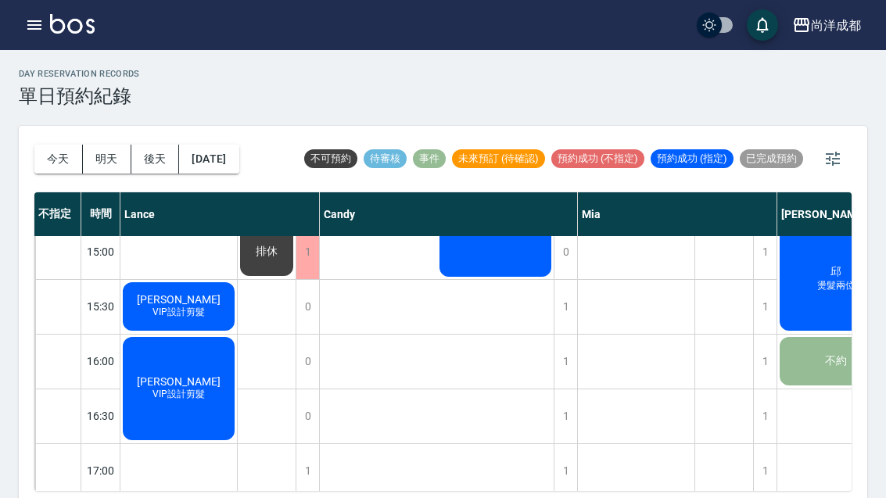
click at [230, 160] on button "2025/08/22" at bounding box center [208, 159] width 59 height 29
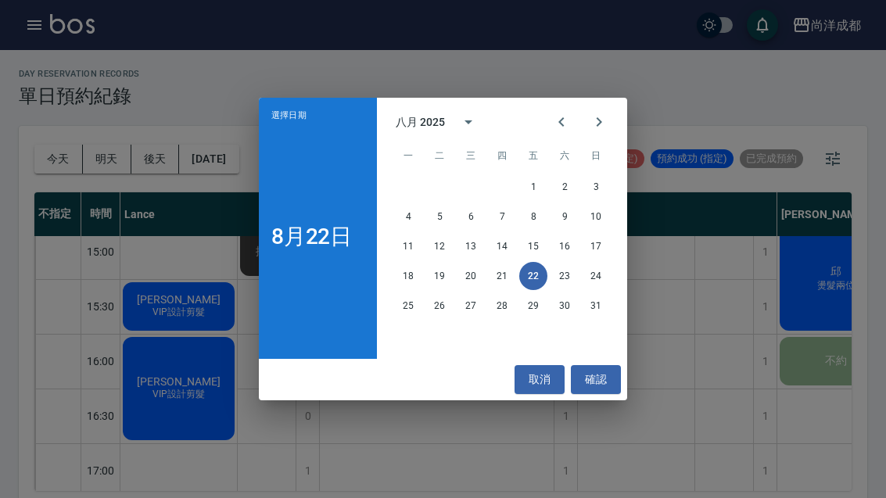
click at [598, 128] on icon "Next month" at bounding box center [599, 122] width 19 height 19
click at [562, 246] on button "20" at bounding box center [565, 246] width 28 height 28
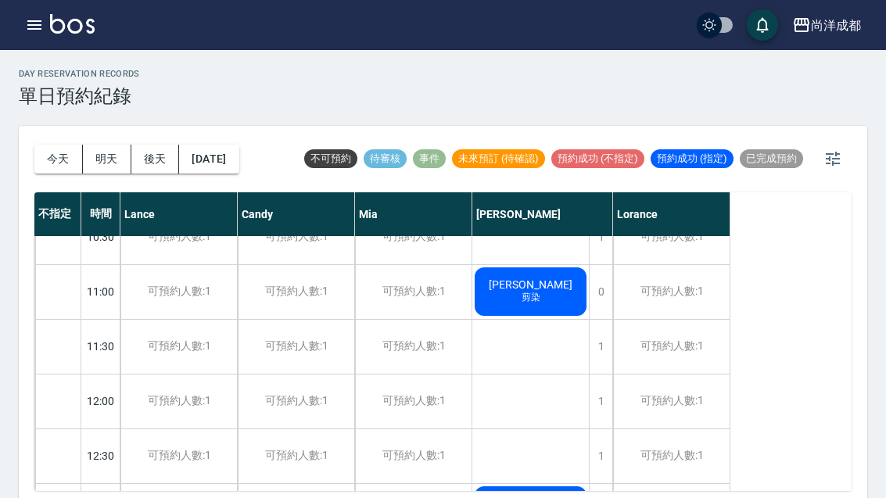
scroll to position [85, 0]
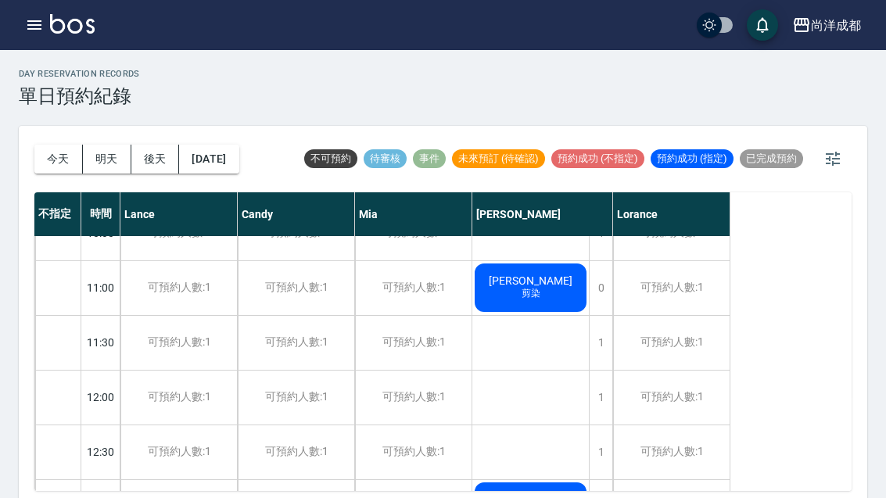
click at [55, 156] on button "今天" at bounding box center [58, 159] width 49 height 29
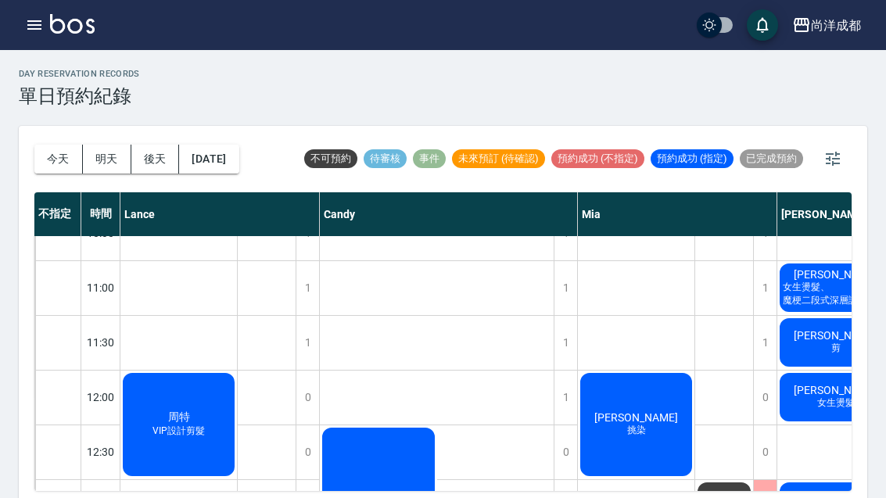
click at [45, 146] on button "今天" at bounding box center [58, 159] width 49 height 29
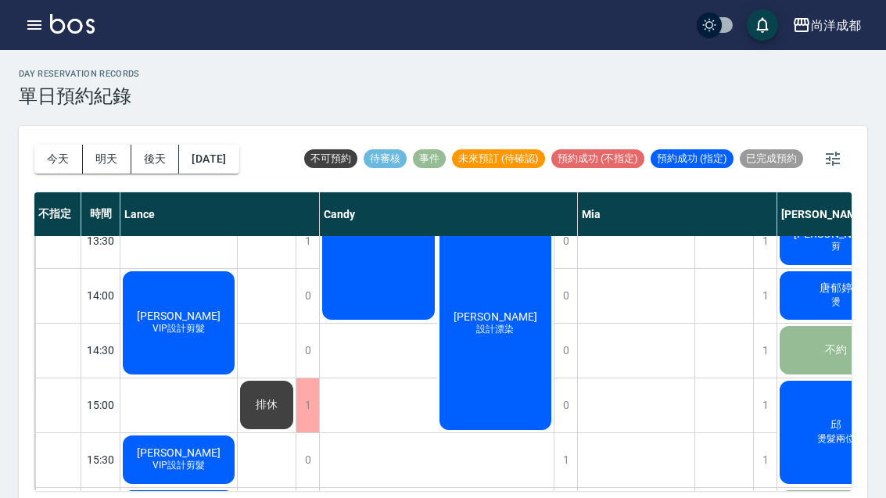
scroll to position [407, 0]
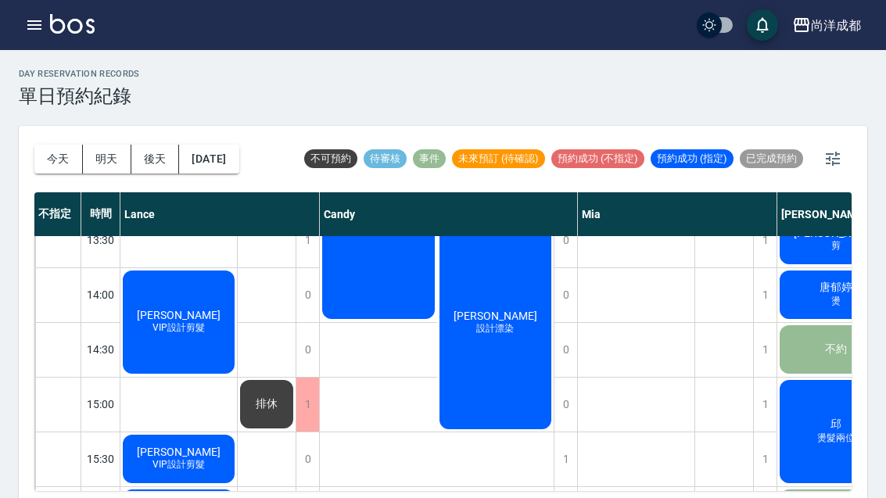
click at [177, 103] on span "盧晉安" at bounding box center [179, 96] width 28 height 14
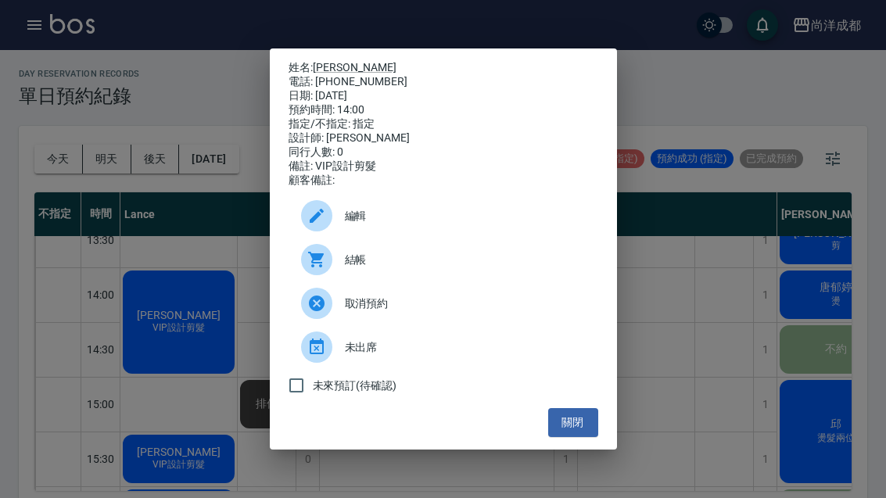
click at [581, 429] on button "關閉" at bounding box center [573, 422] width 50 height 29
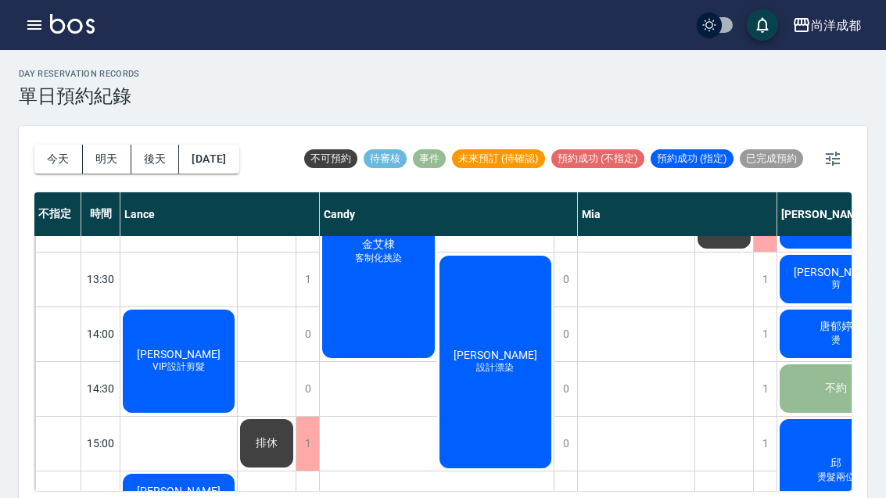
scroll to position [369, 0]
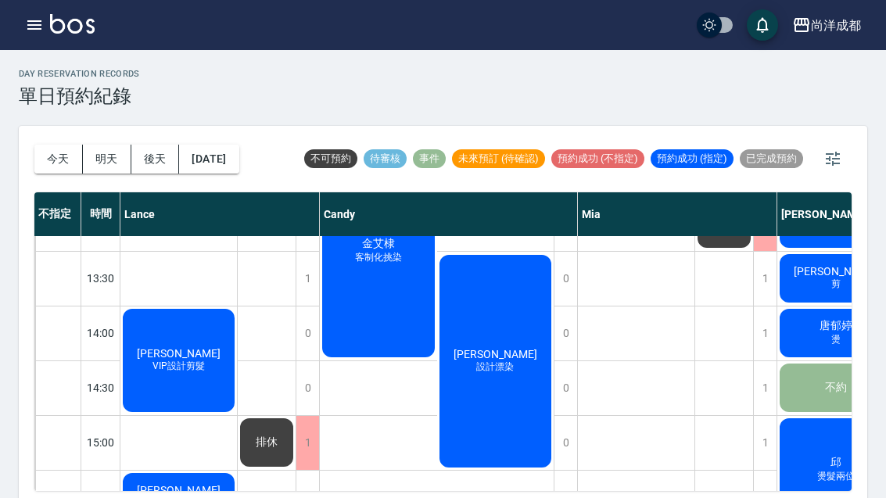
click at [495, 384] on div "鄭喬心 設計漂染" at bounding box center [495, 362] width 117 height 218
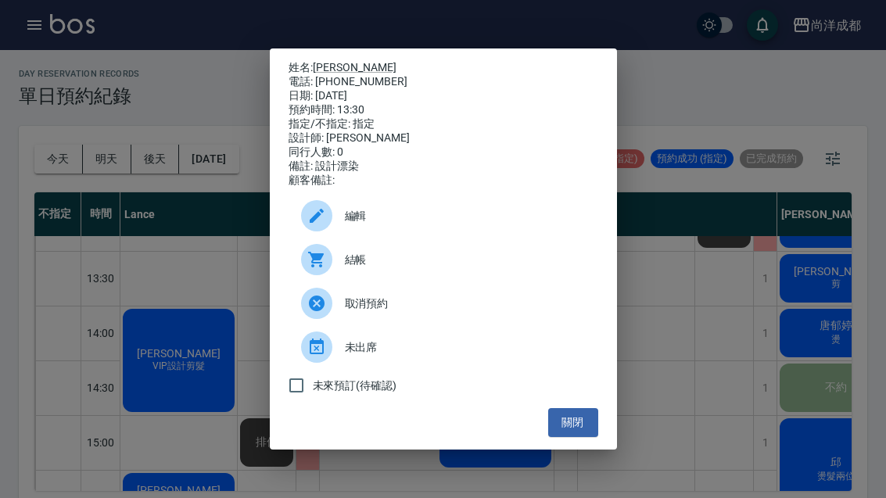
click at [760, 261] on div "姓名: 鄭喬心 電話: 0971348970 日期: 2025/08/22 預約時間: 13:30 指定/不指定: 指定 設計師: Candy 同行人數: 0…" at bounding box center [443, 249] width 886 height 498
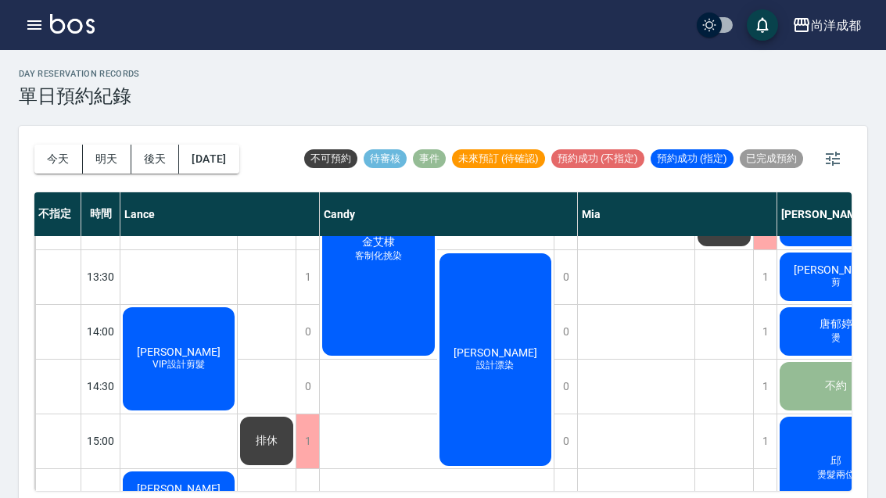
scroll to position [374, 0]
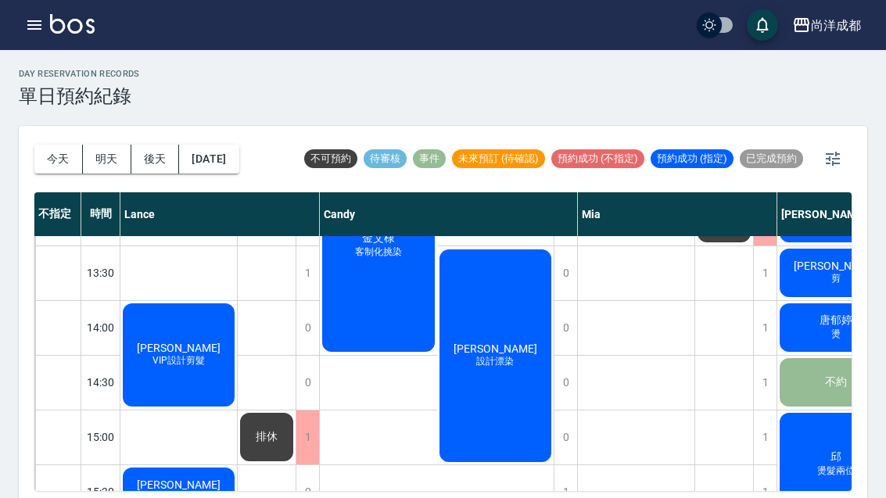
click at [498, 394] on div "鄭喬心 設計漂染" at bounding box center [495, 356] width 117 height 218
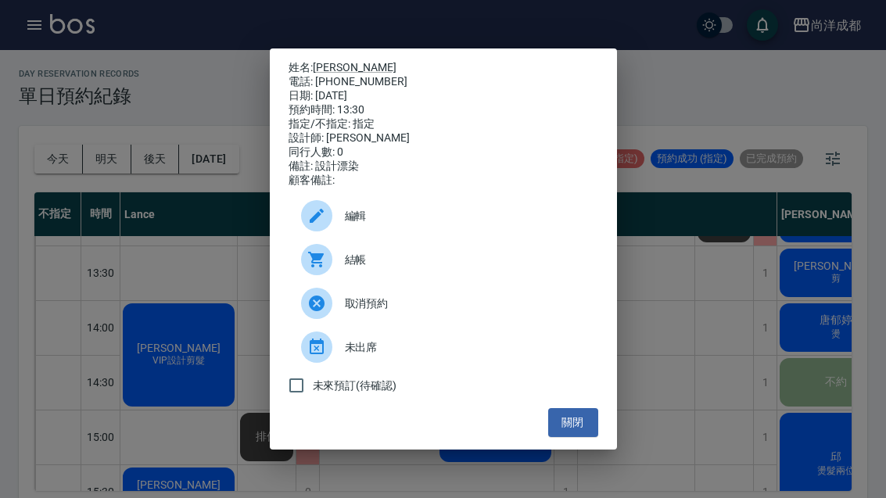
click at [570, 436] on button "關閉" at bounding box center [573, 422] width 50 height 29
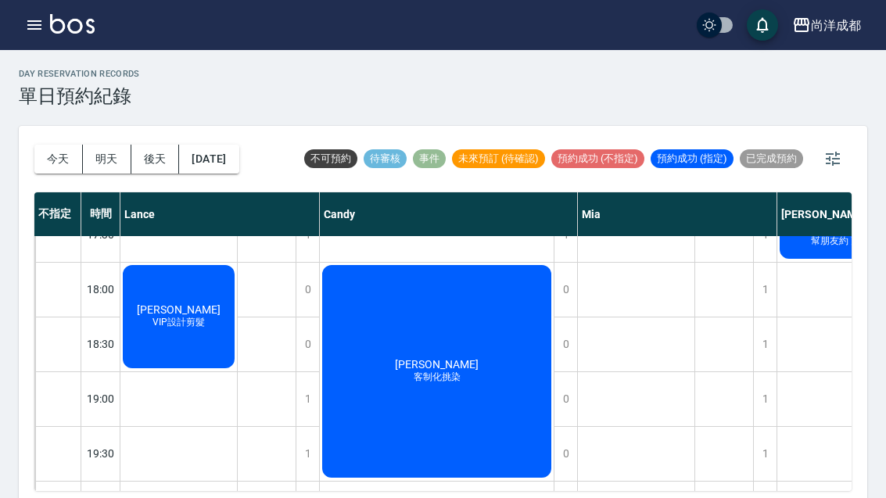
scroll to position [850, 0]
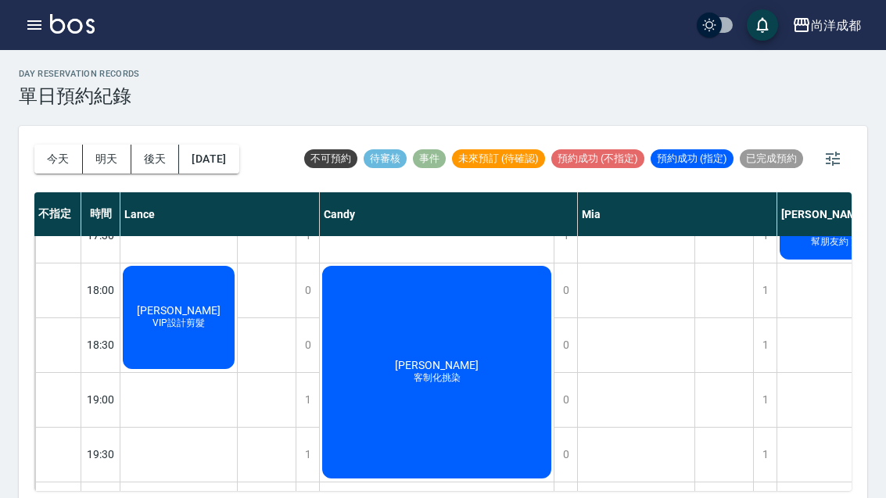
click at [88, 168] on button "明天" at bounding box center [107, 159] width 49 height 29
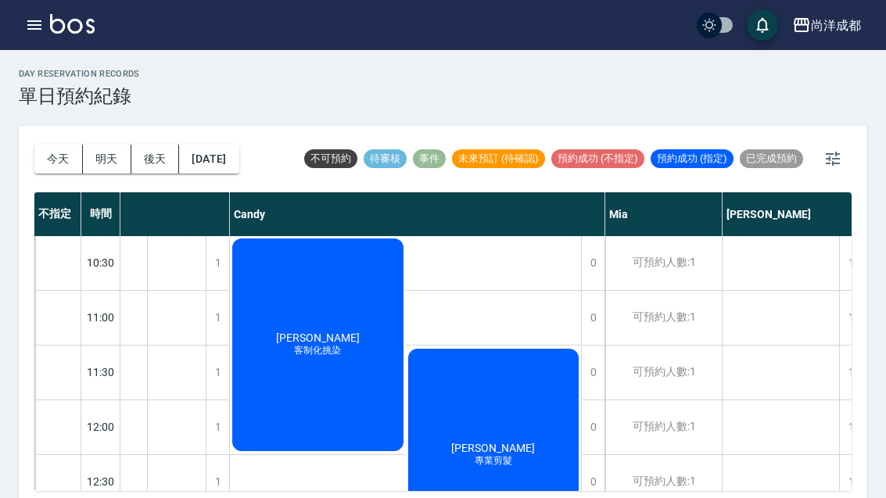
scroll to position [61, 90]
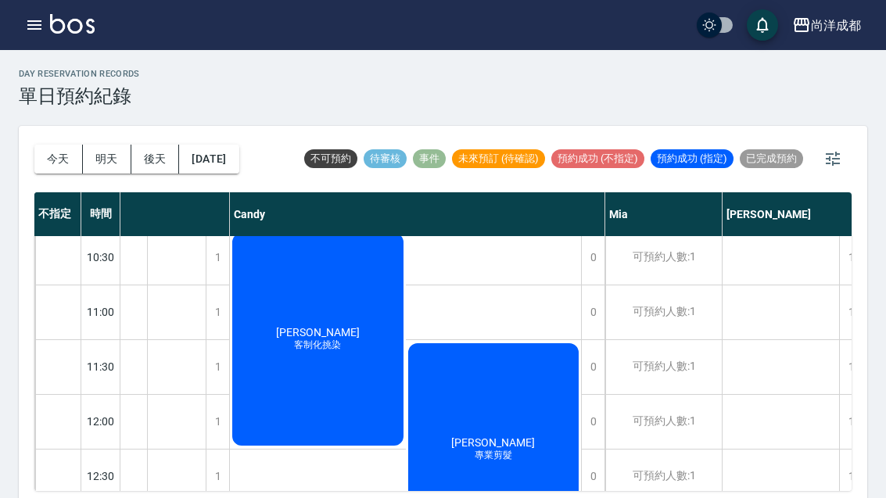
click at [836, 150] on icon "button" at bounding box center [833, 158] width 19 height 19
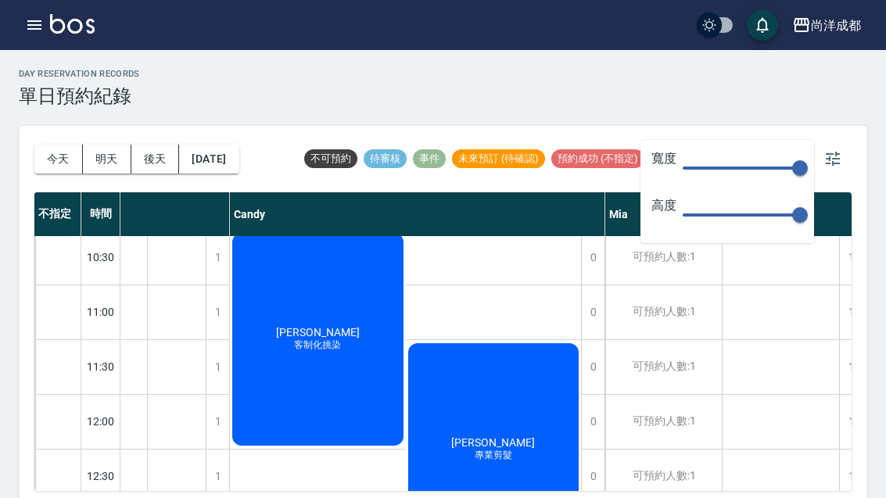
type input "110"
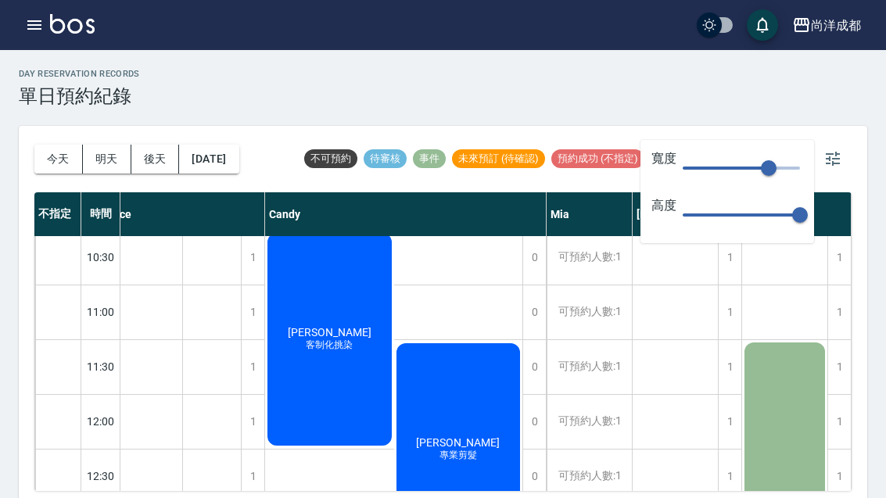
scroll to position [61, 23]
type input "45"
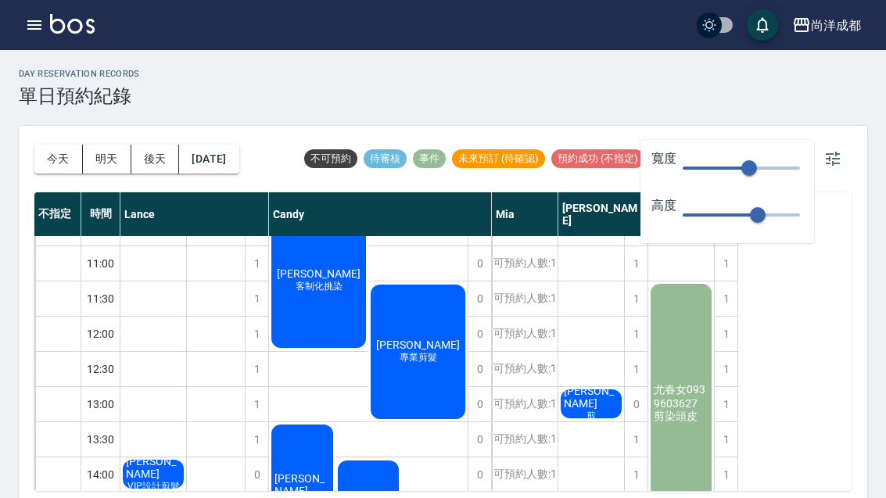
scroll to position [61, 0]
type input "118"
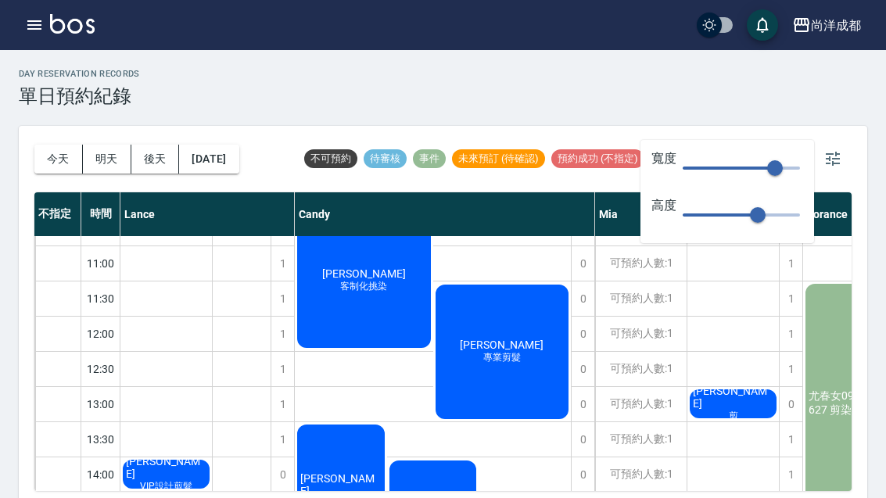
type input "50"
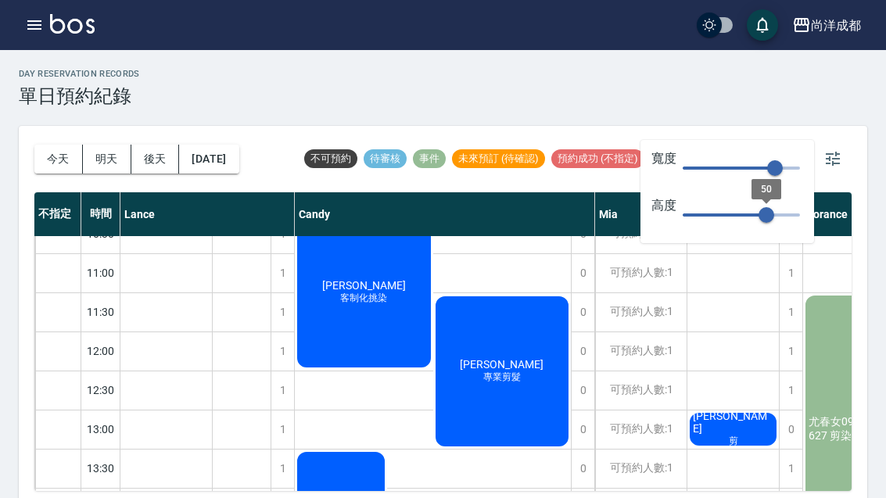
click at [831, 160] on icon "button" at bounding box center [833, 159] width 14 height 14
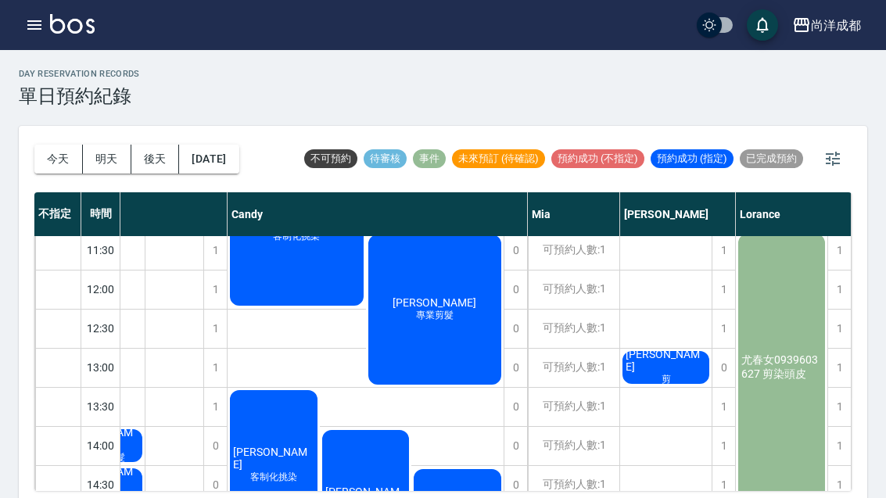
scroll to position [122, 67]
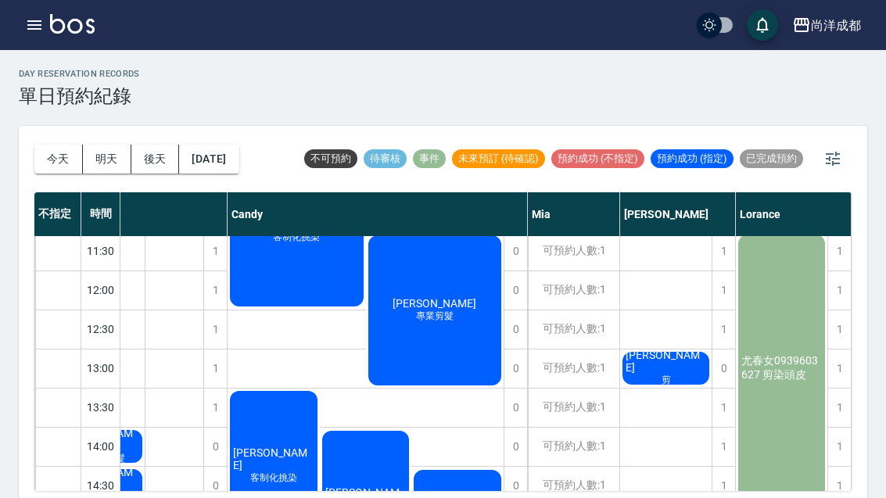
click at [239, 161] on button "2025/08/23" at bounding box center [208, 159] width 59 height 29
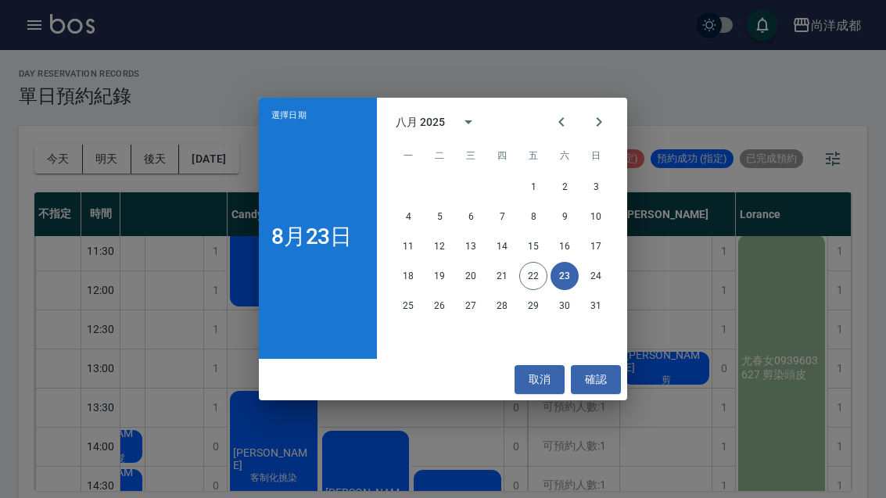
click at [401, 311] on button "25" at bounding box center [408, 306] width 28 height 28
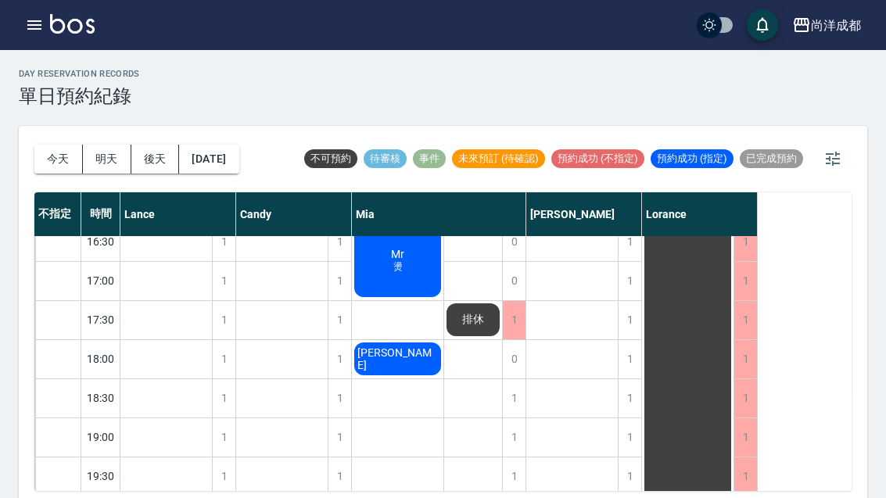
scroll to position [521, 0]
click at [628, 356] on div "1" at bounding box center [629, 361] width 23 height 38
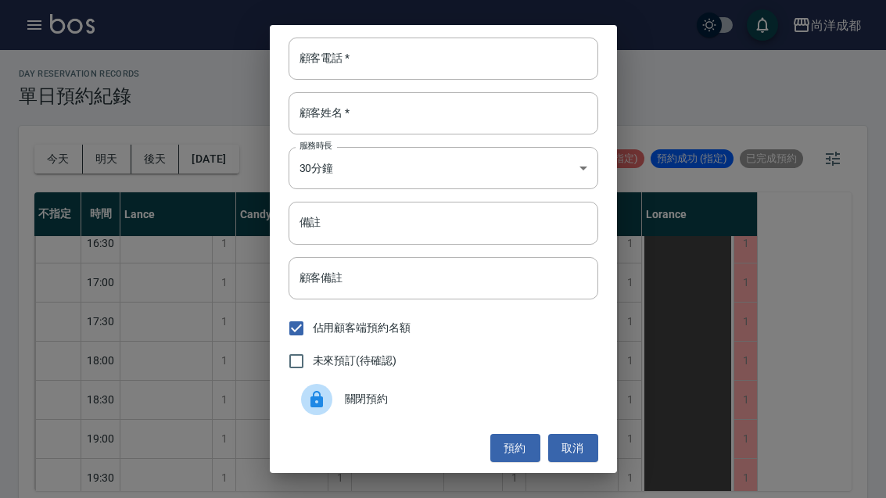
click at [428, 56] on input "顧客電話   *" at bounding box center [444, 59] width 310 height 42
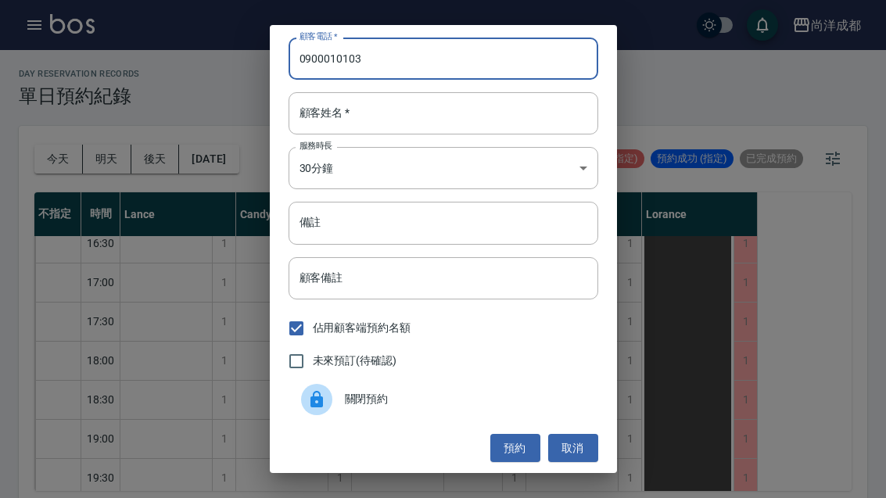
type input "0900010103"
click at [402, 117] on input "顧客姓名   *" at bounding box center [444, 113] width 310 height 42
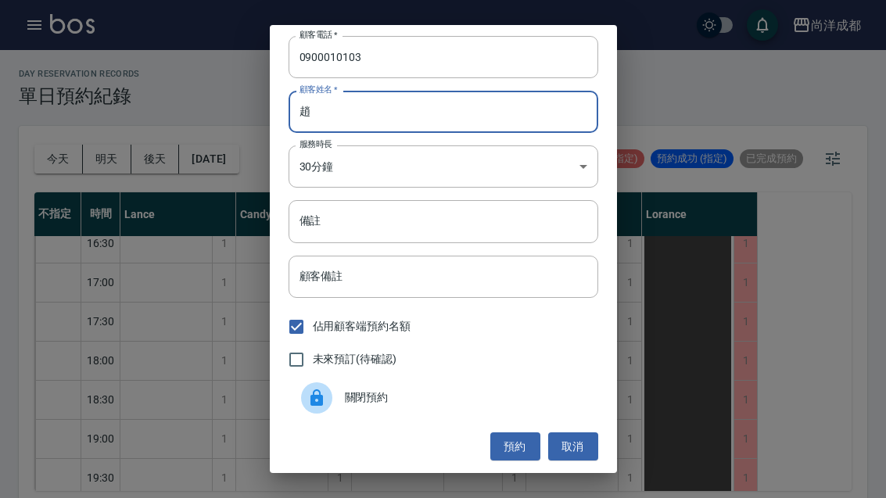
scroll to position [54, 0]
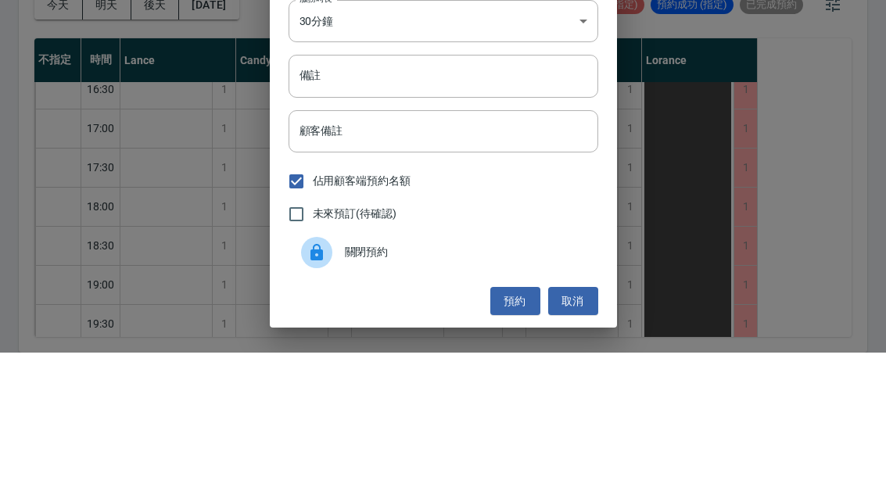
type input "趙"
click at [369, 200] on input "備註" at bounding box center [444, 221] width 310 height 42
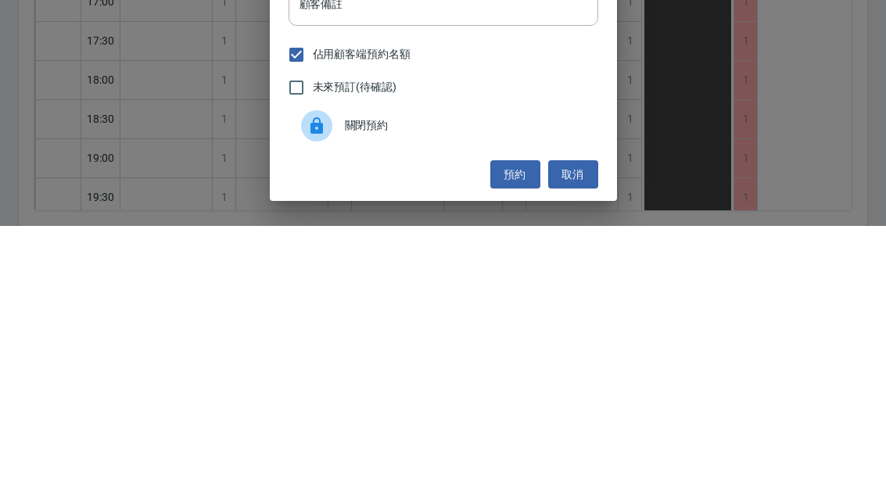
type input "燙"
click at [523, 433] on button "預約" at bounding box center [516, 447] width 50 height 29
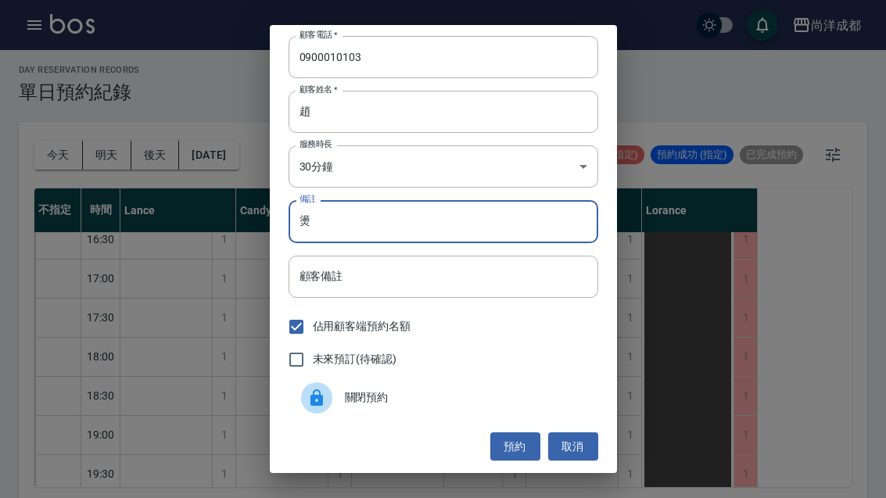
scroll to position [0, 0]
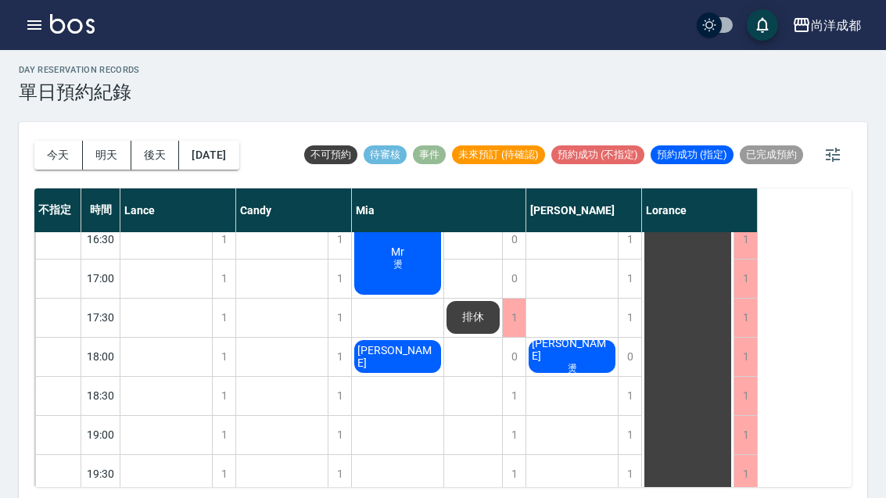
click at [52, 151] on button "今天" at bounding box center [58, 155] width 49 height 29
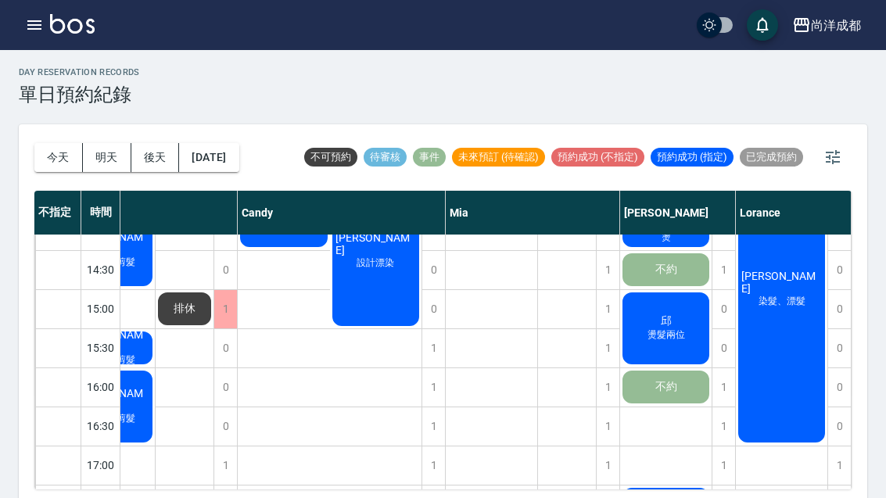
scroll to position [4, 0]
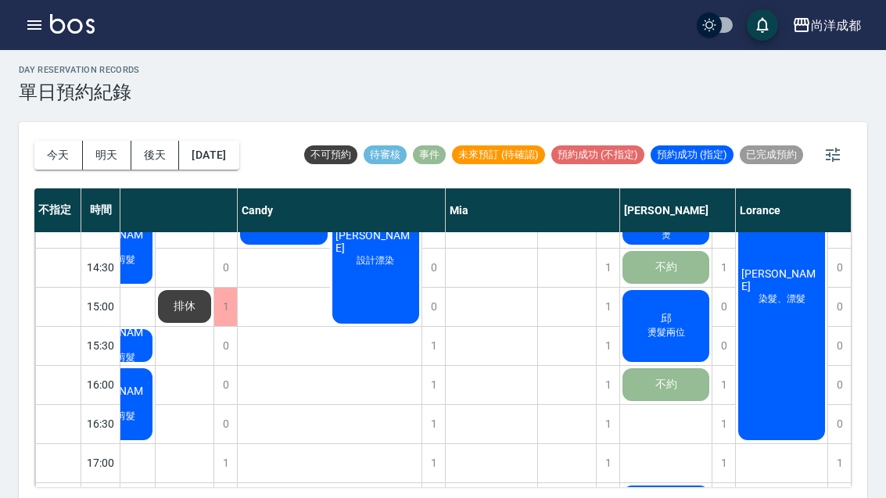
click at [96, 155] on button "明天" at bounding box center [107, 155] width 49 height 29
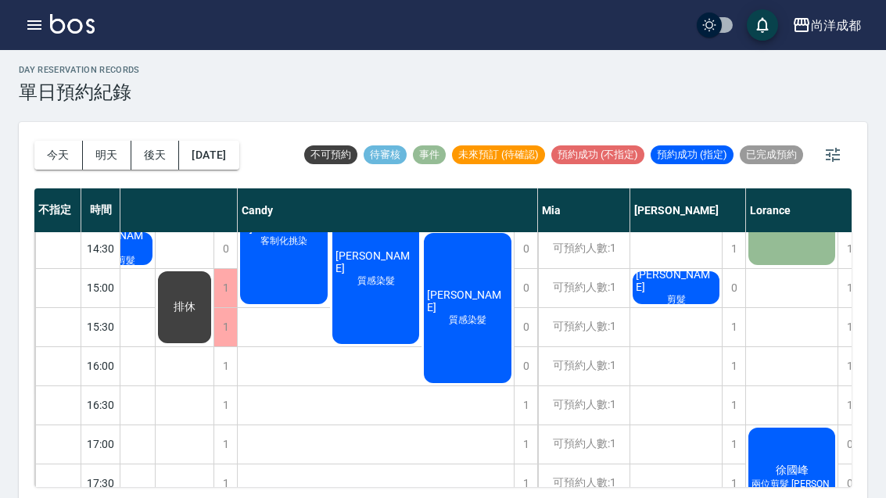
scroll to position [350, 54]
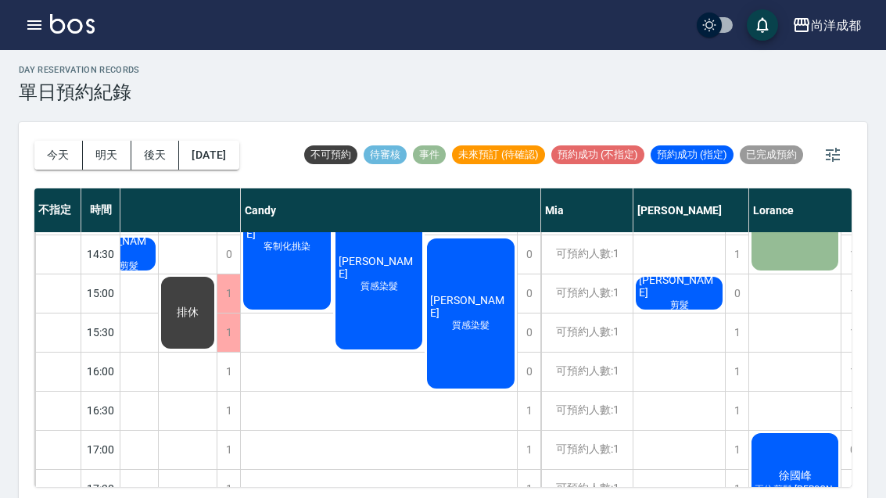
click at [76, 146] on button "今天" at bounding box center [58, 155] width 49 height 29
click at [76, 146] on div at bounding box center [443, 249] width 886 height 498
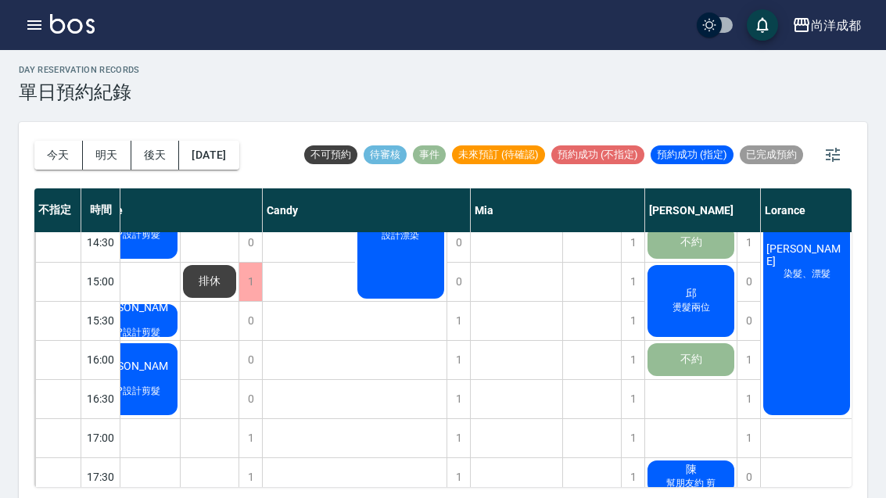
scroll to position [360, 32]
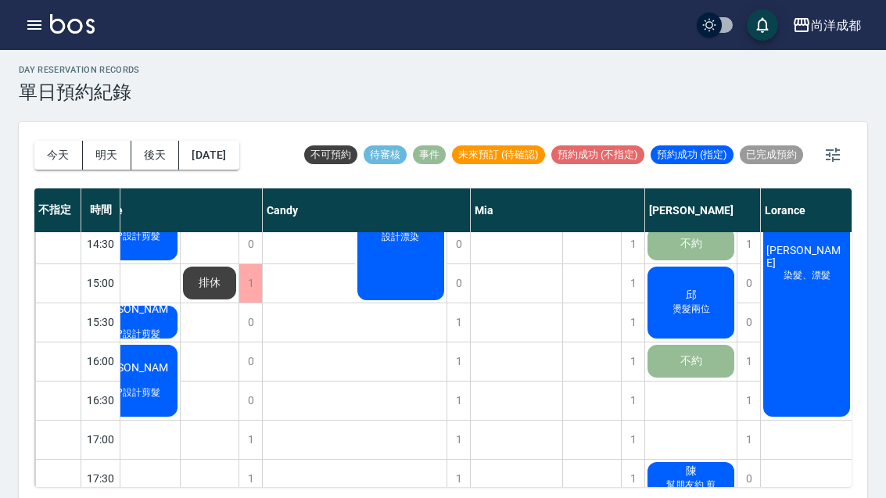
click at [180, 106] on div "邱 燙髮兩位" at bounding box center [134, 68] width 92 height 77
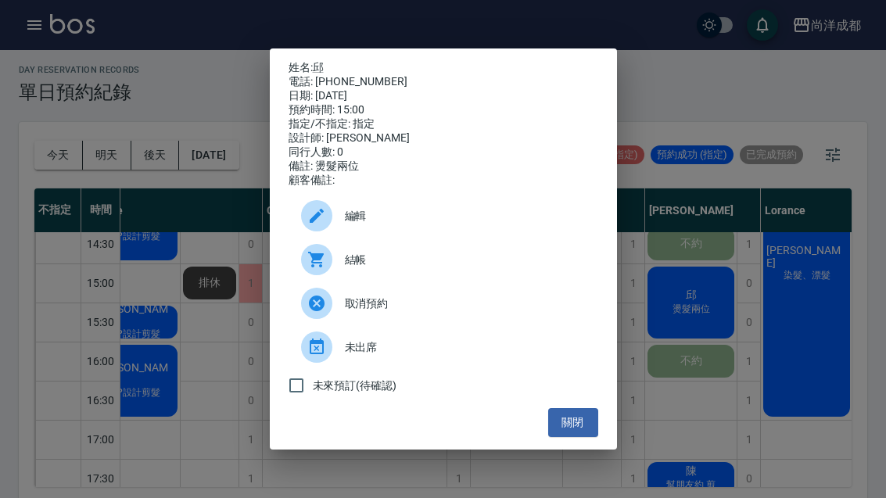
click at [576, 428] on button "關閉" at bounding box center [573, 422] width 50 height 29
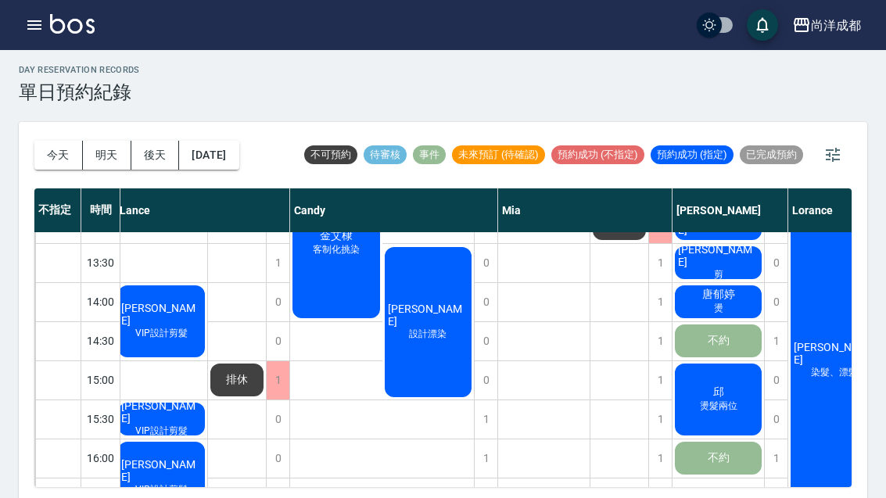
scroll to position [280, 5]
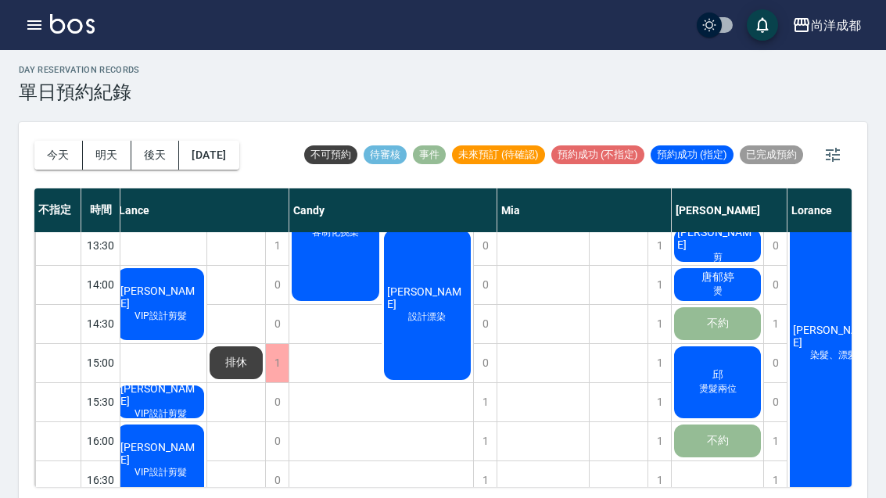
click at [175, 148] on span "邱" at bounding box center [161, 141] width 28 height 14
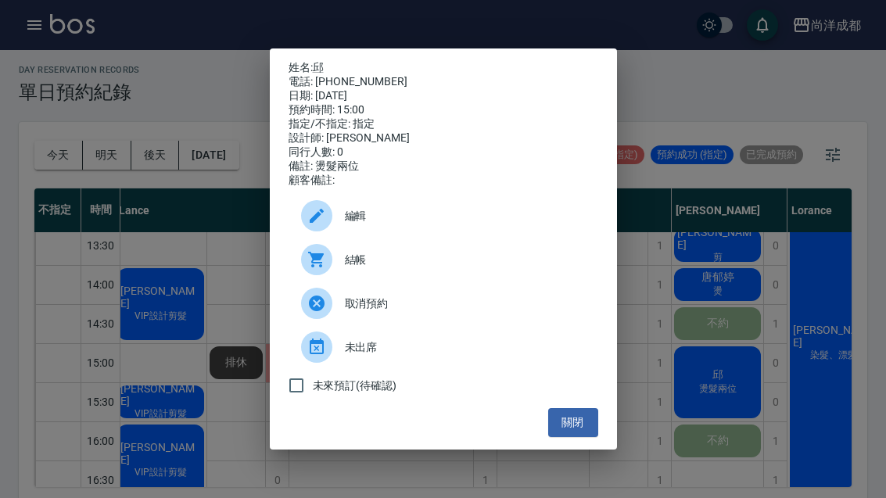
click at [572, 436] on button "關閉" at bounding box center [573, 422] width 50 height 29
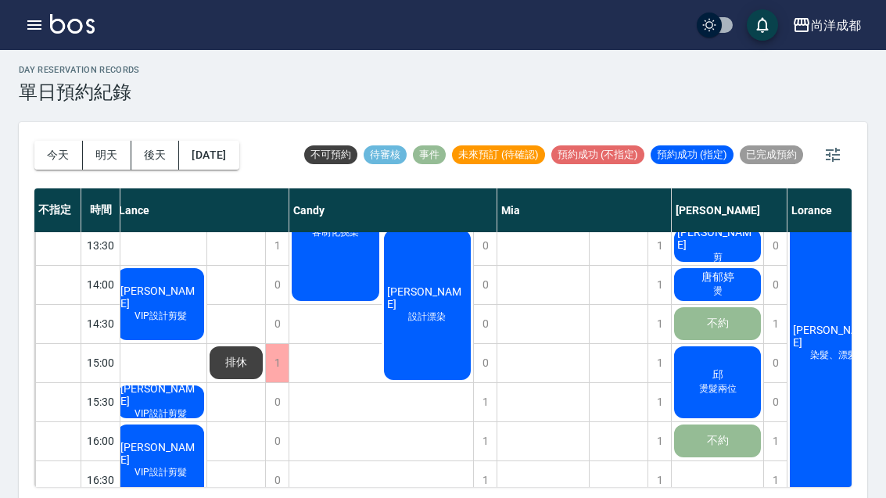
click at [175, 148] on span "邱" at bounding box center [161, 141] width 28 height 14
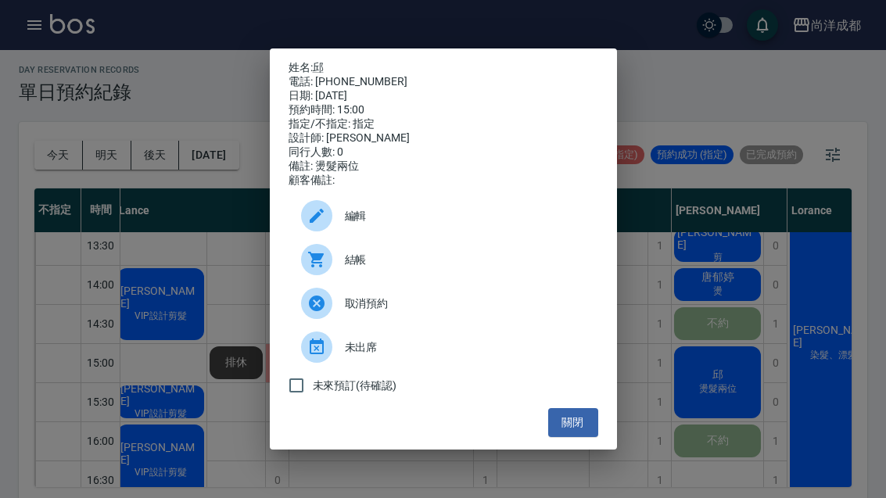
click at [506, 13] on div "姓名: 邱 電話: 0909932321 日期: 2025/08/22 預約時間: 15:00 指定/不指定: 指定 設計師: Benny 同行人數: 0 備…" at bounding box center [443, 249] width 886 height 498
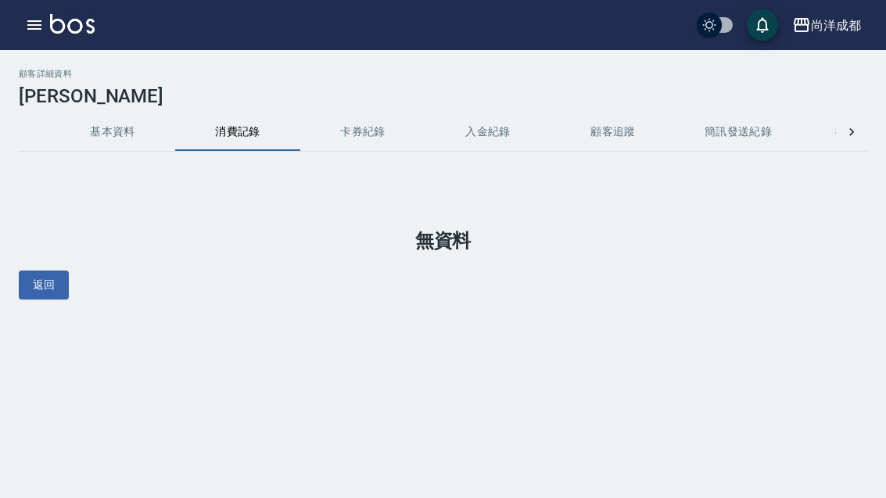
click at [128, 131] on button "基本資料" at bounding box center [112, 132] width 125 height 38
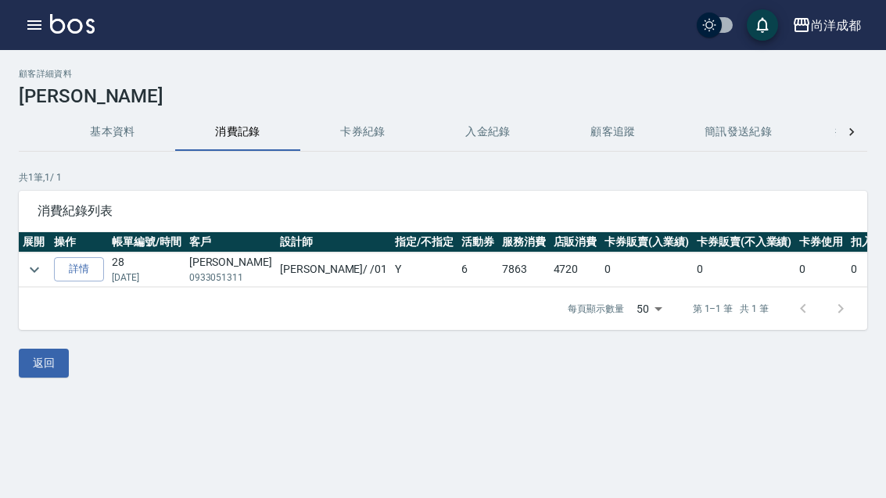
click at [78, 279] on link "詳情" at bounding box center [79, 269] width 50 height 24
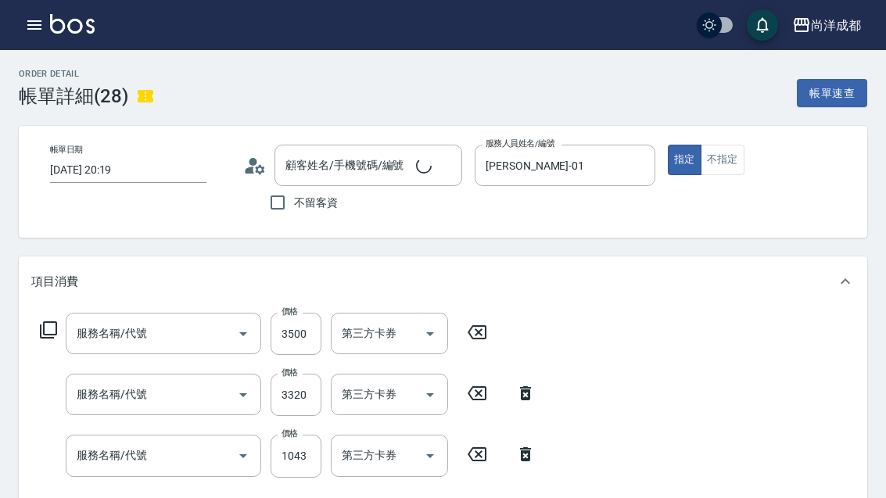
type input "2025/01/21 20:19"
type input "史庭瑋/0933051311/null"
type input "[PERSON_NAME]-01"
type input "信用卡"
type input "自備鍍膜(606)"
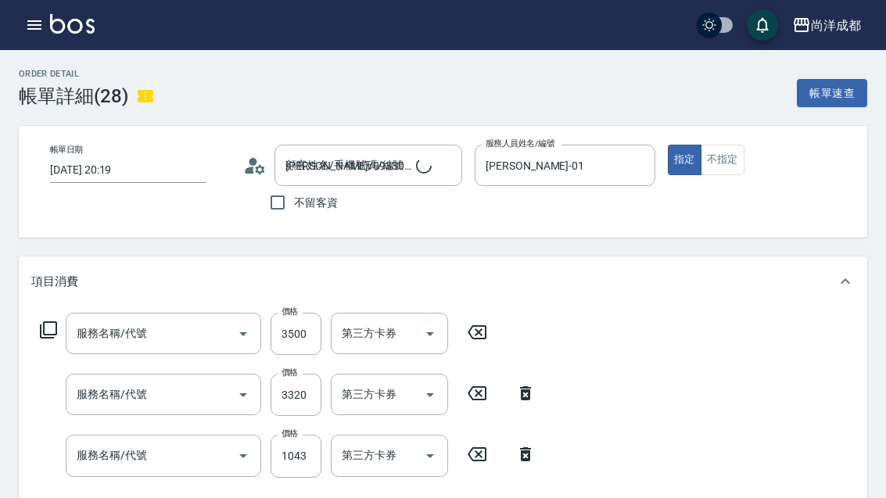
type input "染髮(501)"
type input "剪髮(401)"
type input "仙杜瑞拉角蛋白水乳"
type input "仙杜瑞拉角蛋白順髮噴霧"
type input "仙杜瑞拉角蛋白髮膜"
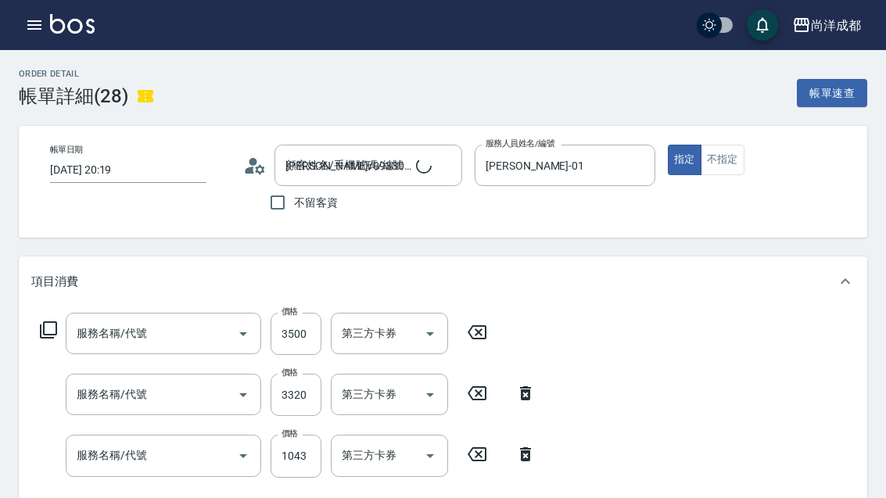
type input "仙杜瑞拉角蛋白洗500ML"
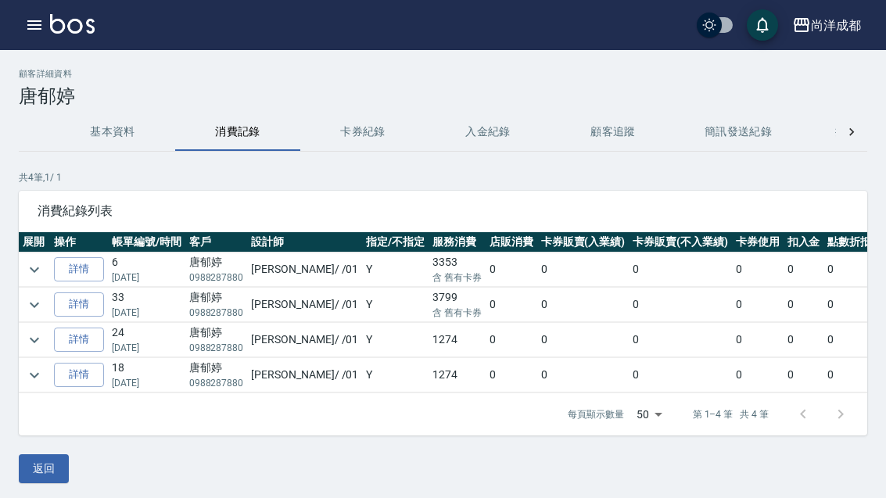
click at [69, 300] on link "詳情" at bounding box center [79, 305] width 50 height 24
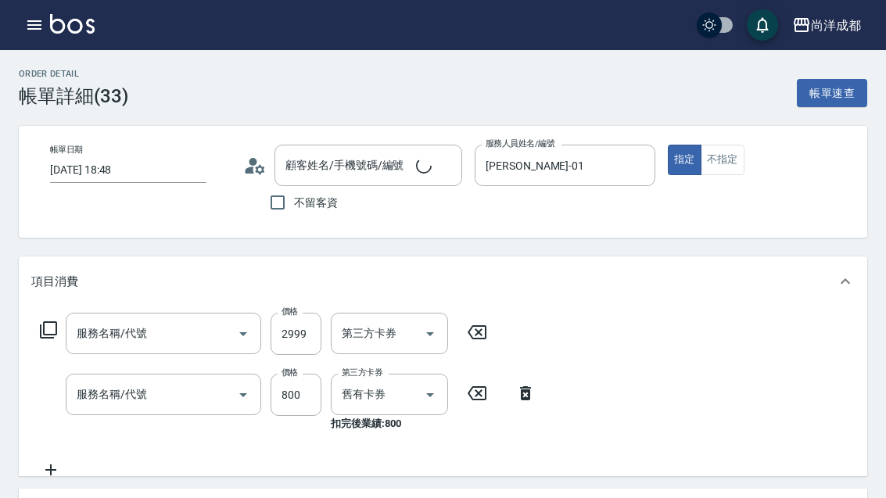
type input "2025/05/25 18:48"
type input "[PERSON_NAME]-01"
type input "燙髮(301)"
type input "自備護髮(1000以下)(604)"
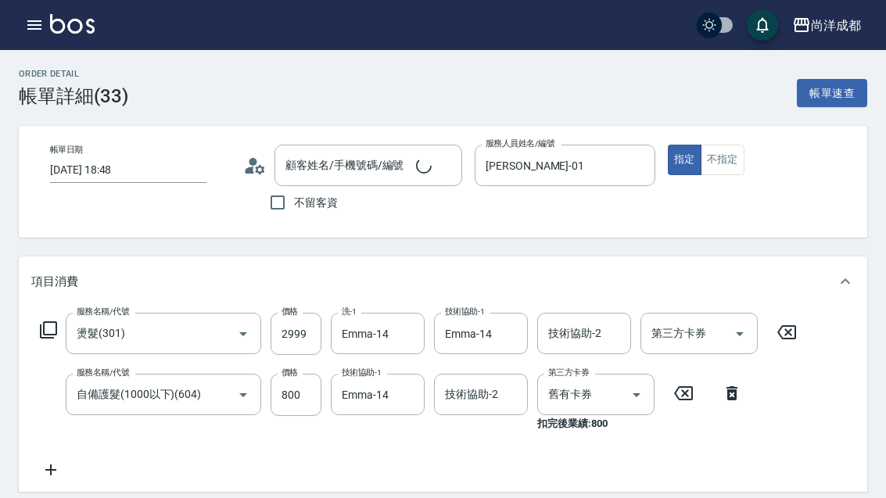
type input "信用卡"
type input "唐郁婷/0988287880/"
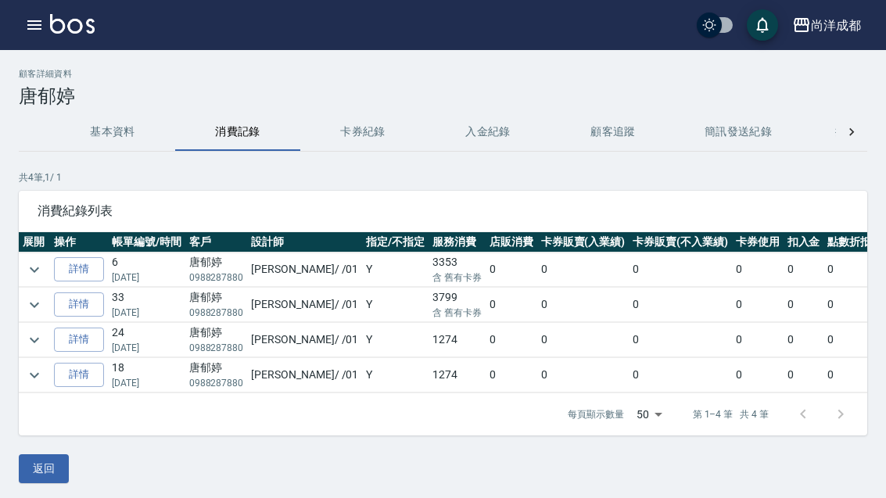
click at [61, 269] on link "詳情" at bounding box center [79, 269] width 50 height 24
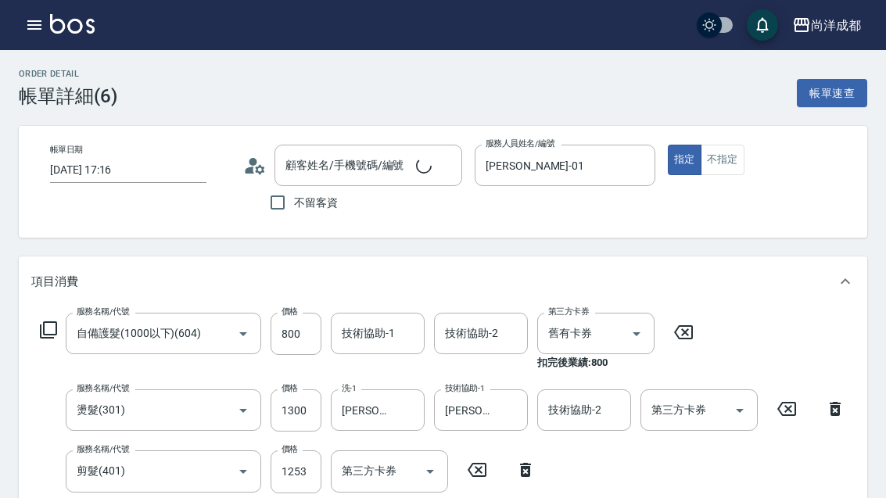
type input "2025/07/10 17:16"
type input "[PERSON_NAME]-01"
type input "唐郁婷/0988287880/"
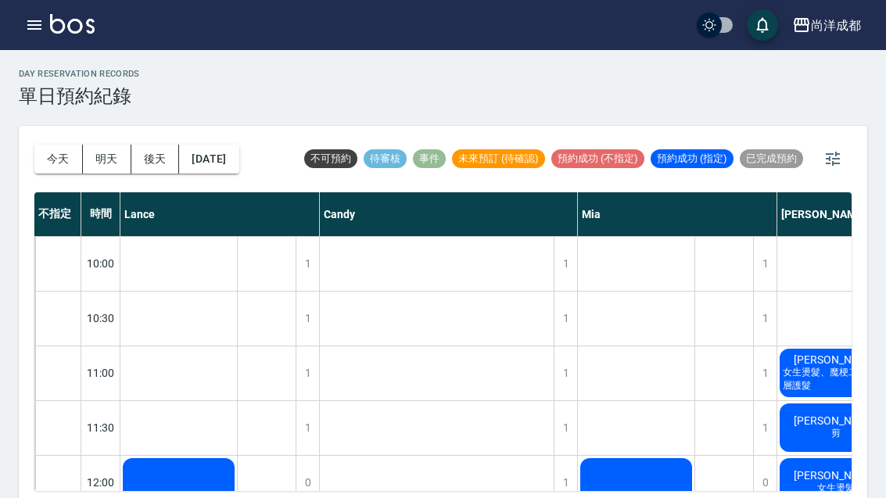
click at [51, 171] on button "今天" at bounding box center [58, 159] width 49 height 29
click at [59, 157] on button "今天" at bounding box center [58, 159] width 49 height 29
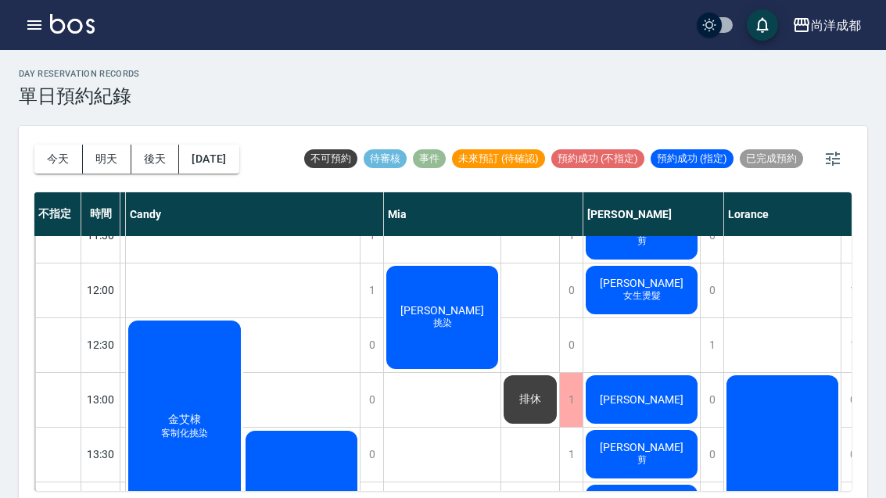
scroll to position [195, 191]
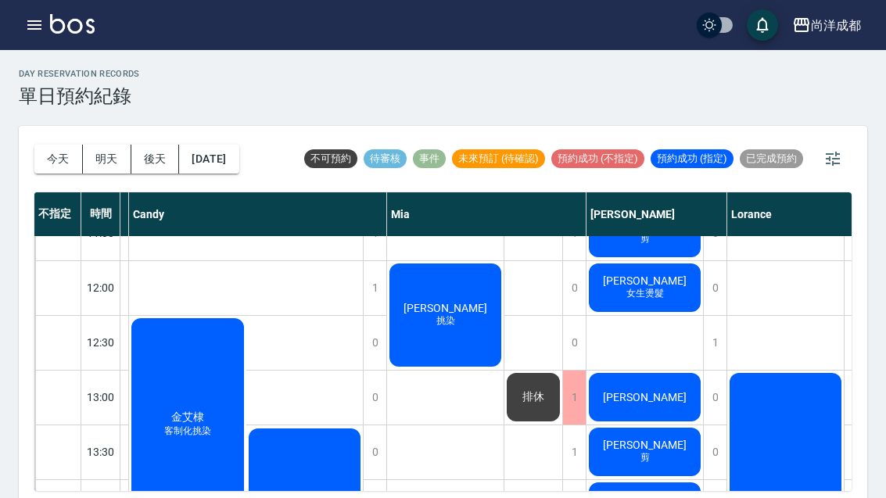
click at [115, 154] on button "明天" at bounding box center [107, 159] width 49 height 29
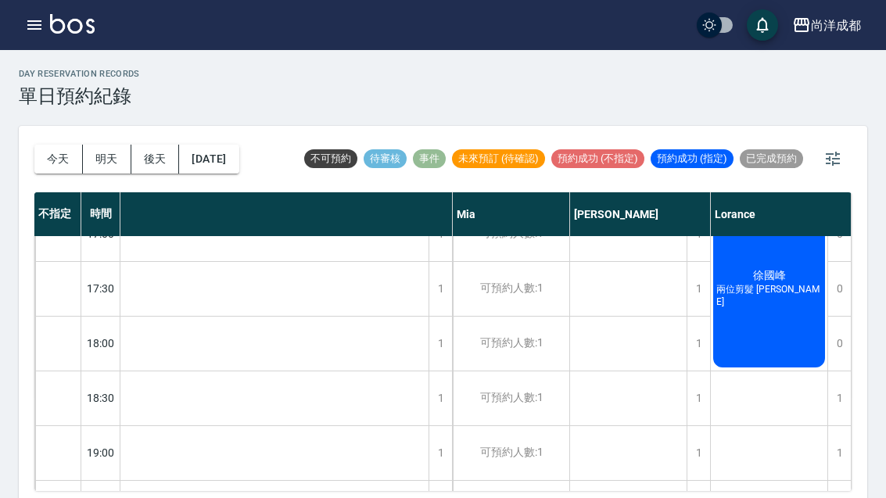
scroll to position [797, 243]
click at [41, 165] on button "今天" at bounding box center [58, 159] width 49 height 29
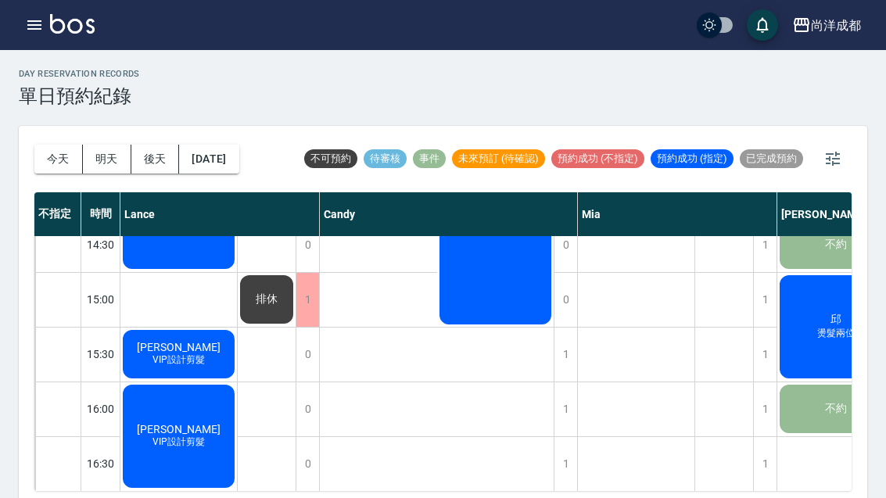
scroll to position [573, 0]
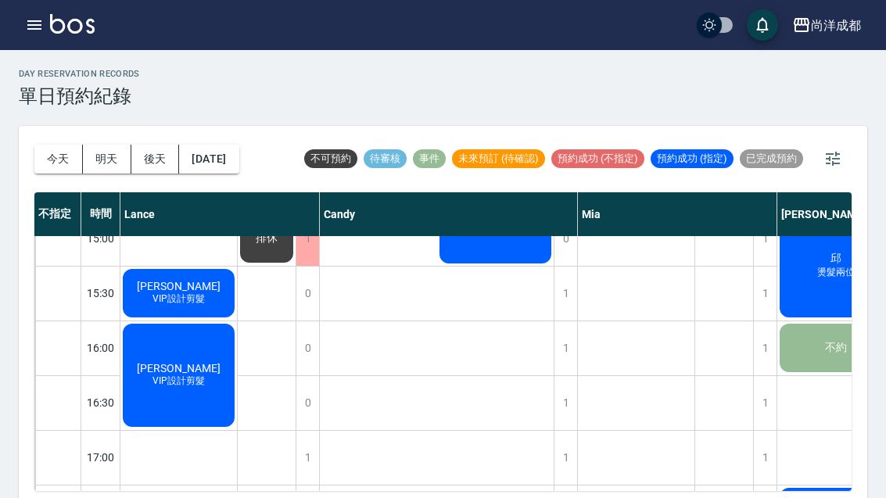
click at [37, 22] on icon "button" at bounding box center [34, 24] width 14 height 9
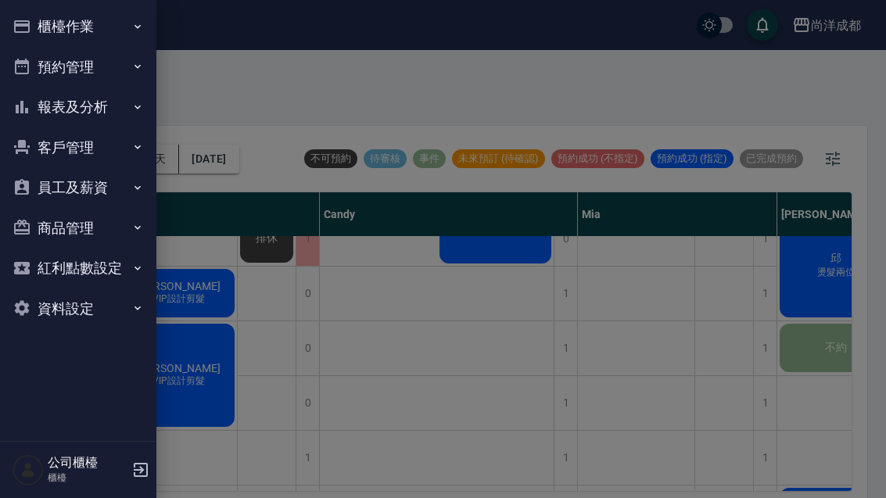
click at [102, 202] on button "員工及薪資" at bounding box center [78, 187] width 144 height 41
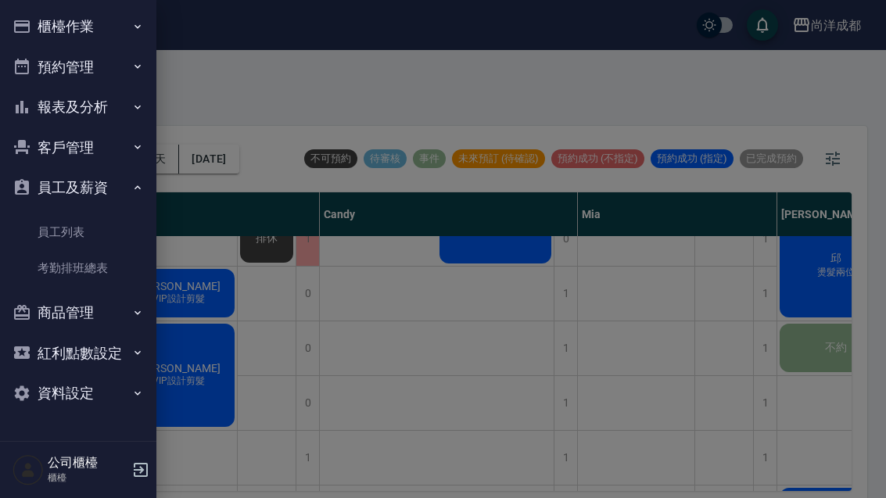
click at [117, 116] on button "報表及分析" at bounding box center [78, 107] width 144 height 41
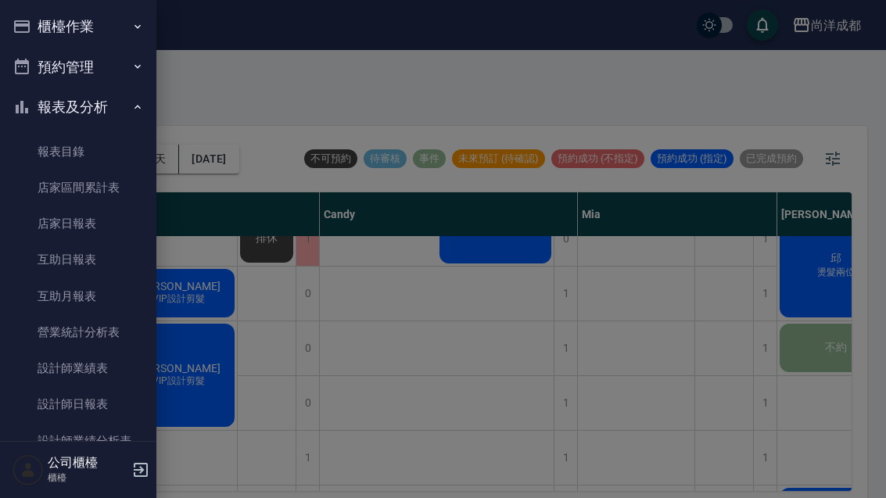
click at [113, 254] on link "互助日報表" at bounding box center [78, 260] width 144 height 36
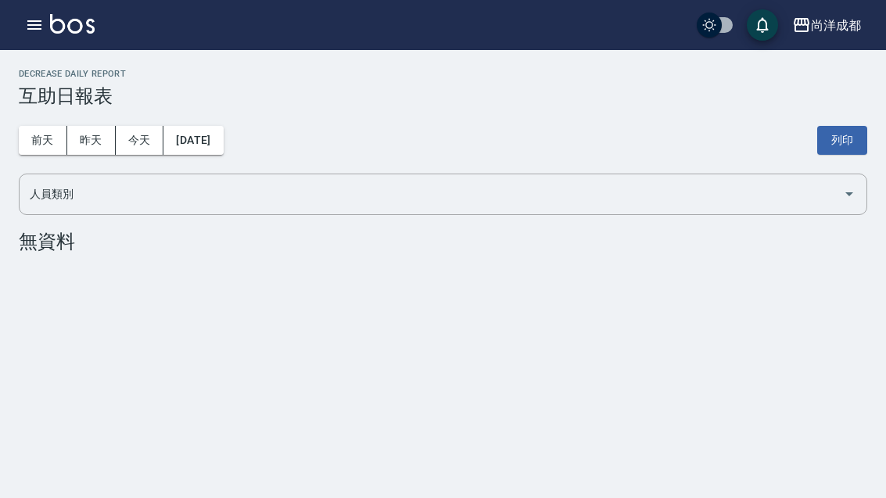
click at [144, 139] on button "今天" at bounding box center [140, 140] width 49 height 29
click at [89, 153] on button "昨天" at bounding box center [91, 140] width 49 height 29
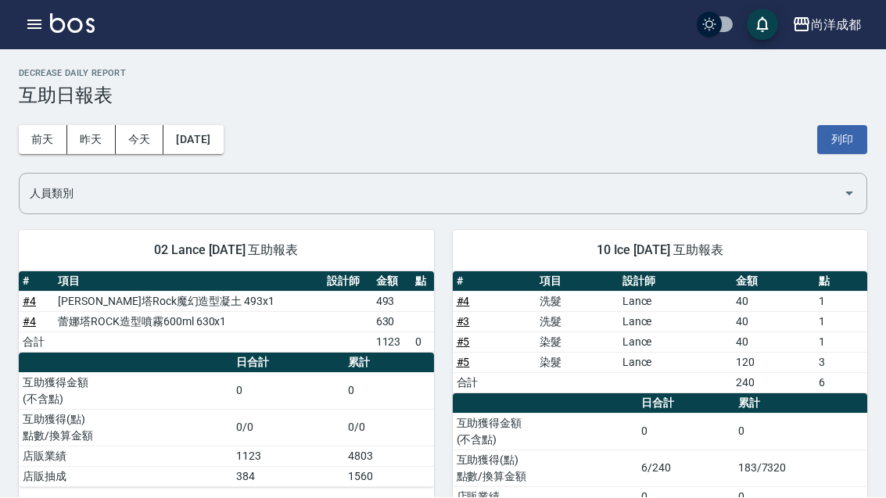
scroll to position [17, 0]
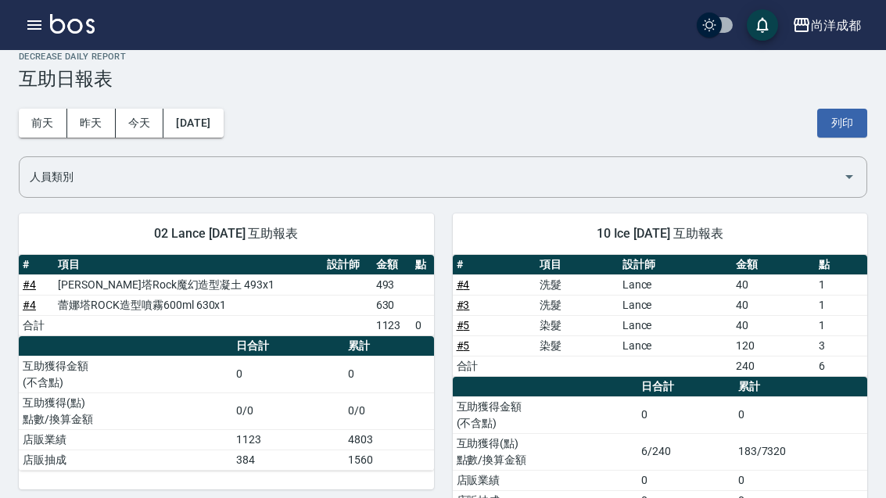
click at [33, 13] on button "button" at bounding box center [34, 24] width 31 height 31
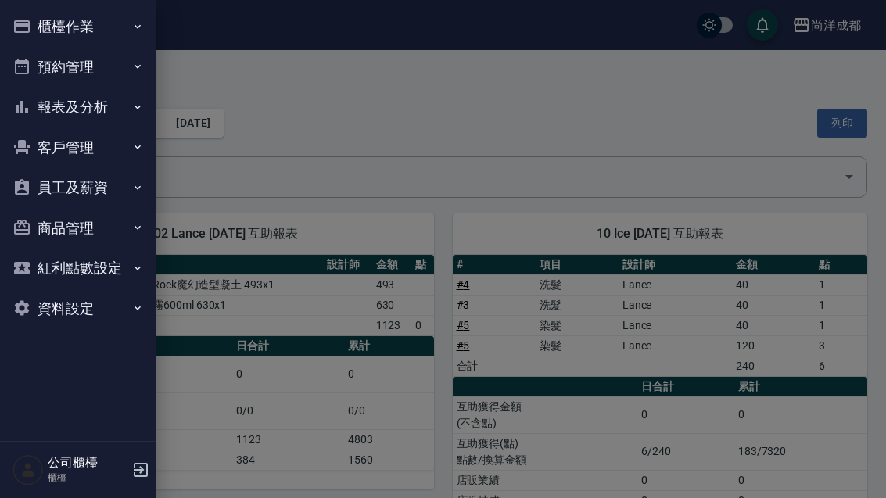
click at [52, 146] on button "客戶管理" at bounding box center [78, 148] width 144 height 41
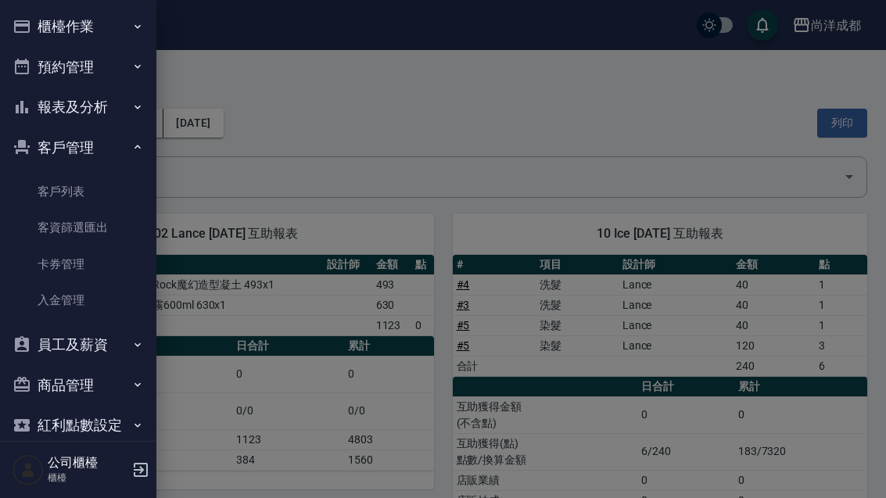
click at [29, 103] on icon "button" at bounding box center [22, 107] width 19 height 19
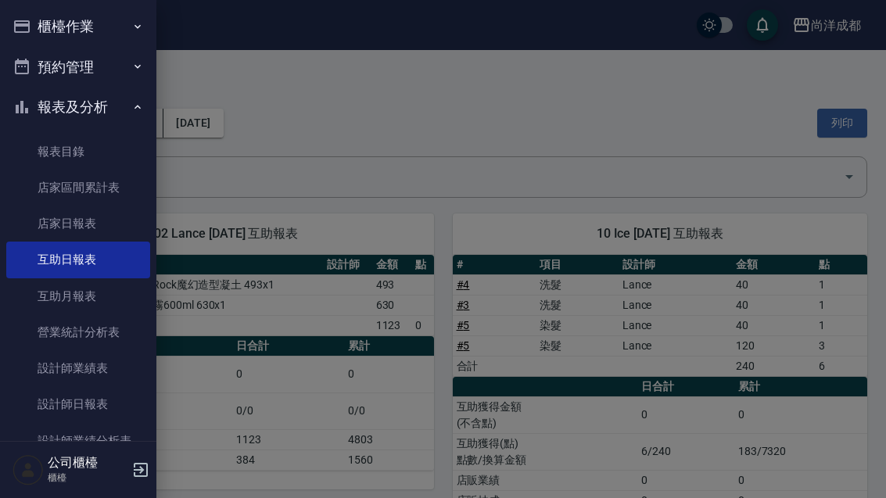
click at [70, 293] on link "互助月報表" at bounding box center [78, 297] width 144 height 36
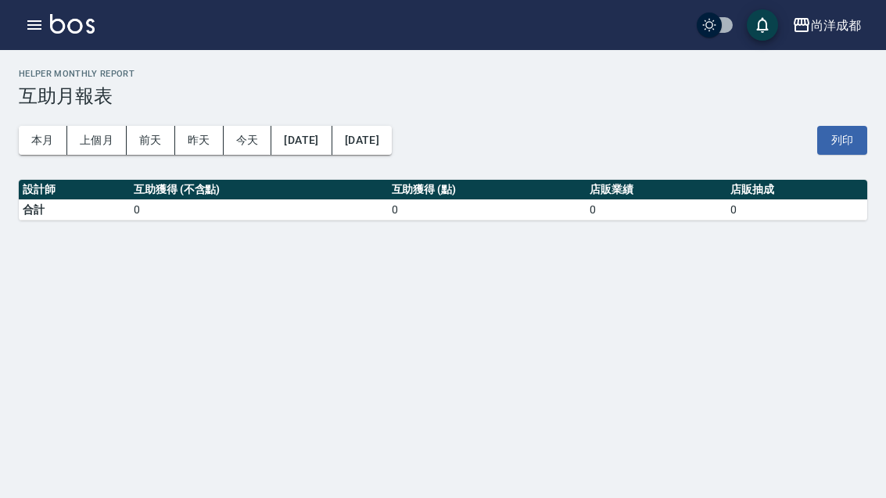
click at [190, 153] on button "昨天" at bounding box center [199, 140] width 49 height 29
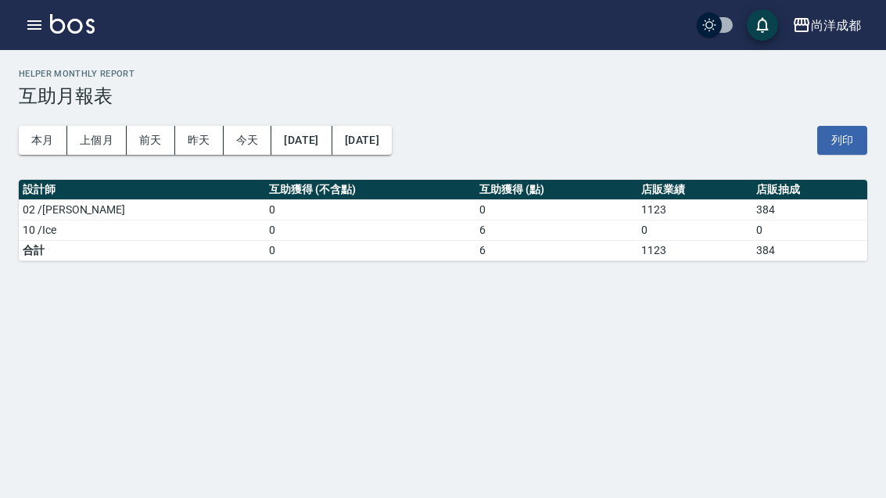
click at [32, 27] on icon "button" at bounding box center [34, 25] width 19 height 19
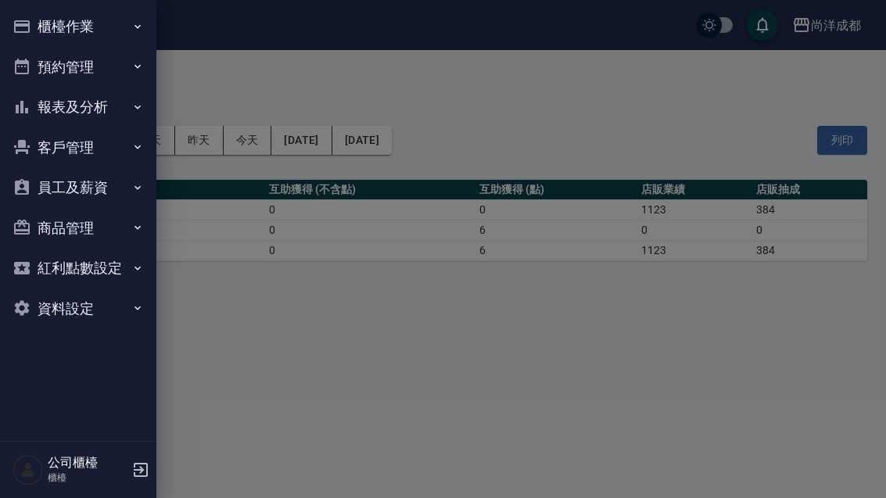
click at [63, 89] on button "報表及分析" at bounding box center [78, 107] width 144 height 41
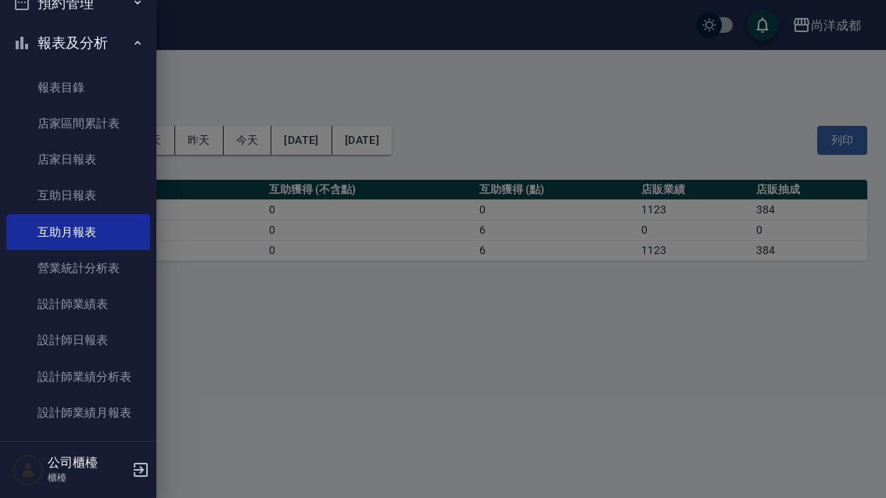
scroll to position [70, 0]
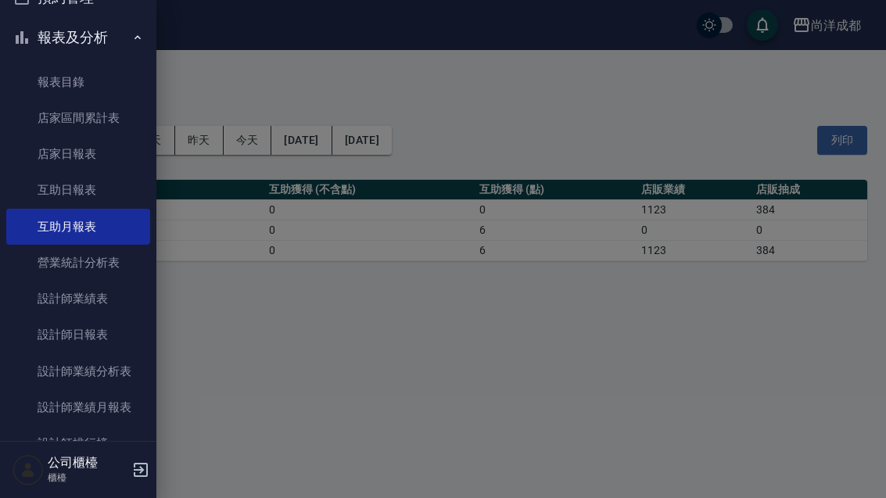
click at [52, 116] on link "店家區間累計表" at bounding box center [78, 118] width 144 height 36
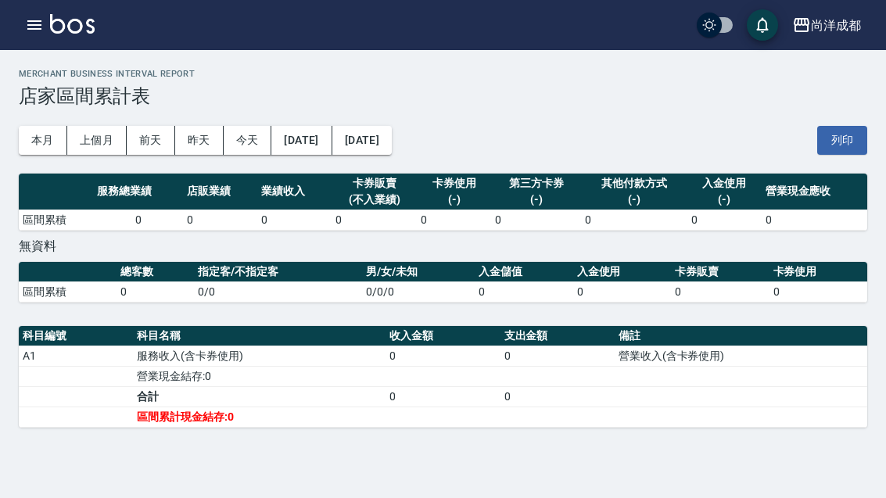
click at [40, 128] on button "本月" at bounding box center [43, 140] width 49 height 29
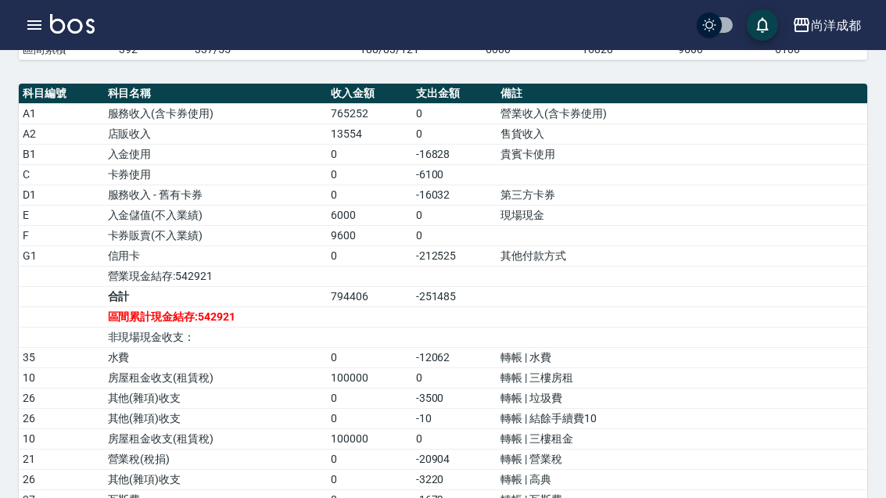
scroll to position [434, 0]
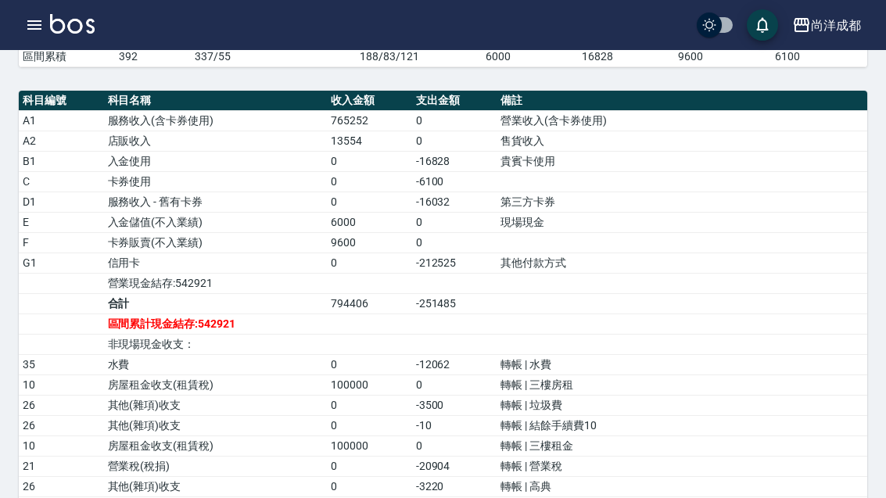
click at [34, 17] on icon "button" at bounding box center [34, 25] width 19 height 19
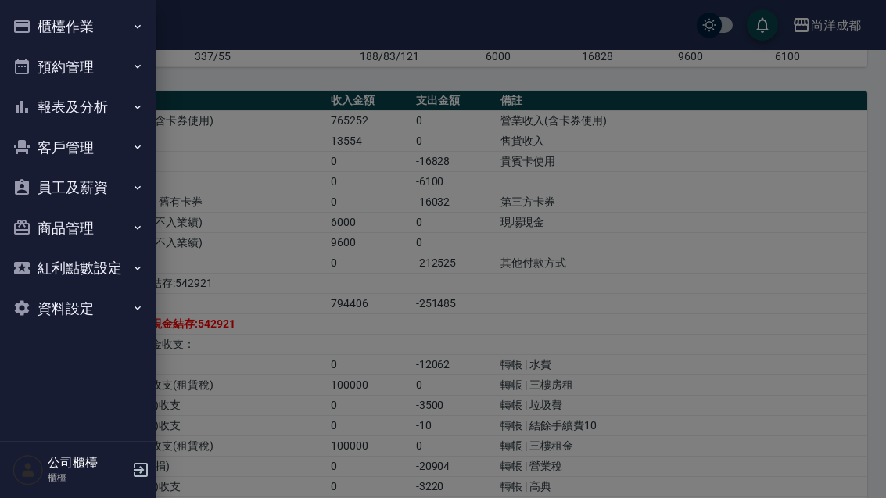
click at [49, 110] on button "報表及分析" at bounding box center [78, 107] width 144 height 41
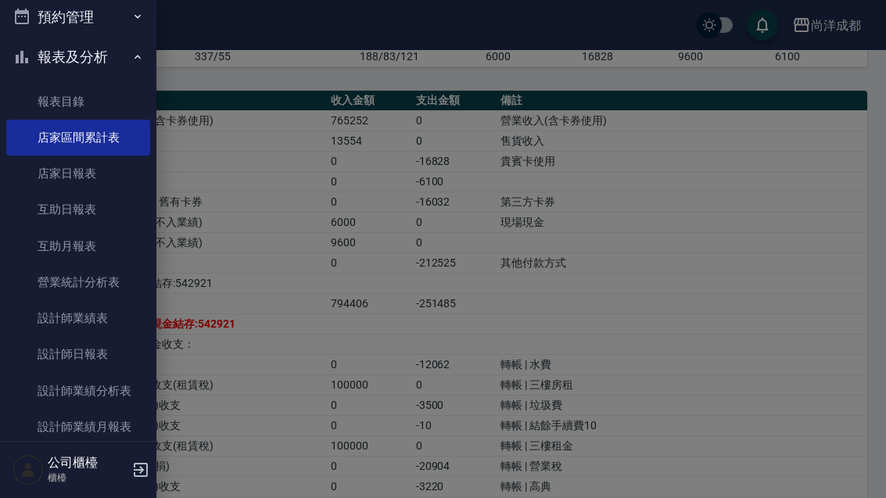
scroll to position [74, 0]
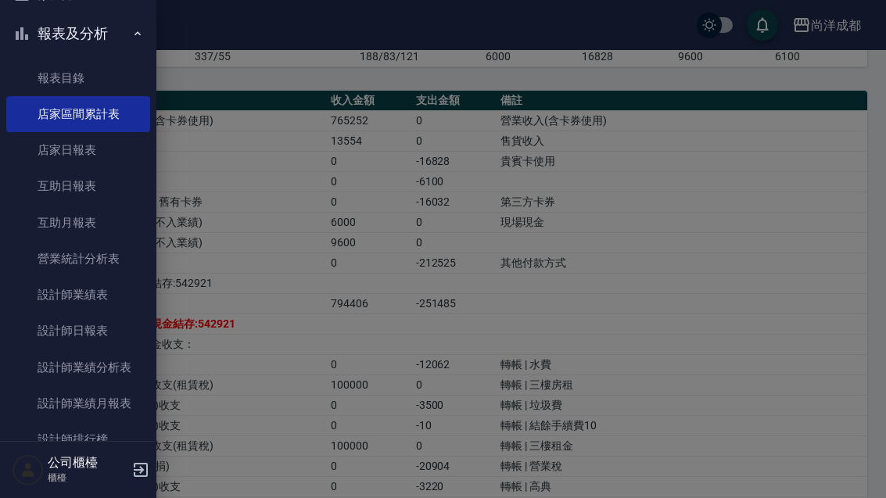
click at [65, 286] on link "設計師業績表" at bounding box center [78, 295] width 144 height 36
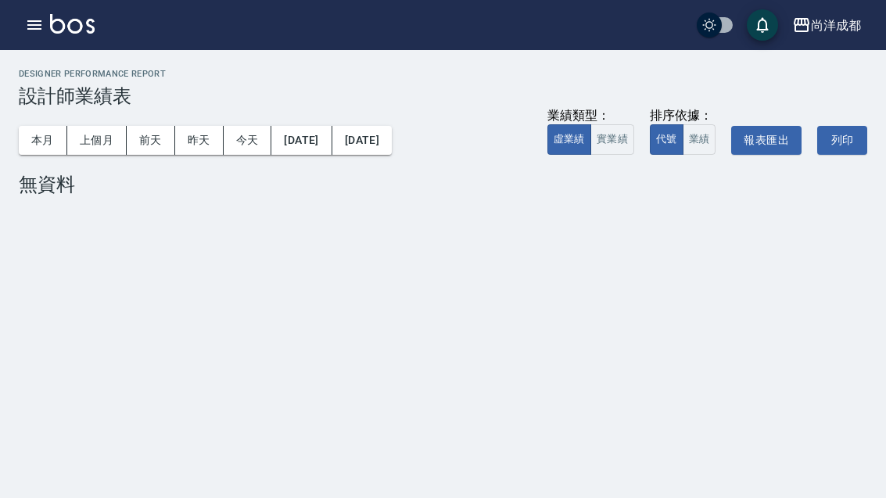
click at [201, 141] on button "昨天" at bounding box center [199, 140] width 49 height 29
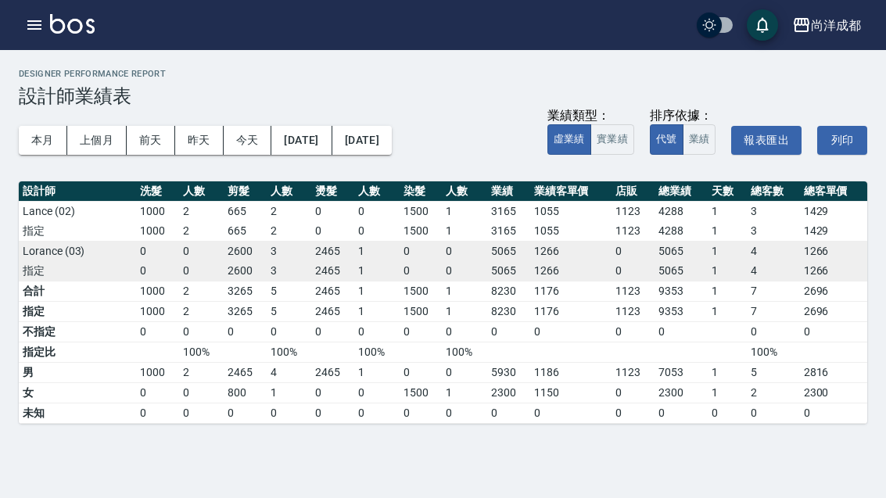
click at [153, 143] on button "前天" at bounding box center [151, 140] width 49 height 29
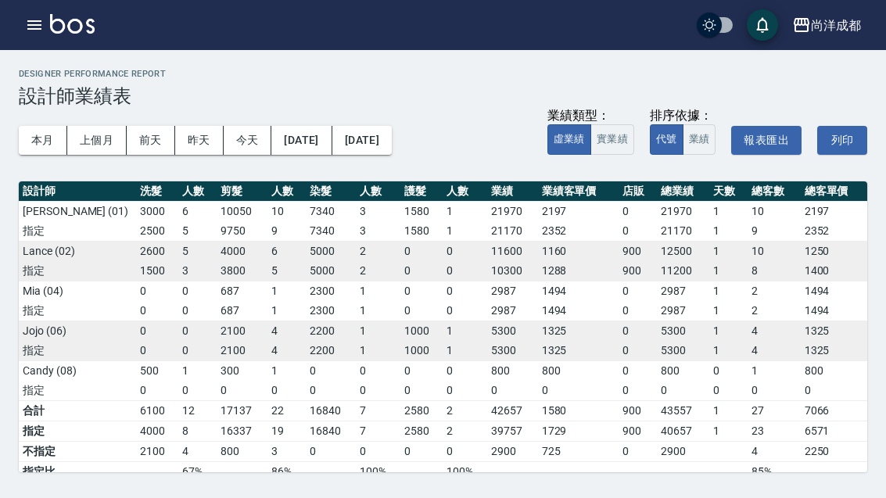
click at [27, 16] on icon "button" at bounding box center [34, 25] width 19 height 19
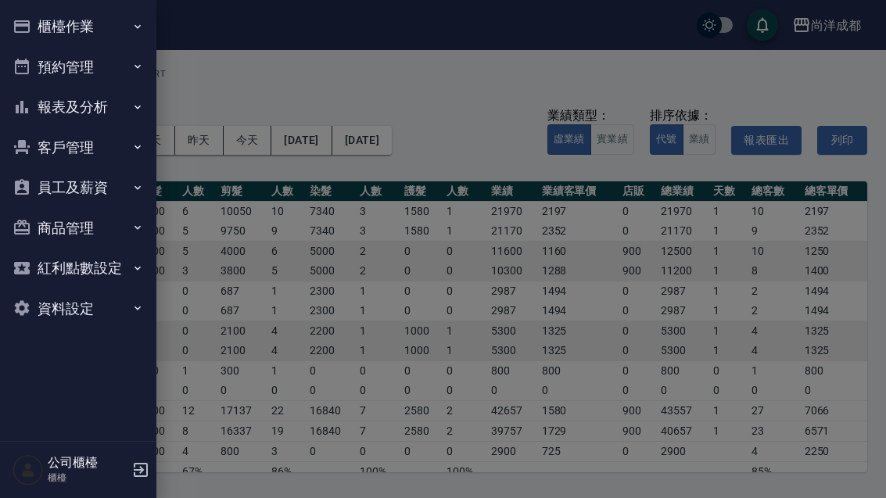
click at [59, 100] on button "報表及分析" at bounding box center [78, 107] width 144 height 41
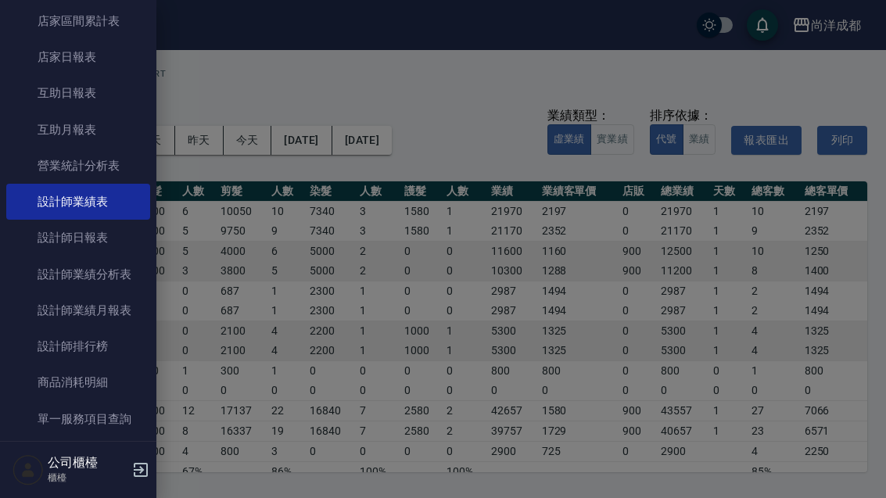
scroll to position [169, 0]
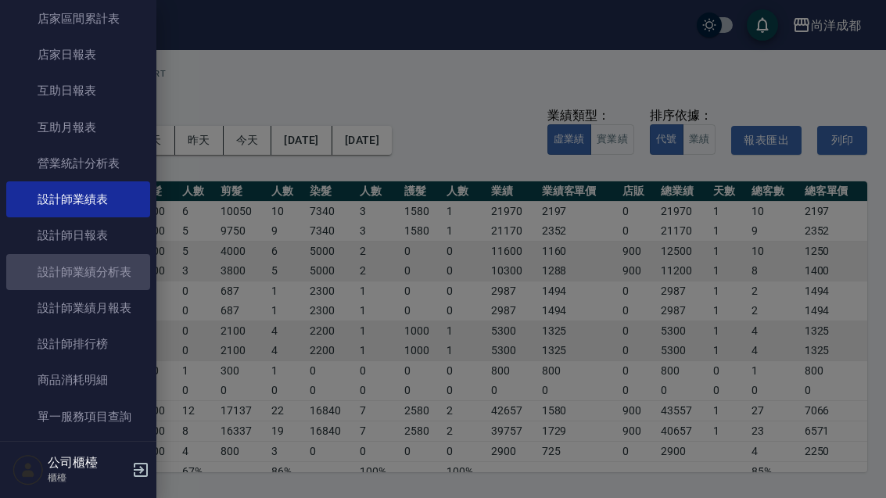
click at [74, 261] on link "設計師業績分析表" at bounding box center [78, 272] width 144 height 36
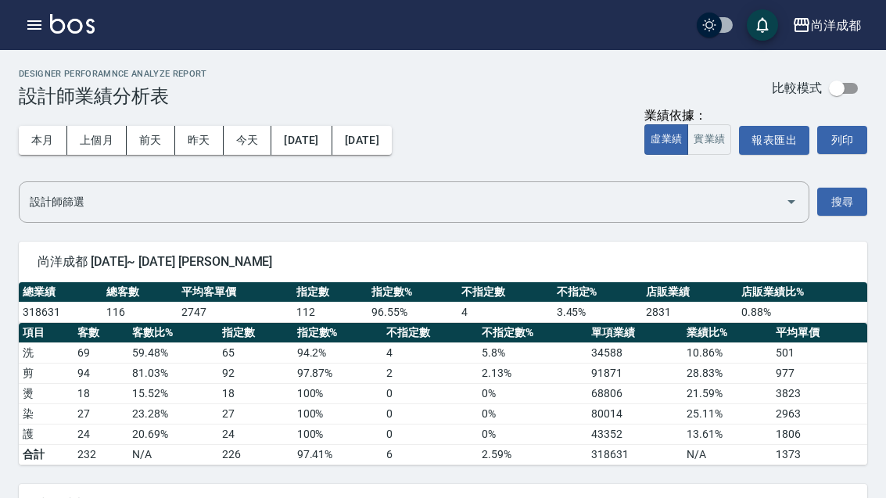
click at [31, 16] on icon "button" at bounding box center [34, 25] width 19 height 19
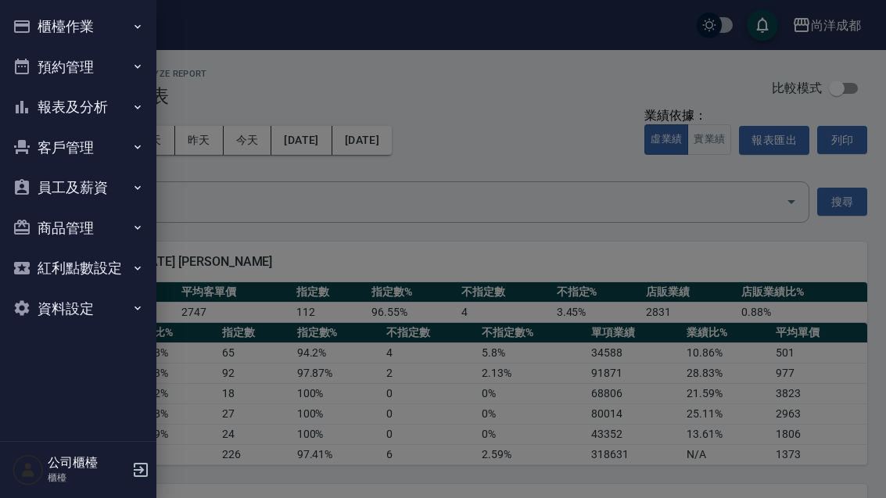
click at [57, 102] on button "報表及分析" at bounding box center [78, 107] width 144 height 41
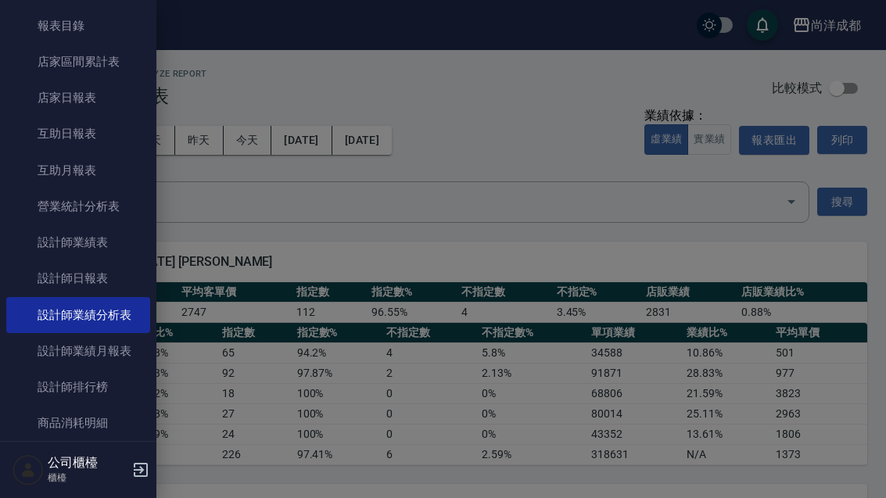
scroll to position [137, 0]
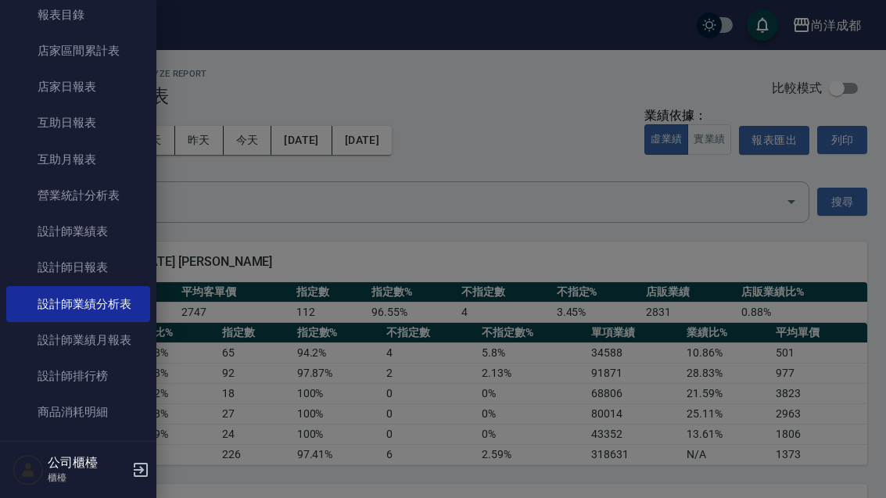
click at [65, 329] on link "設計師業績月報表" at bounding box center [78, 340] width 144 height 36
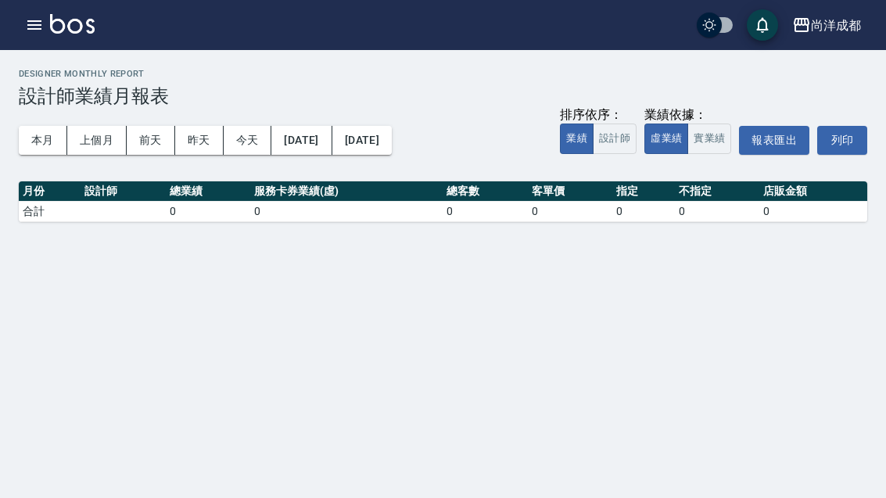
click at [204, 126] on button "昨天" at bounding box center [199, 140] width 49 height 29
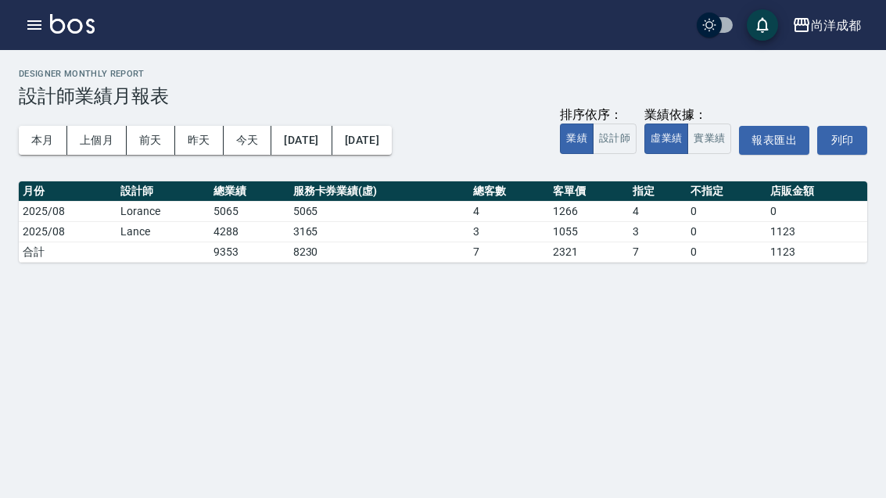
click at [151, 131] on button "前天" at bounding box center [151, 140] width 49 height 29
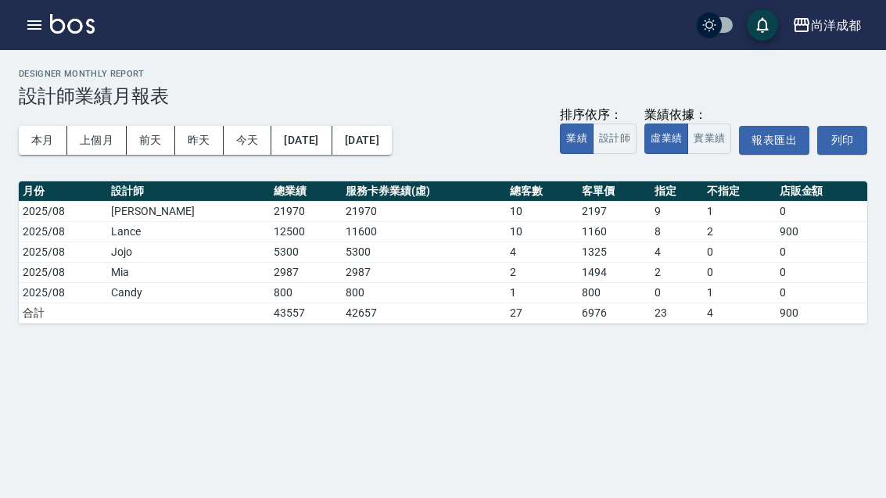
click at [45, 26] on button "button" at bounding box center [34, 24] width 31 height 31
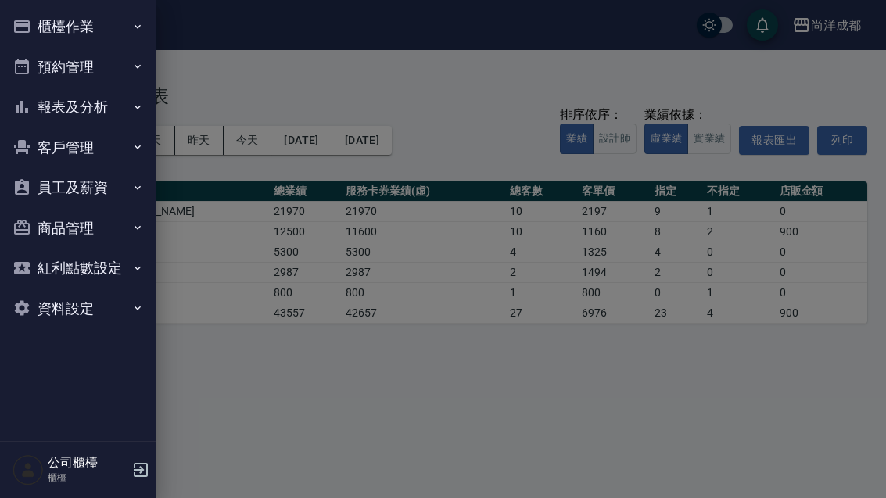
click at [31, 146] on icon "button" at bounding box center [22, 147] width 19 height 19
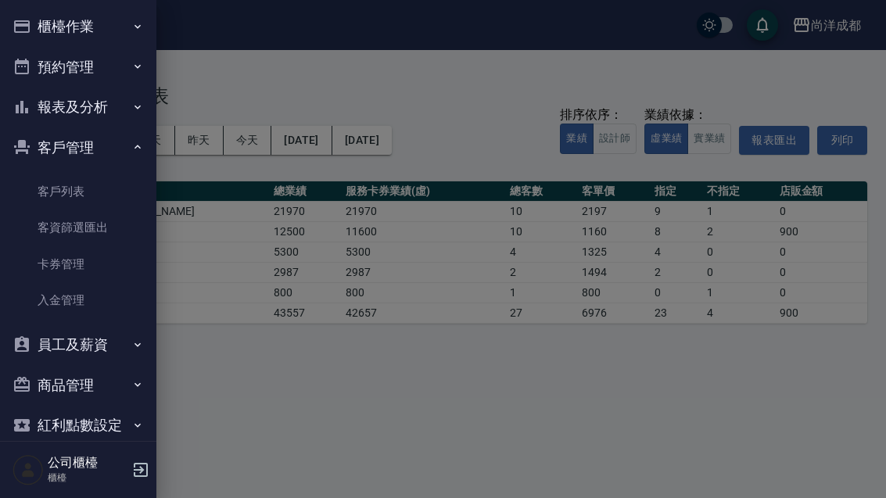
click at [41, 92] on button "報表及分析" at bounding box center [78, 107] width 144 height 41
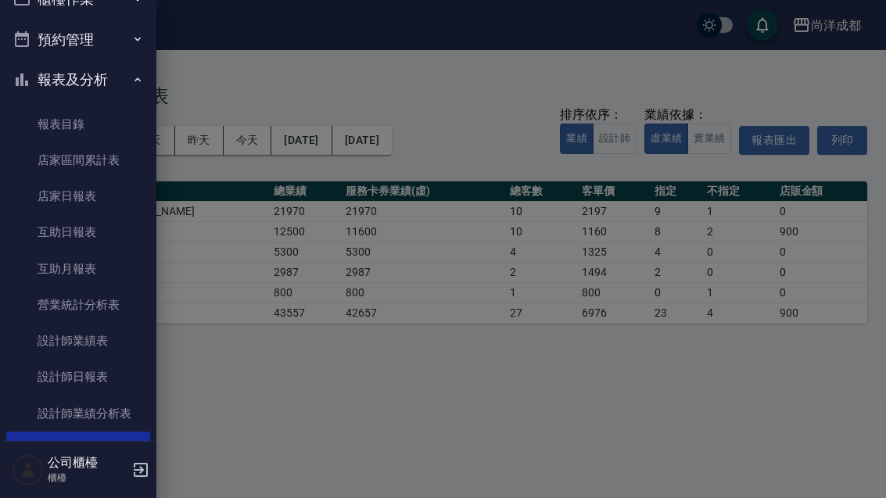
scroll to position [16, 0]
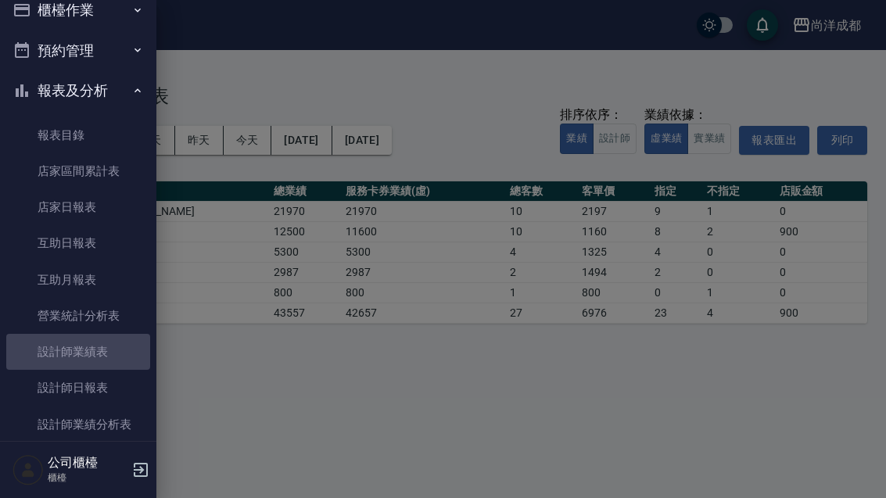
click at [49, 349] on link "設計師業績表" at bounding box center [78, 352] width 144 height 36
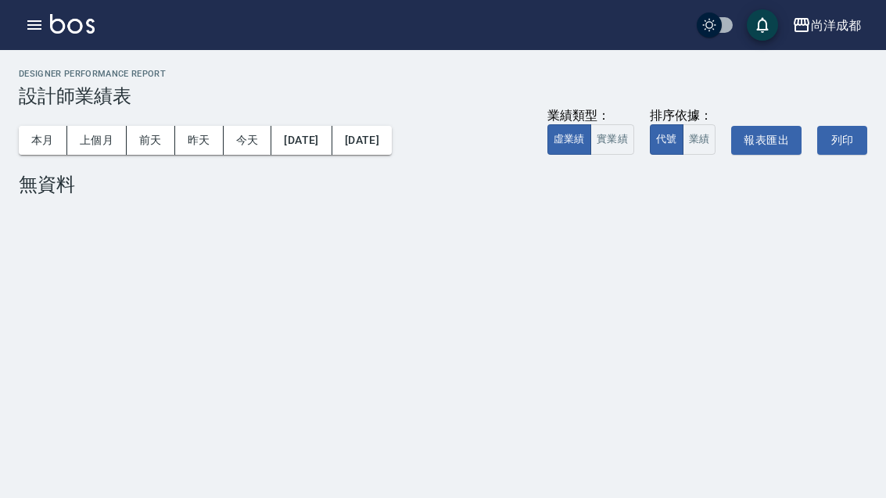
click at [147, 132] on button "前天" at bounding box center [151, 140] width 49 height 29
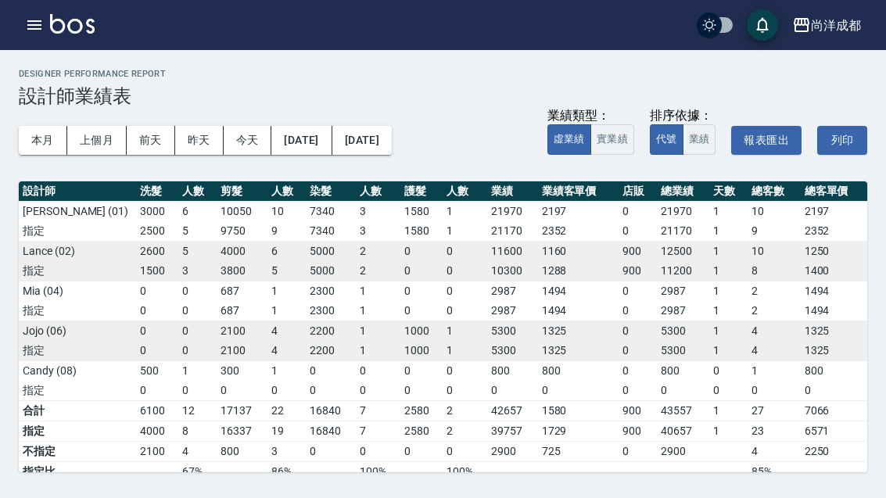
click at [34, 27] on icon "button" at bounding box center [34, 25] width 19 height 19
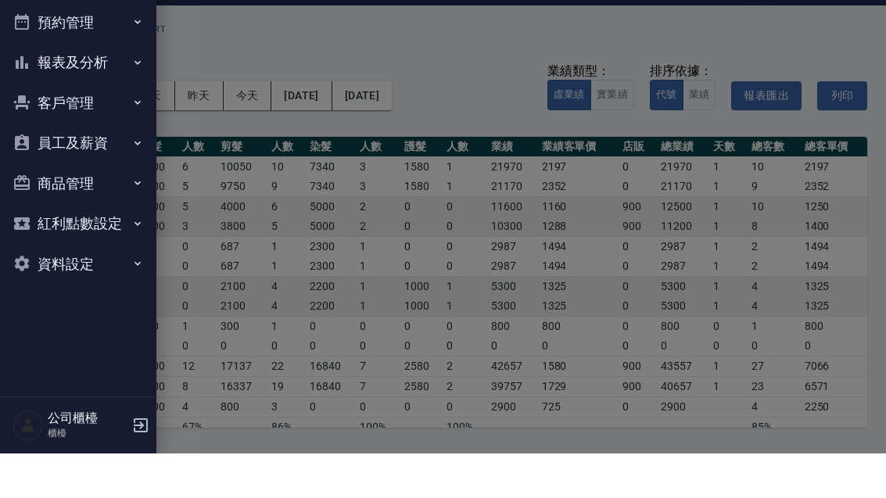
scroll to position [45, 0]
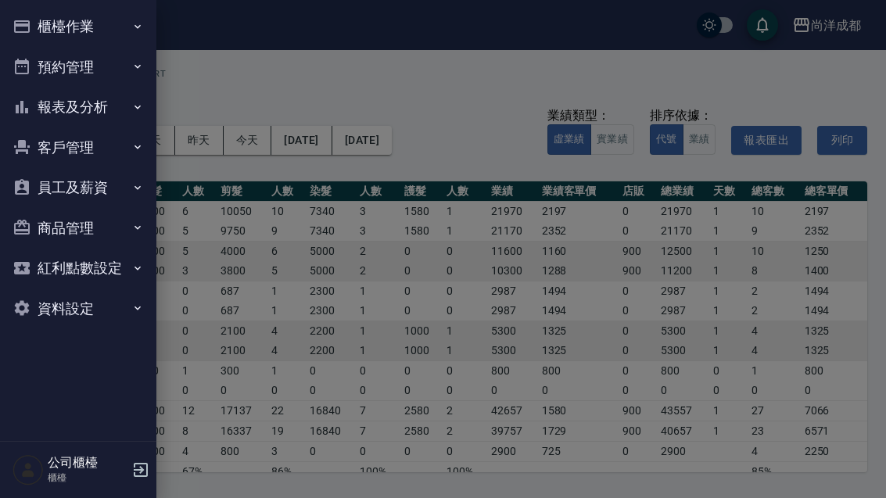
click at [51, 102] on button "報表及分析" at bounding box center [78, 107] width 144 height 41
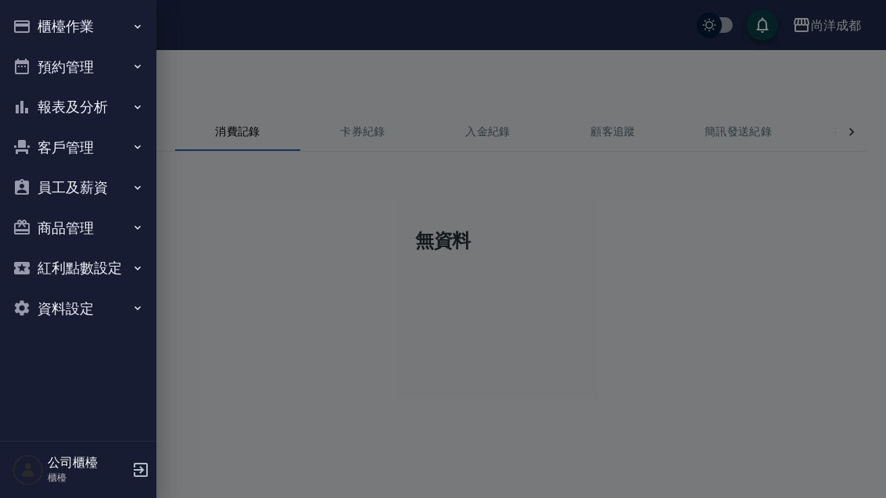
click at [96, 151] on button "客戶管理" at bounding box center [78, 148] width 144 height 41
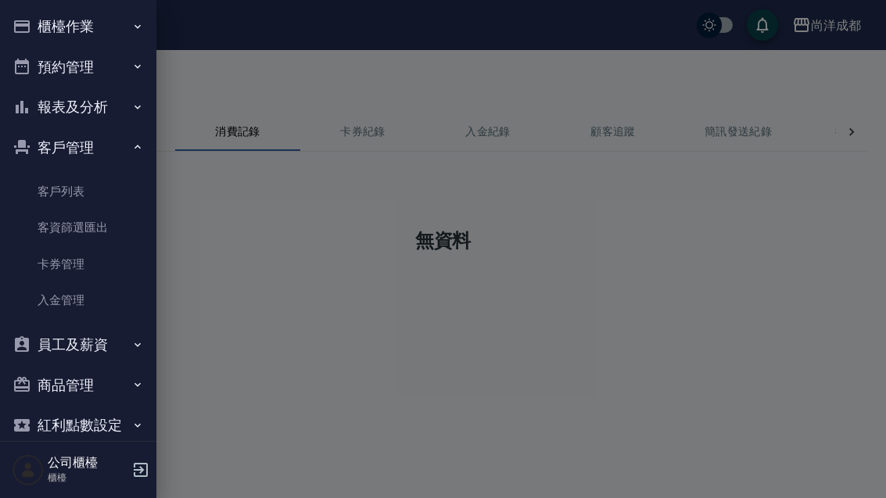
click at [117, 189] on link "客戶列表" at bounding box center [78, 192] width 144 height 36
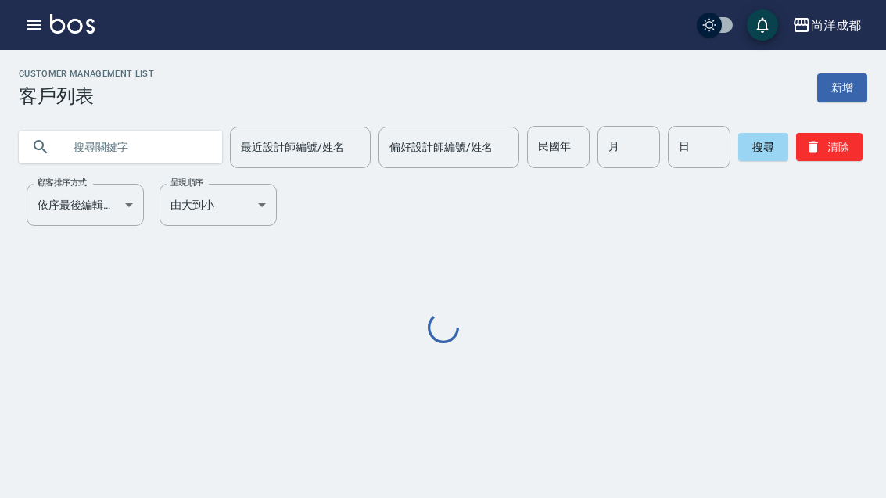
click at [121, 148] on input "text" at bounding box center [136, 147] width 147 height 42
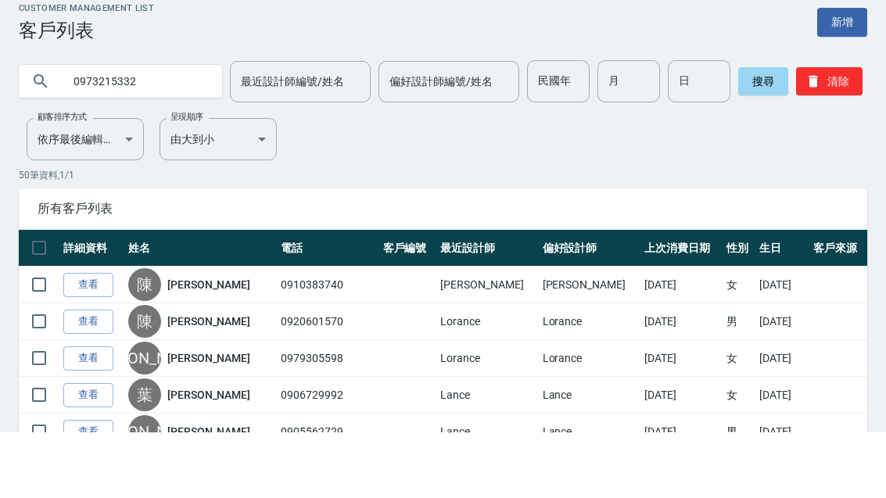
type input "0973215332"
click at [739, 133] on button "搜尋" at bounding box center [764, 147] width 50 height 28
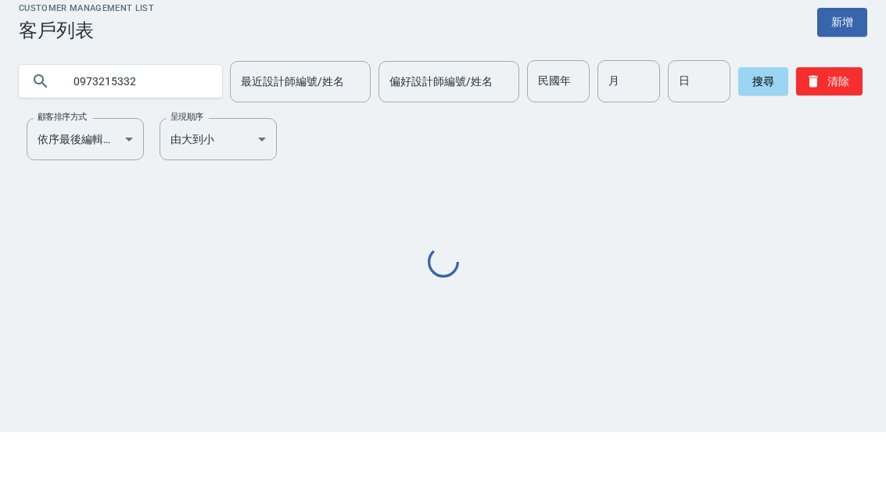
scroll to position [50, 0]
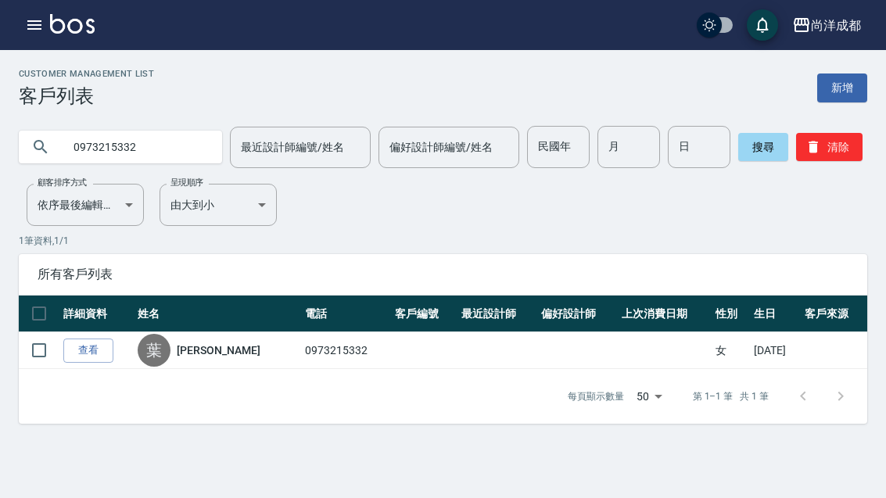
click at [93, 339] on link "查看" at bounding box center [88, 351] width 50 height 24
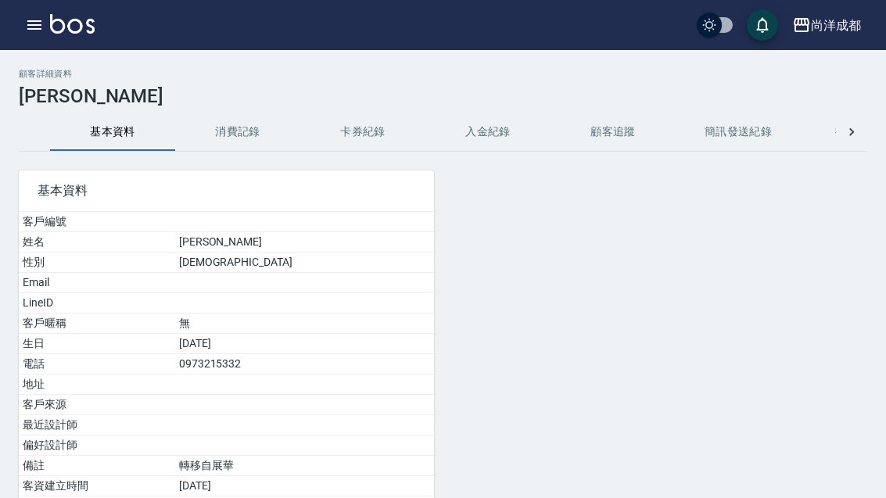
click at [40, 23] on icon "button" at bounding box center [34, 25] width 19 height 19
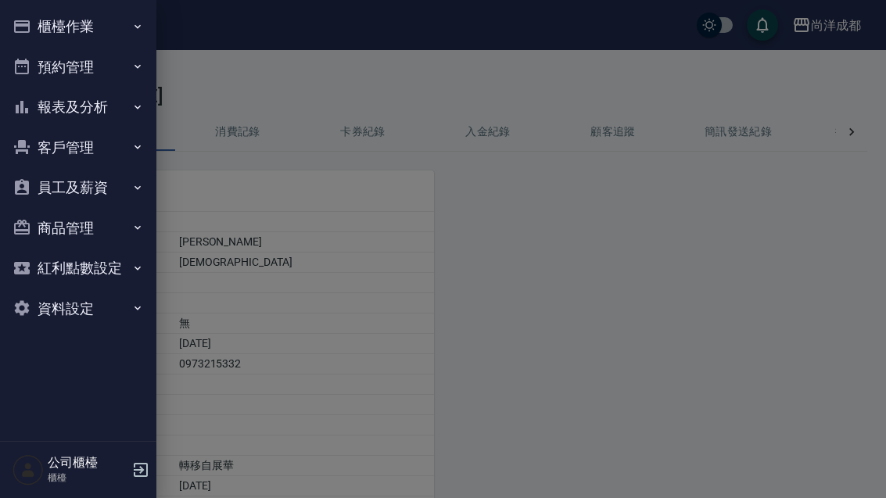
click at [62, 154] on button "客戶管理" at bounding box center [78, 148] width 144 height 41
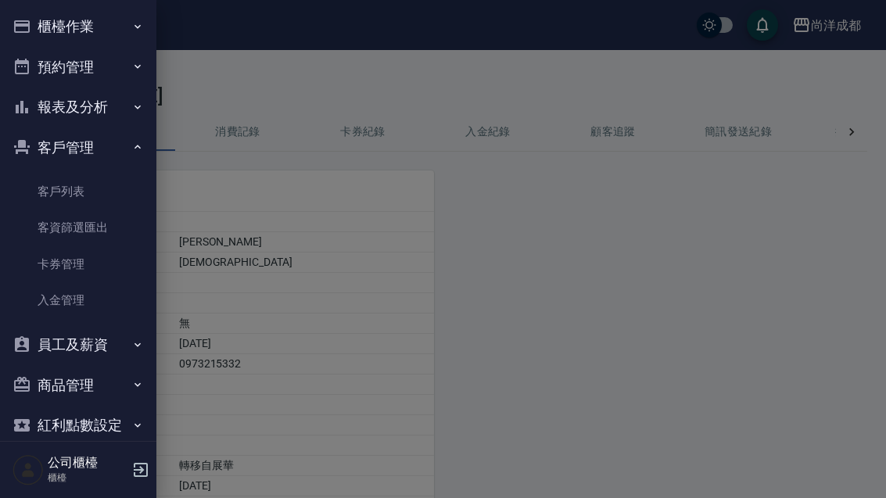
click at [47, 189] on link "客戶列表" at bounding box center [78, 192] width 144 height 36
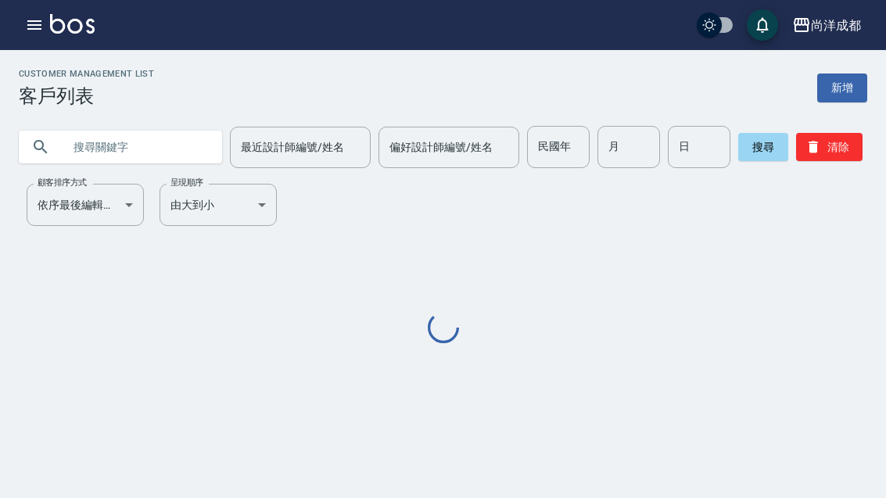
click at [83, 155] on input "text" at bounding box center [136, 147] width 147 height 42
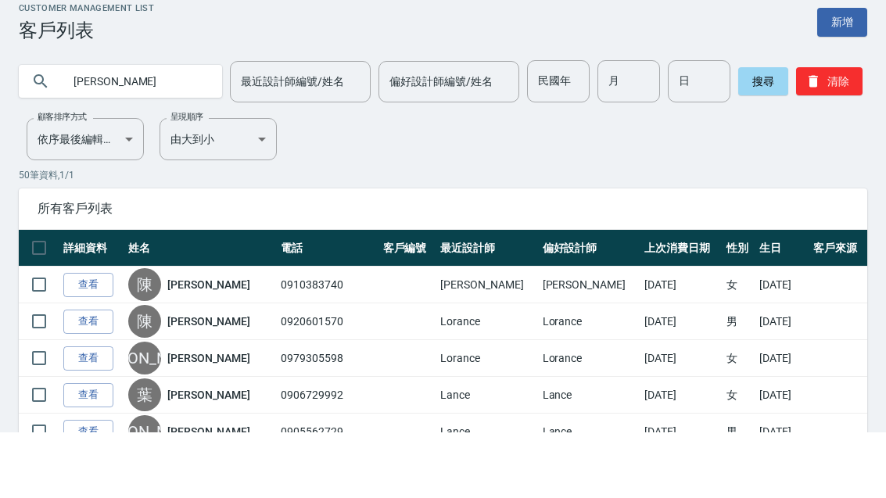
type input "[PERSON_NAME]"
click at [746, 133] on button "搜尋" at bounding box center [764, 147] width 50 height 28
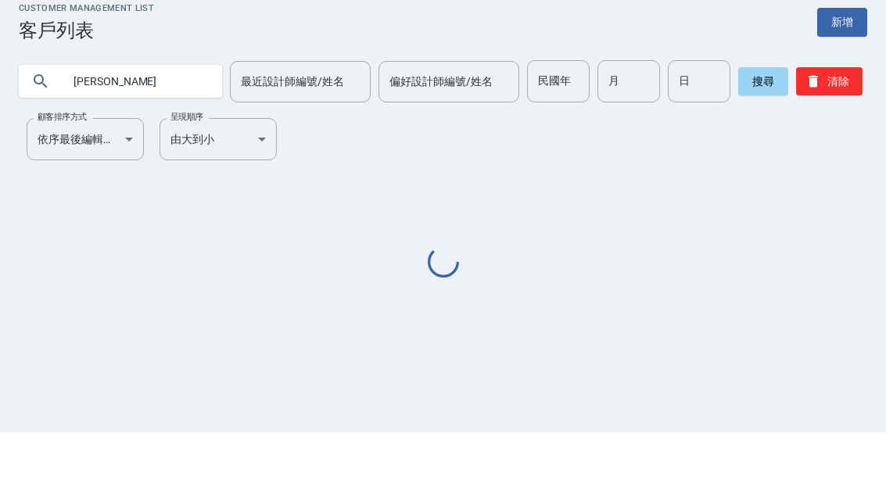
scroll to position [50, 0]
